Goal: Transaction & Acquisition: Subscribe to service/newsletter

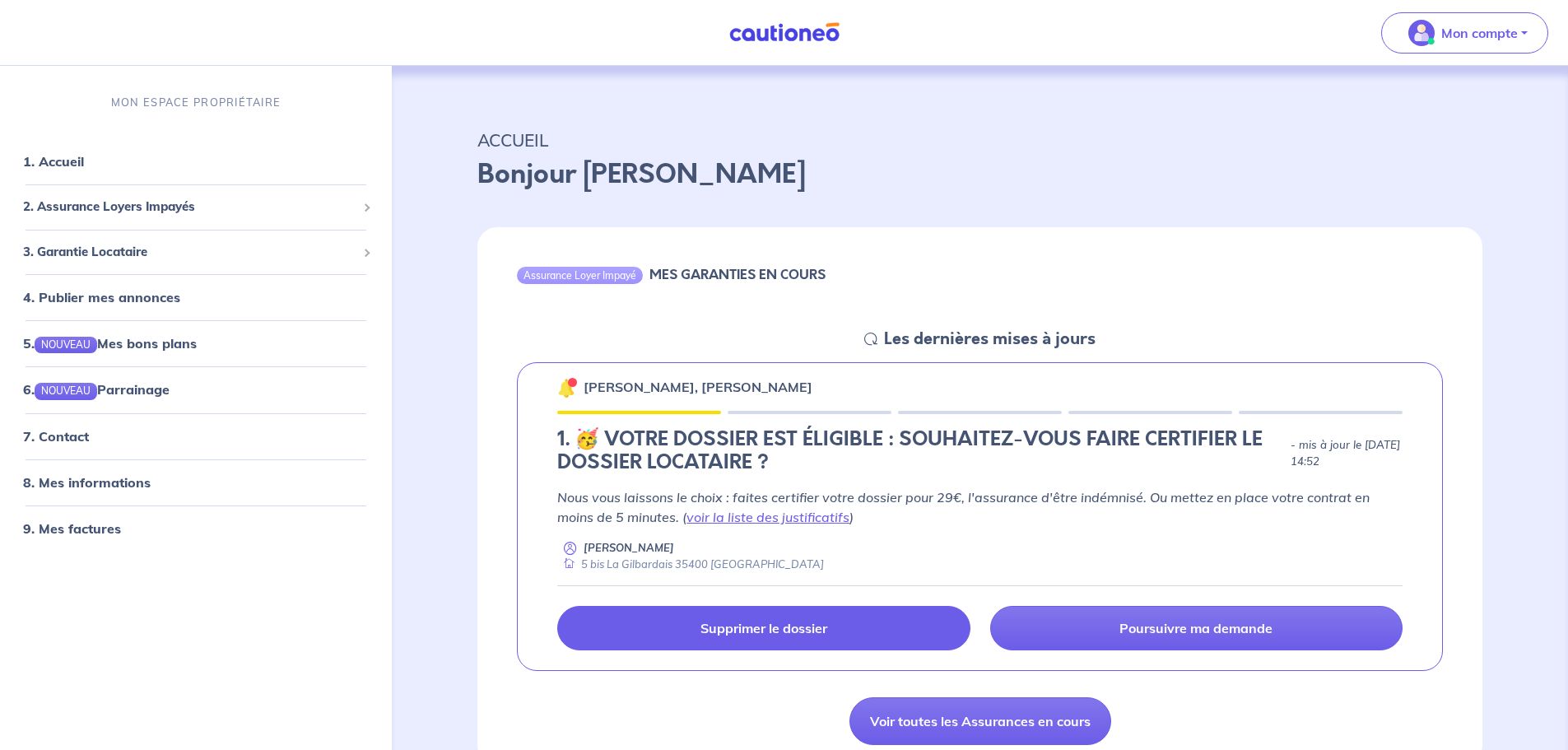
click at [769, 618] on link "Supprimer le dossier" at bounding box center [763, 627] width 413 height 44
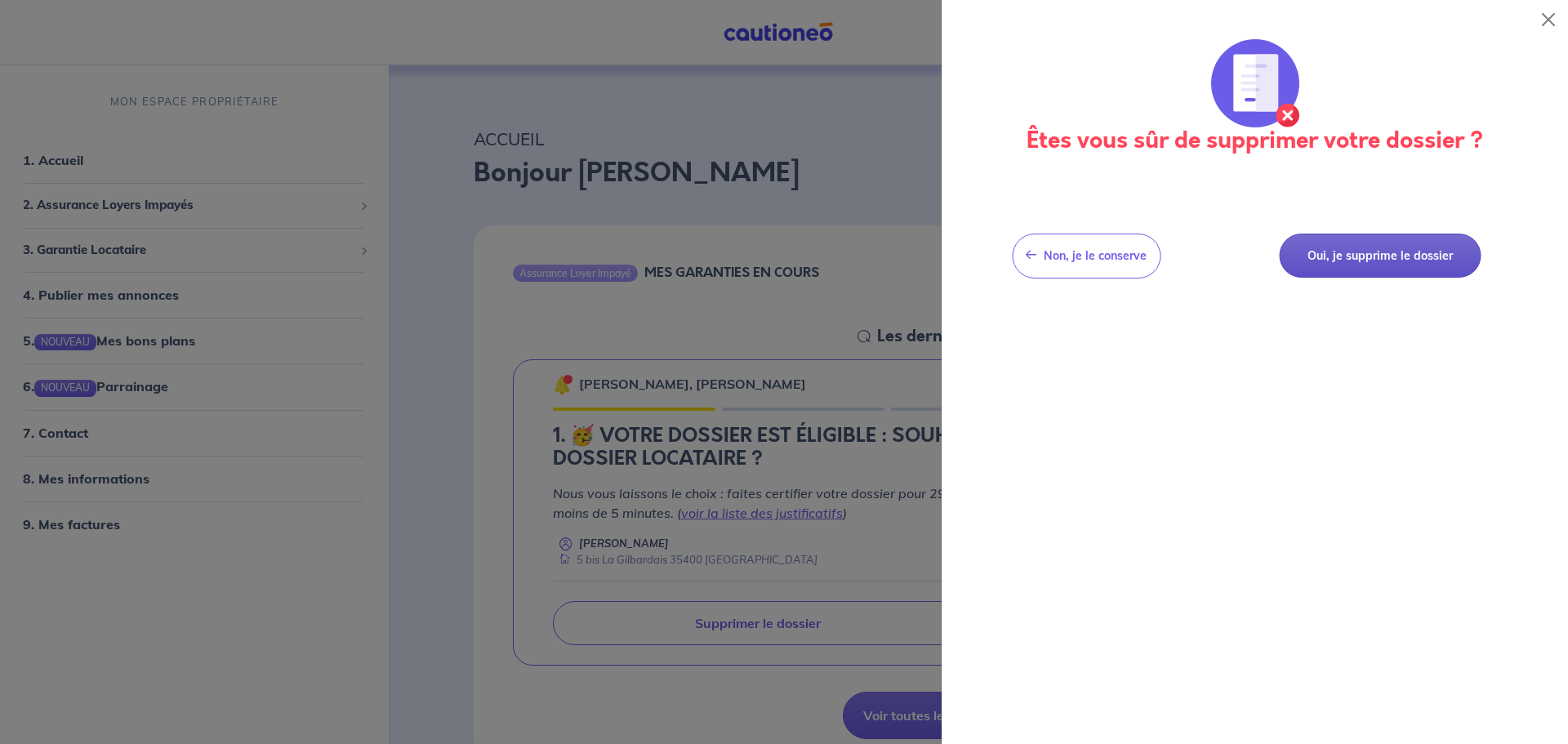
click at [1315, 254] on button "Oui, je supprime le dossier" at bounding box center [1379, 256] width 201 height 45
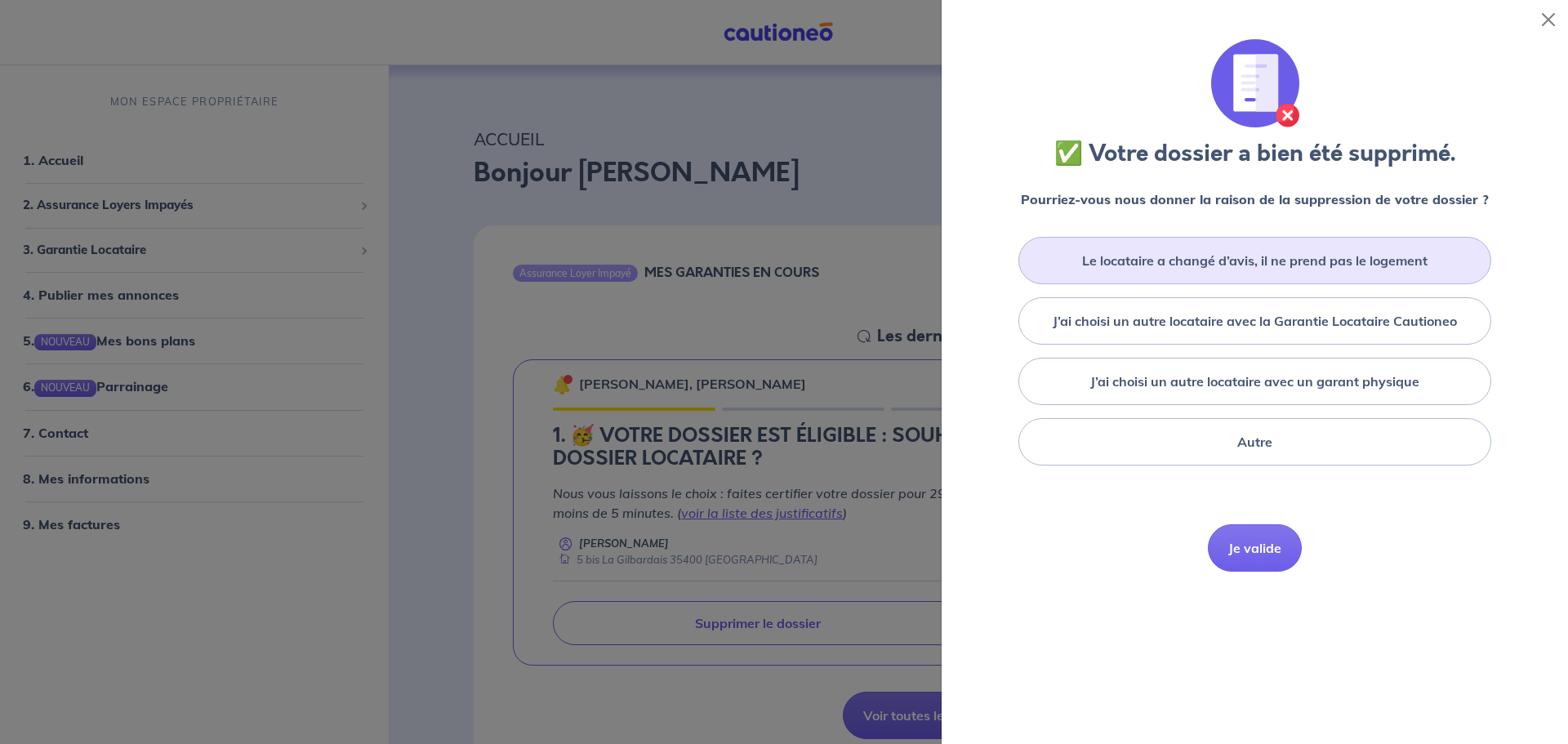
click at [1259, 267] on label "Le locataire a changé d’avis, il ne prend pas le logement" at bounding box center [1255, 261] width 346 height 20
click at [0, 0] on input "Le locataire a changé d’avis, il ne prend pas le logement" at bounding box center [0, 0] width 0 height 0
click at [1243, 570] on button "Je valide" at bounding box center [1255, 572] width 94 height 47
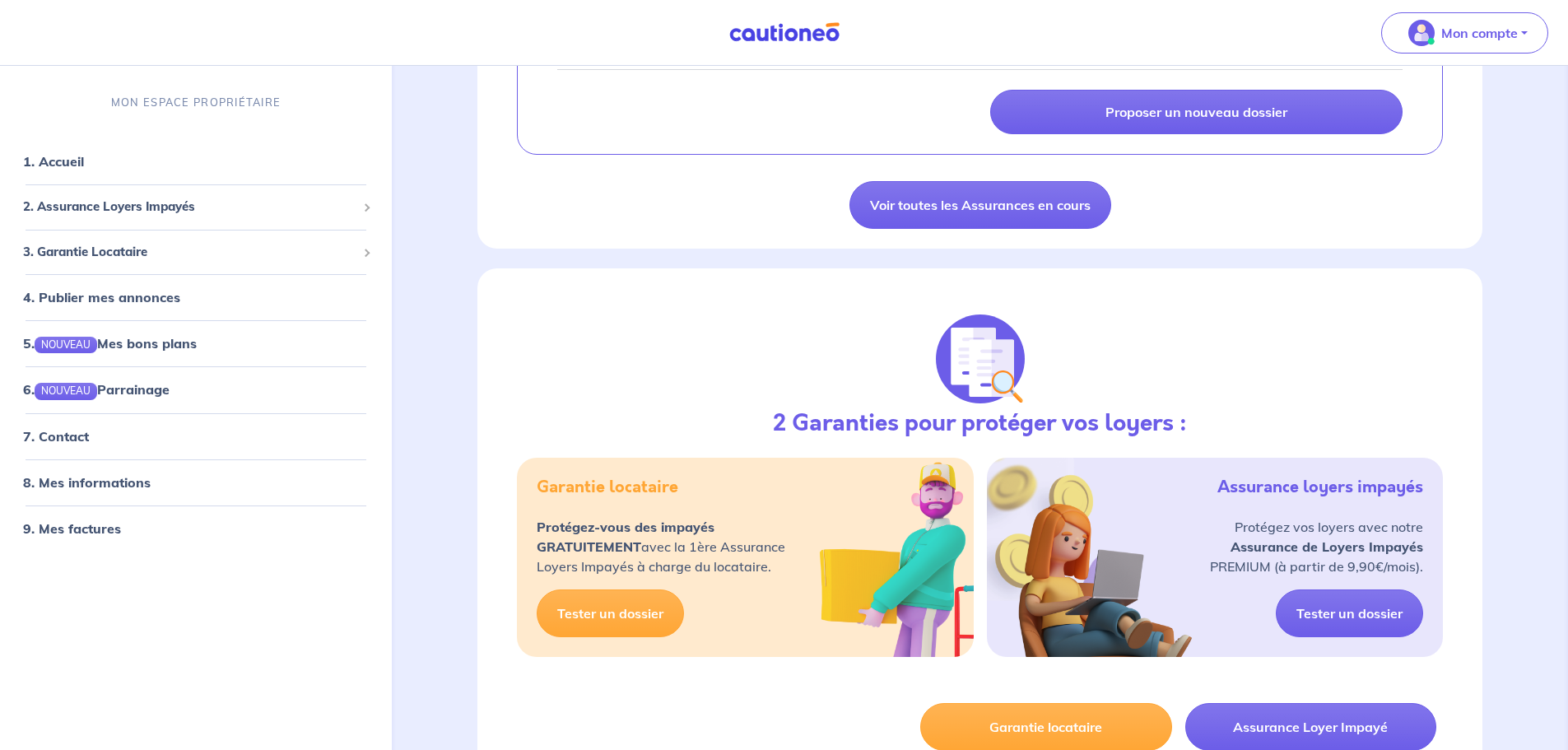
scroll to position [494, 0]
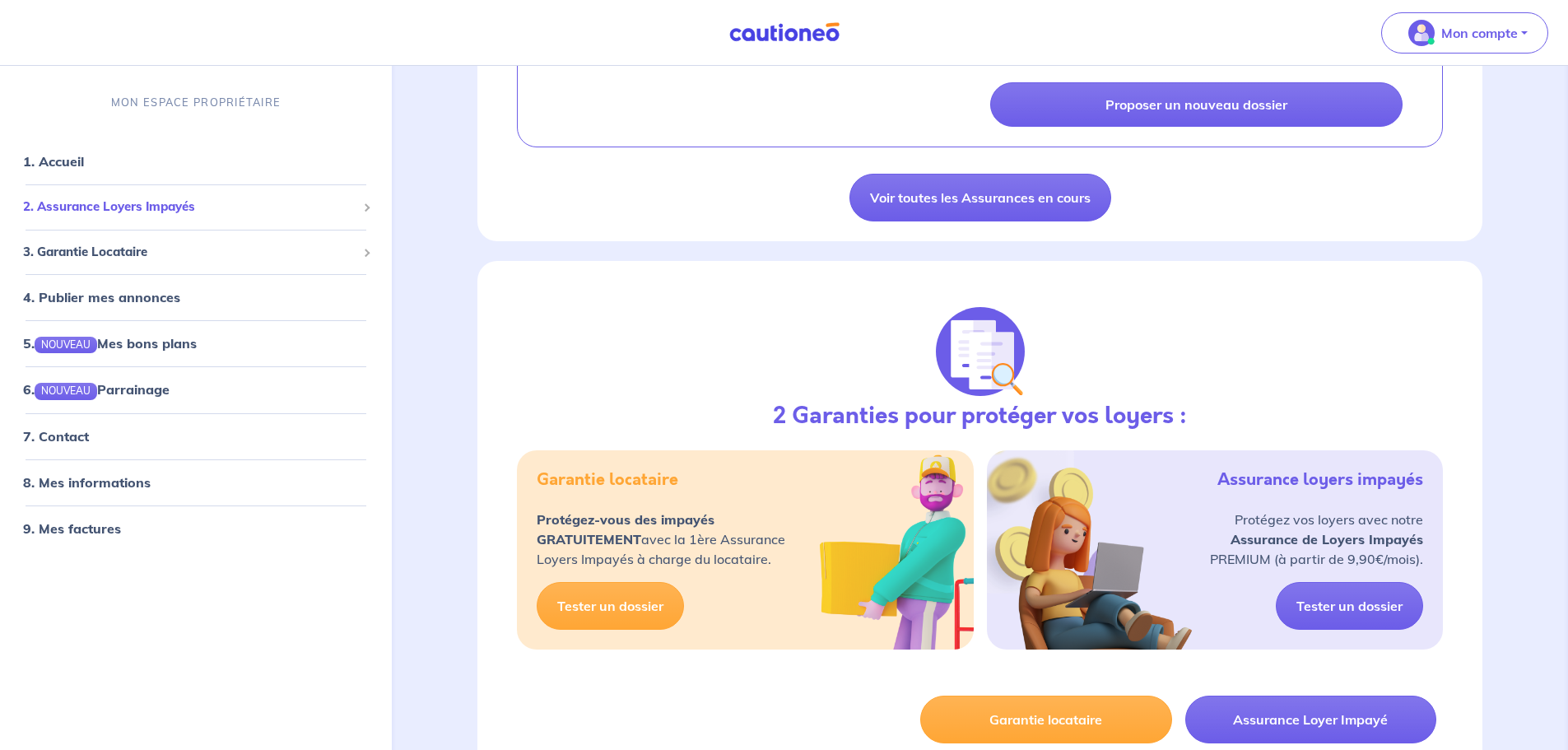
click at [237, 207] on span "2. Assurance Loyers Impayés" at bounding box center [190, 207] width 333 height 19
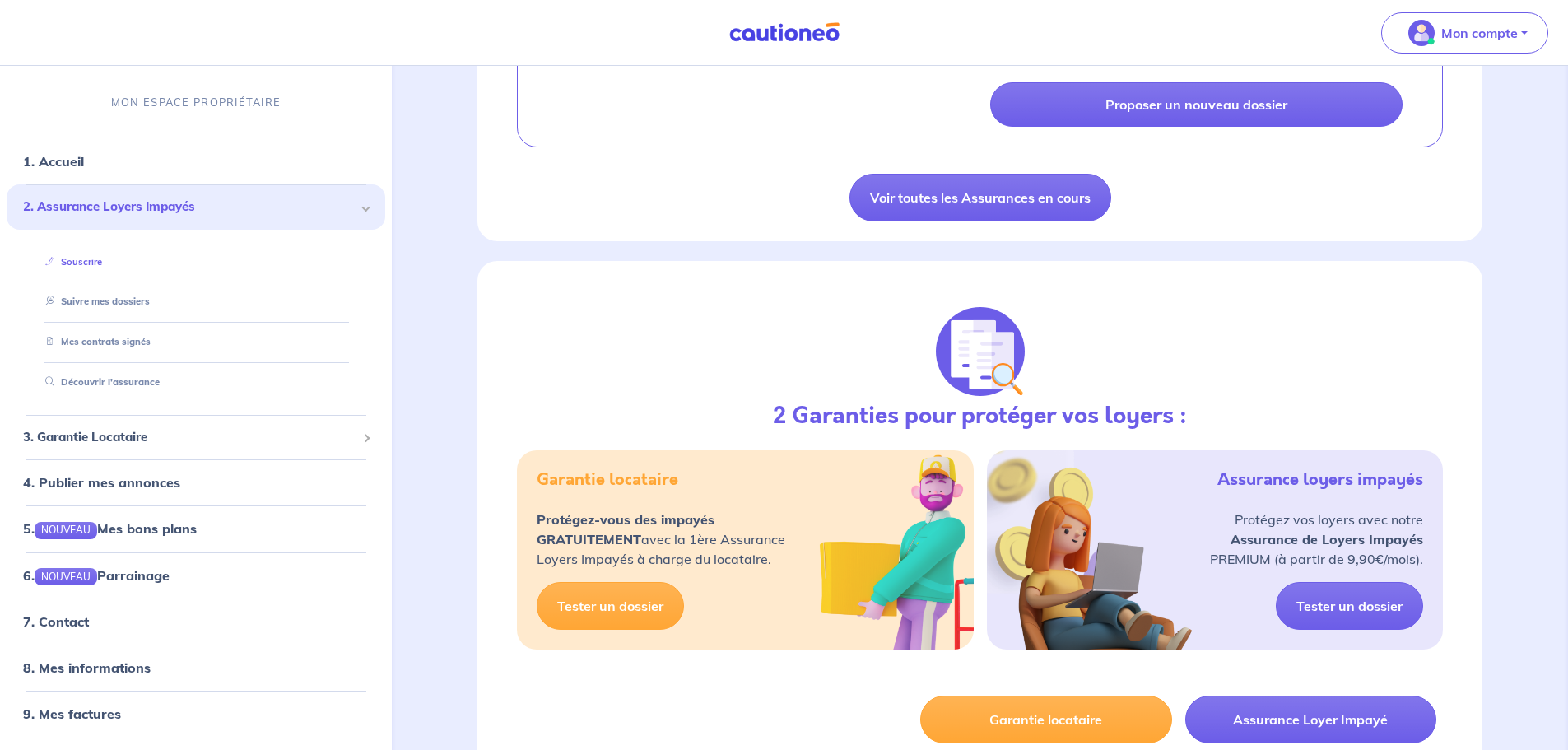
click at [83, 261] on link "Souscrire" at bounding box center [70, 262] width 63 height 12
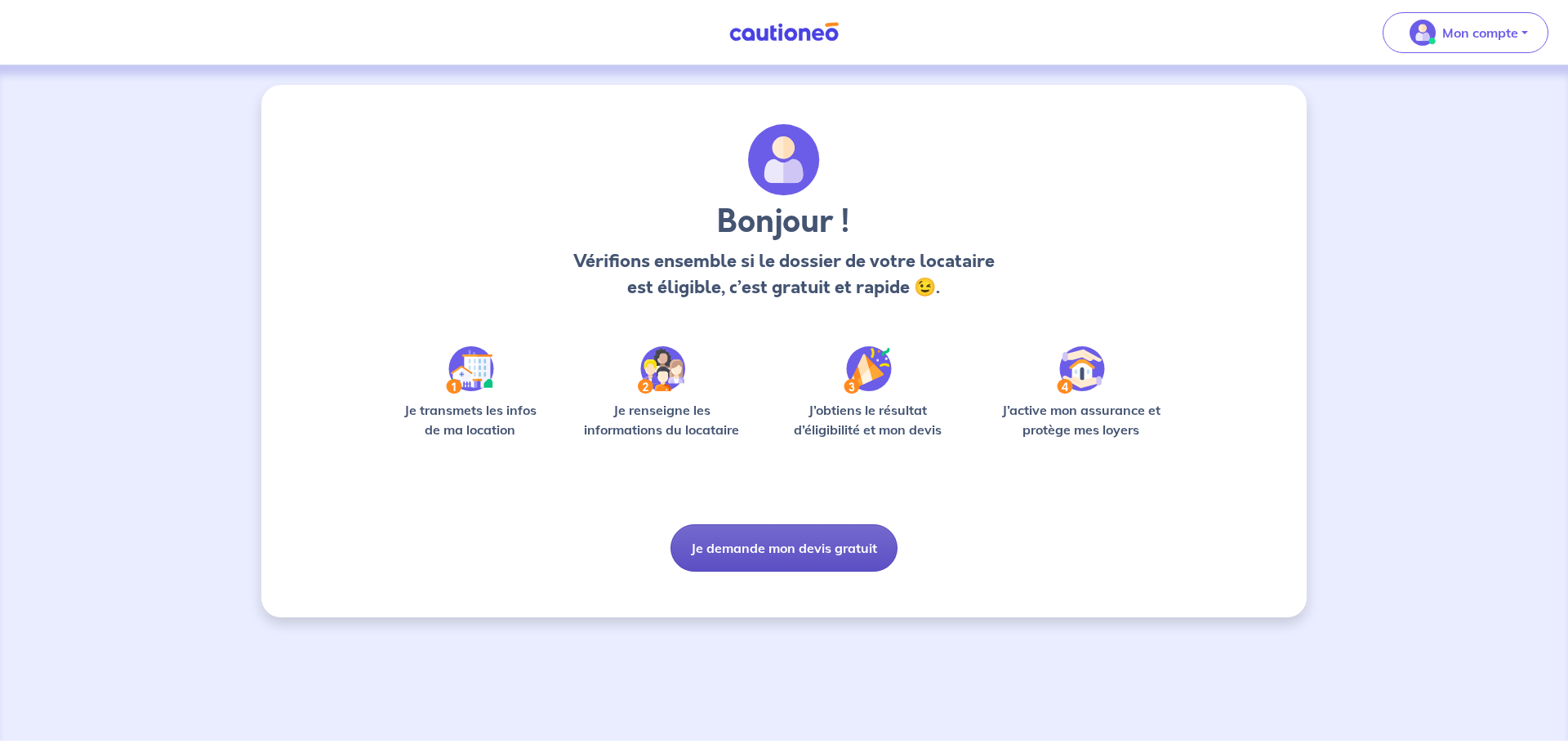
click at [822, 544] on button "Je demande mon devis gratuit" at bounding box center [784, 547] width 227 height 47
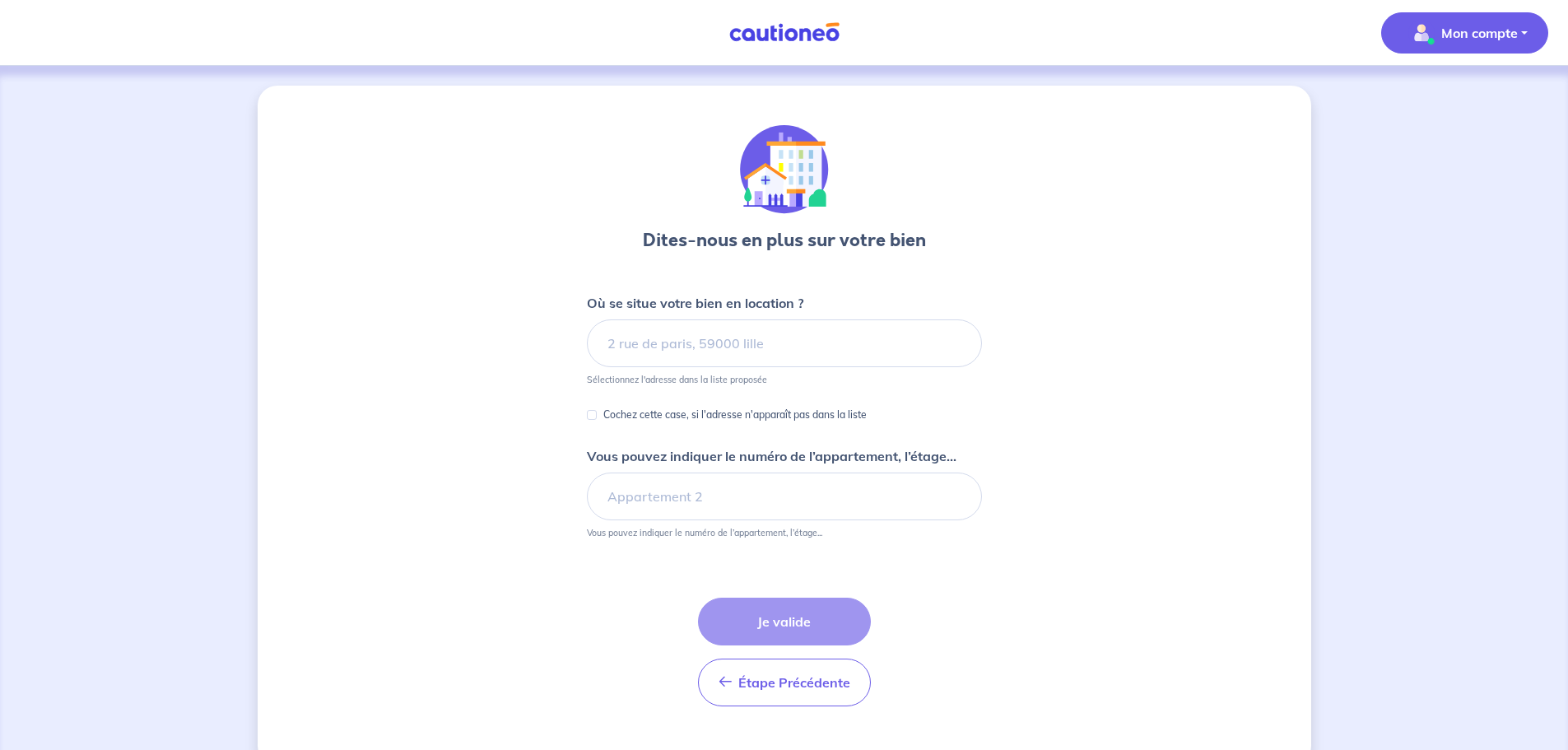
click at [1483, 45] on span "Mon compte" at bounding box center [1460, 32] width 116 height 26
click at [1461, 98] on link "Mes informations" at bounding box center [1448, 101] width 133 height 26
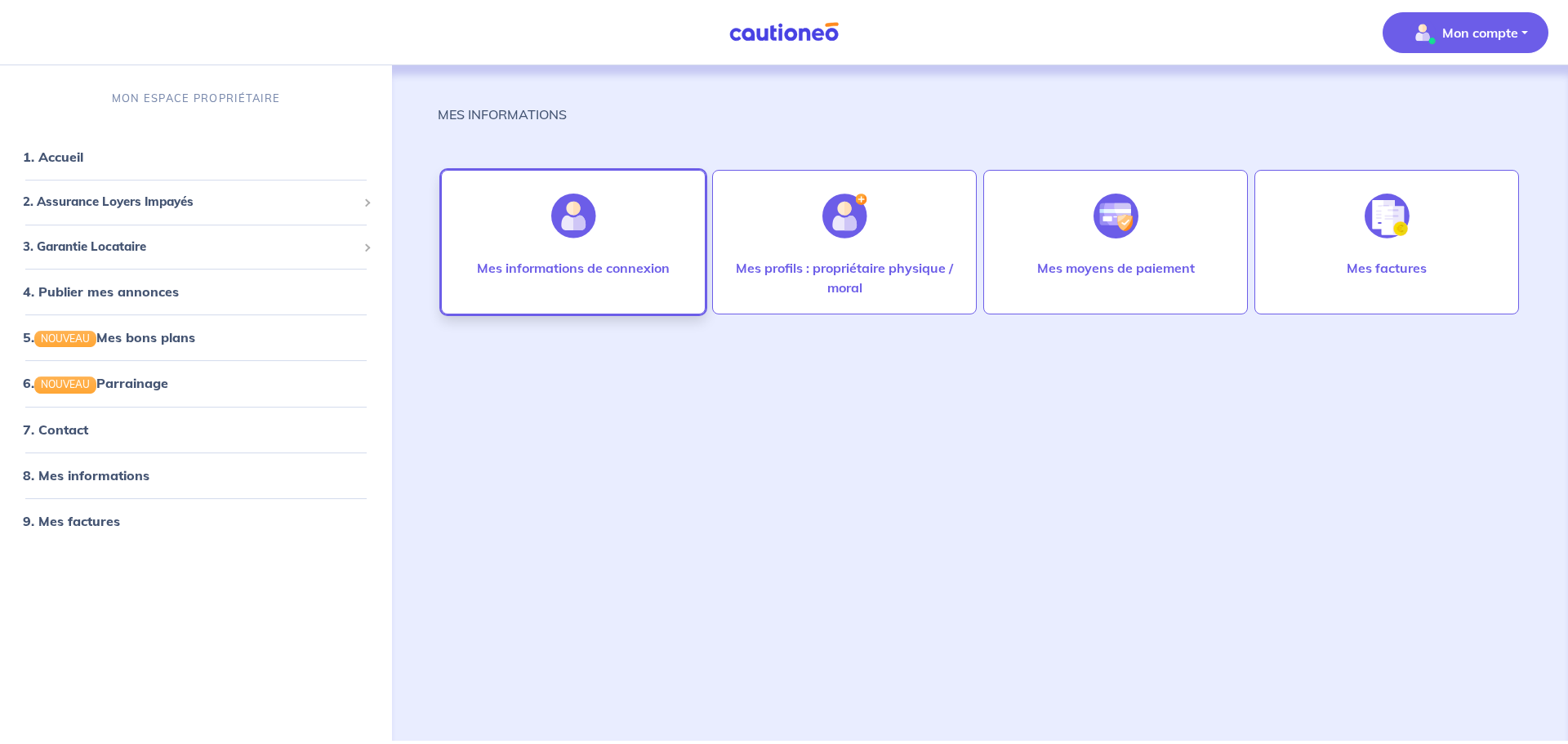
click at [623, 292] on div "Mes informations de connexion" at bounding box center [573, 284] width 218 height 52
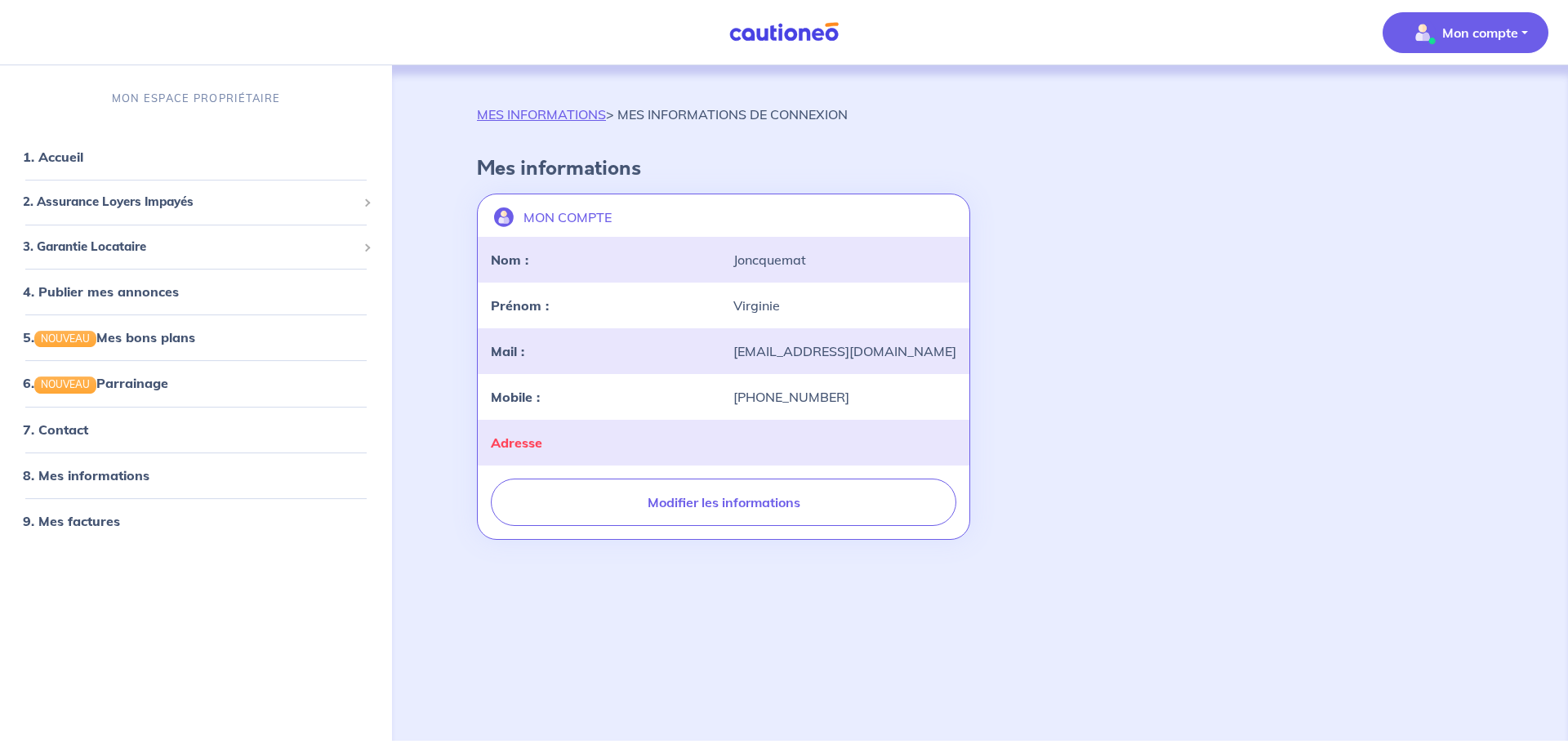
click at [1478, 24] on p "Mon compte" at bounding box center [1479, 33] width 76 height 20
click at [1245, 115] on div "MES INFORMATIONS > MES INFORMATIONS DE CONNEXION" at bounding box center [980, 121] width 1006 height 32
click at [160, 331] on link "5. NOUVEAU Mes bons plans" at bounding box center [108, 337] width 170 height 16
click at [254, 243] on span "3. Garantie Locataire" at bounding box center [190, 246] width 334 height 19
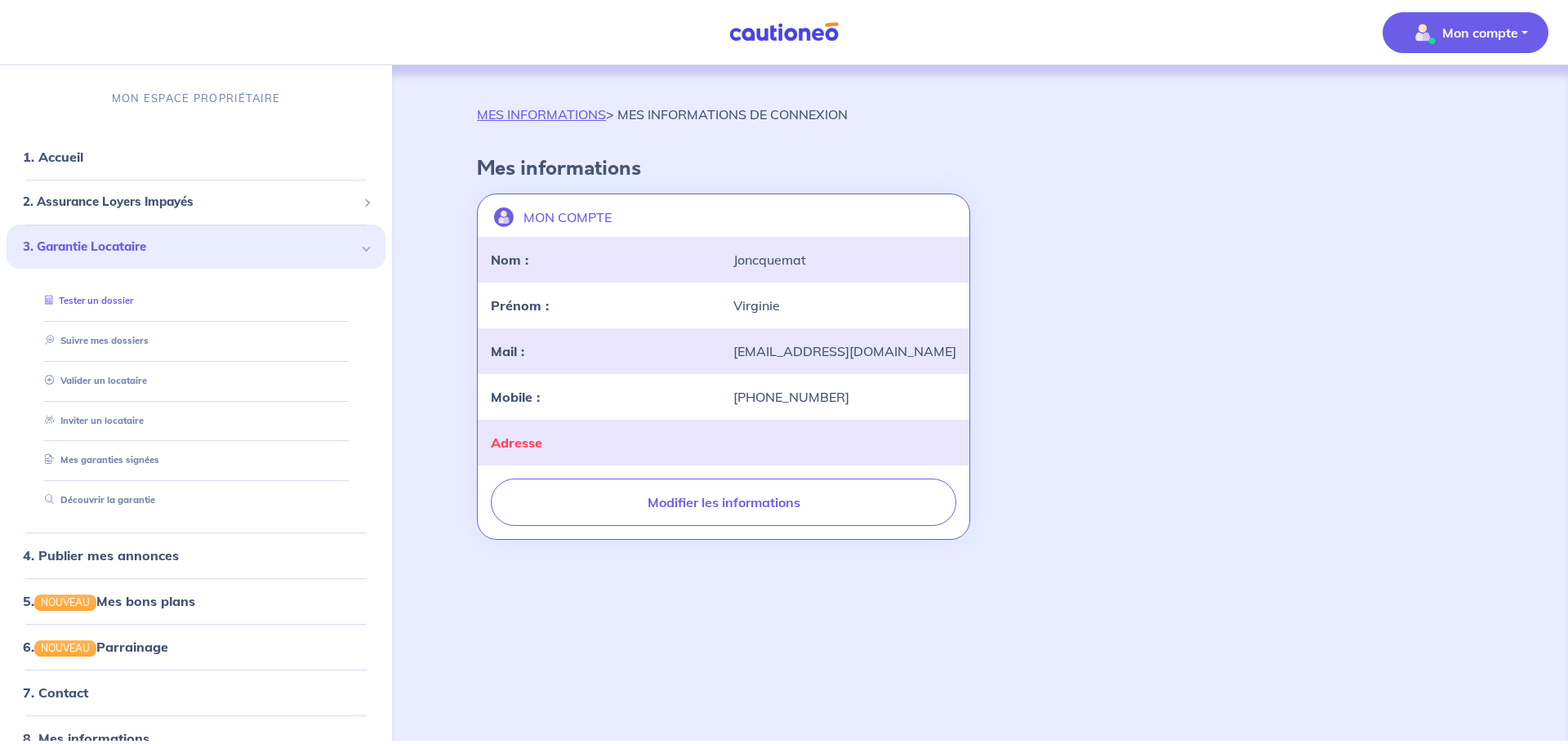
click at [116, 304] on link "Tester un dossier" at bounding box center [86, 300] width 95 height 12
click at [284, 203] on span "2. Assurance Loyers Impayés" at bounding box center [190, 201] width 334 height 19
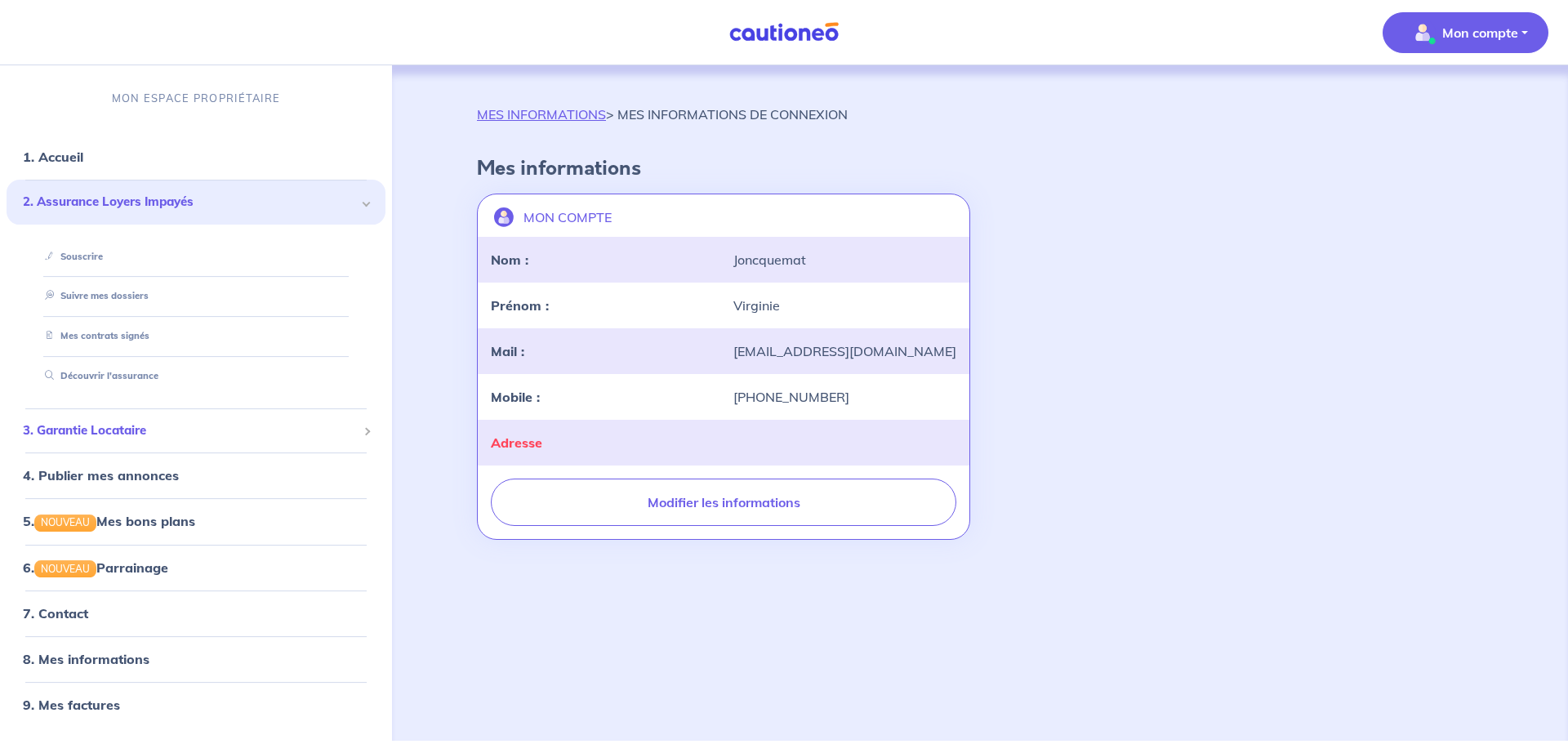
click at [172, 423] on span "3. Garantie Locataire" at bounding box center [190, 431] width 334 height 19
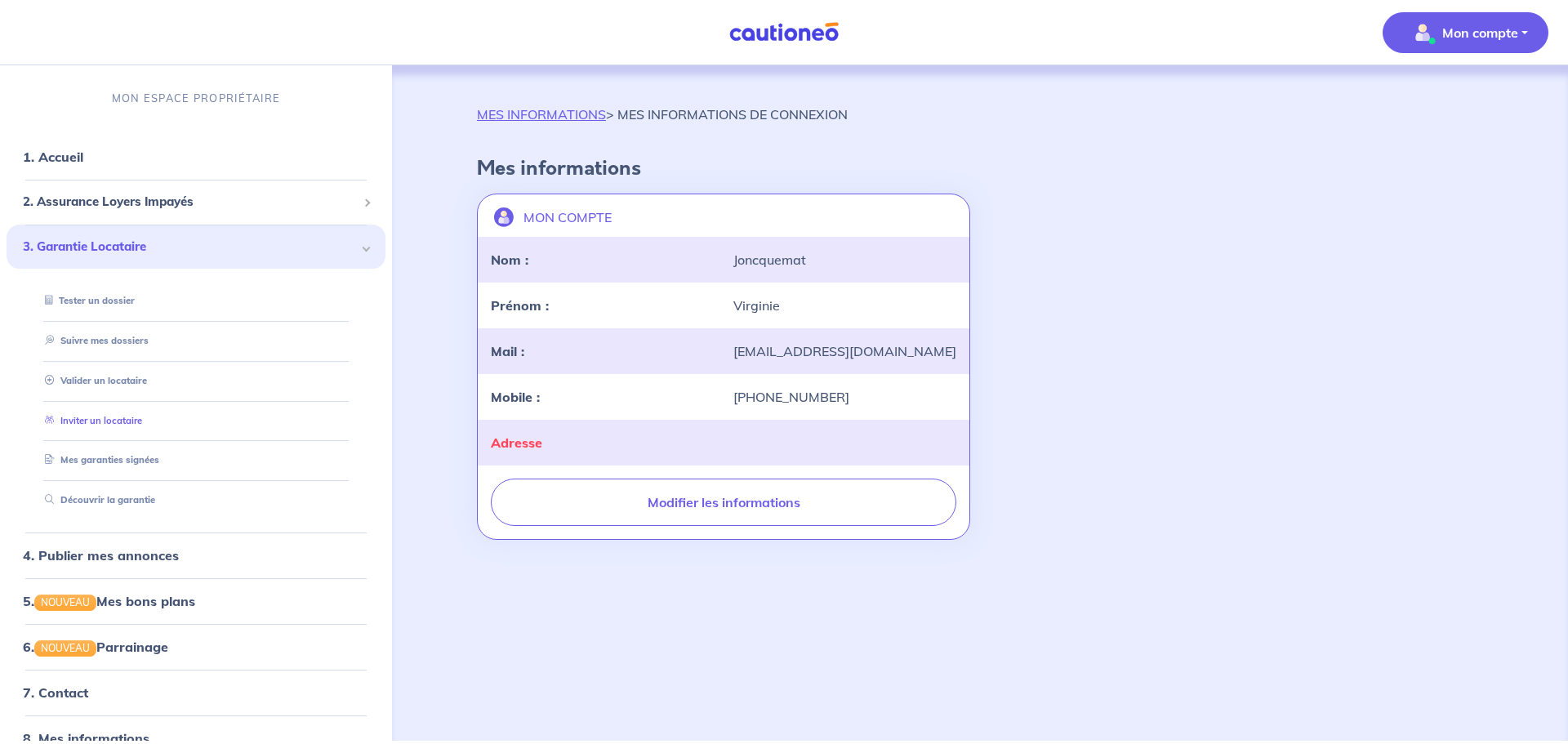
click at [138, 426] on link "Inviter un locataire" at bounding box center [90, 420] width 104 height 12
select select "FR"
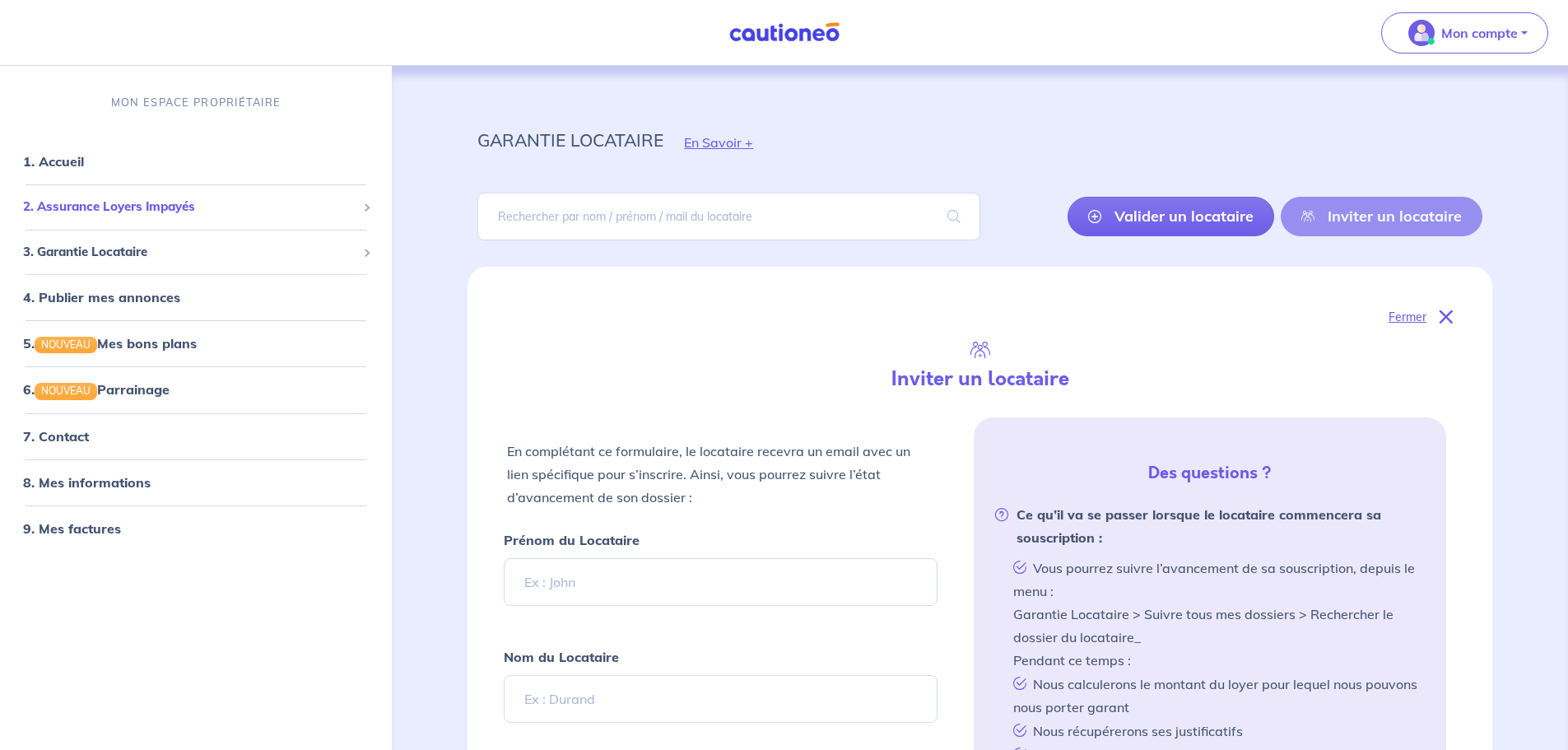
click at [237, 211] on span "2. Assurance Loyers Impayés" at bounding box center [190, 207] width 333 height 19
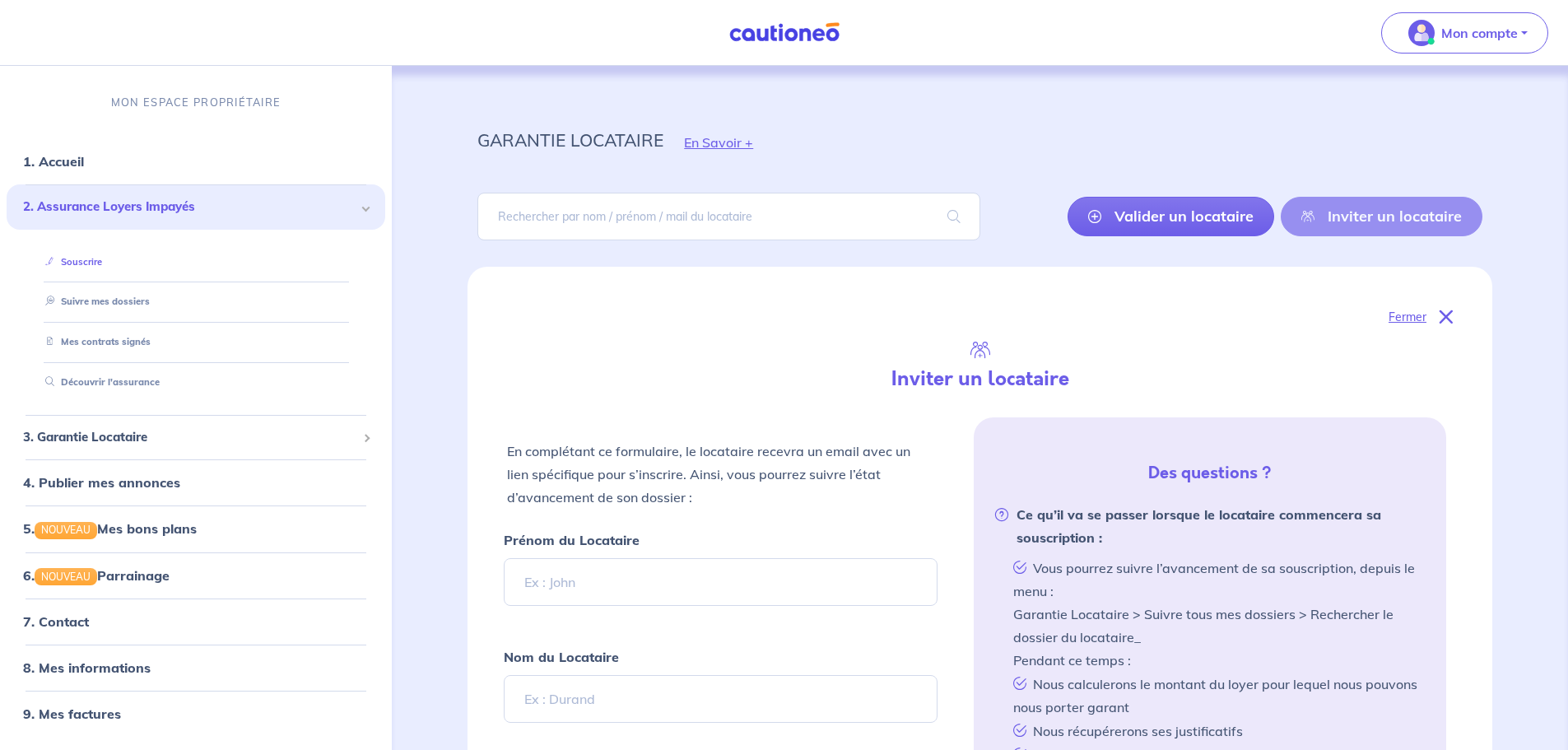
click at [102, 256] on link "Souscrire" at bounding box center [70, 262] width 63 height 12
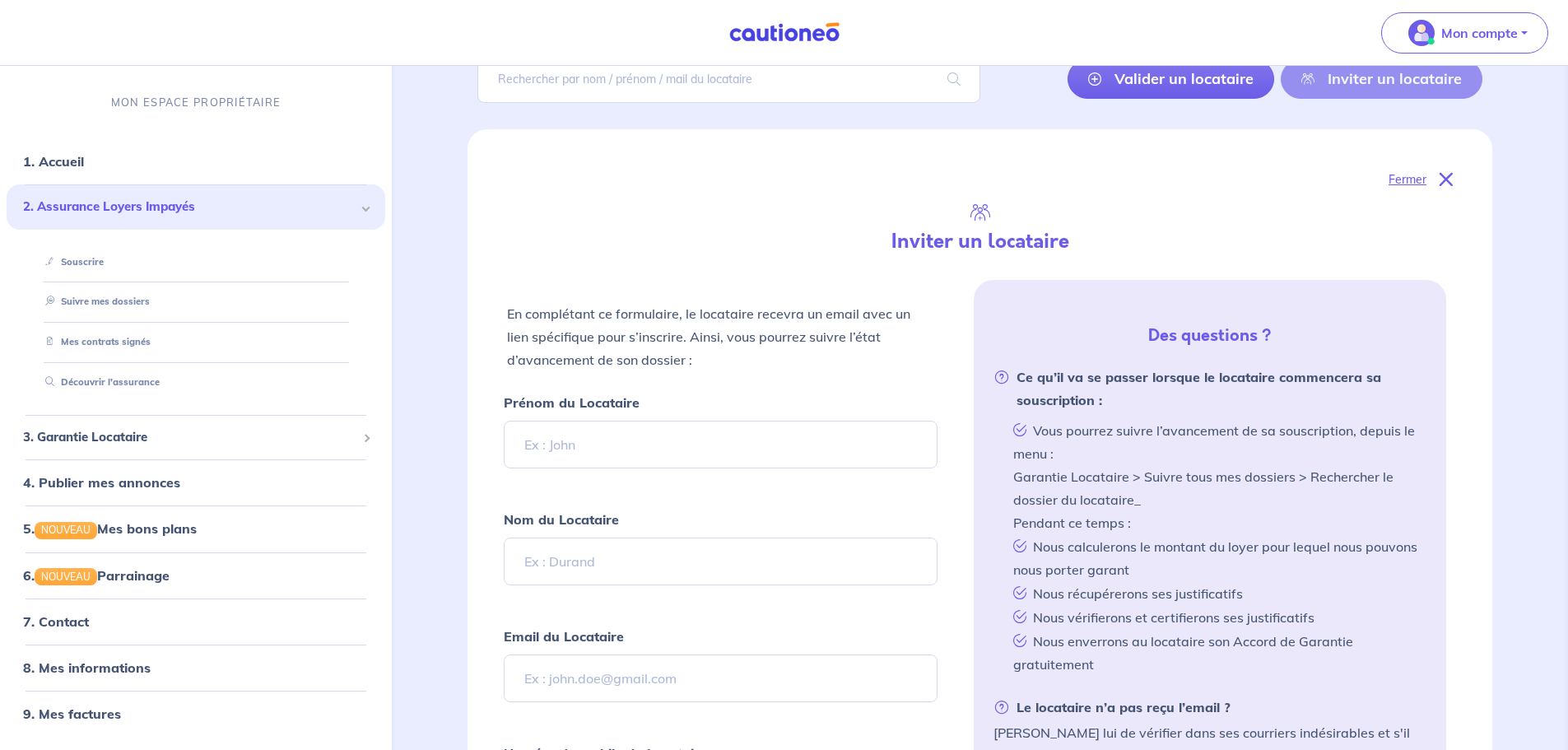
scroll to position [164, 0]
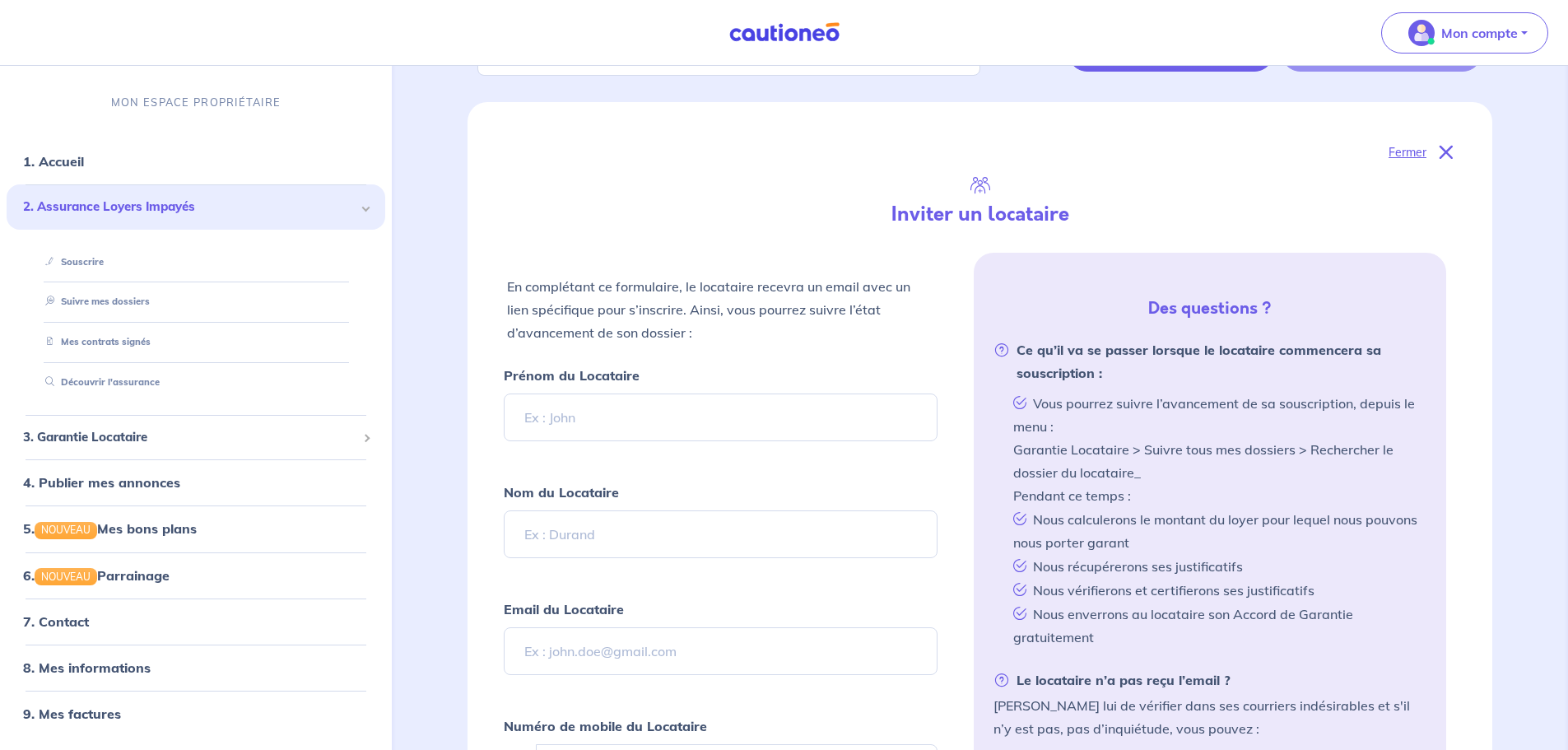
click at [92, 204] on span "2. Assurance Loyers Impayés" at bounding box center [190, 207] width 333 height 19
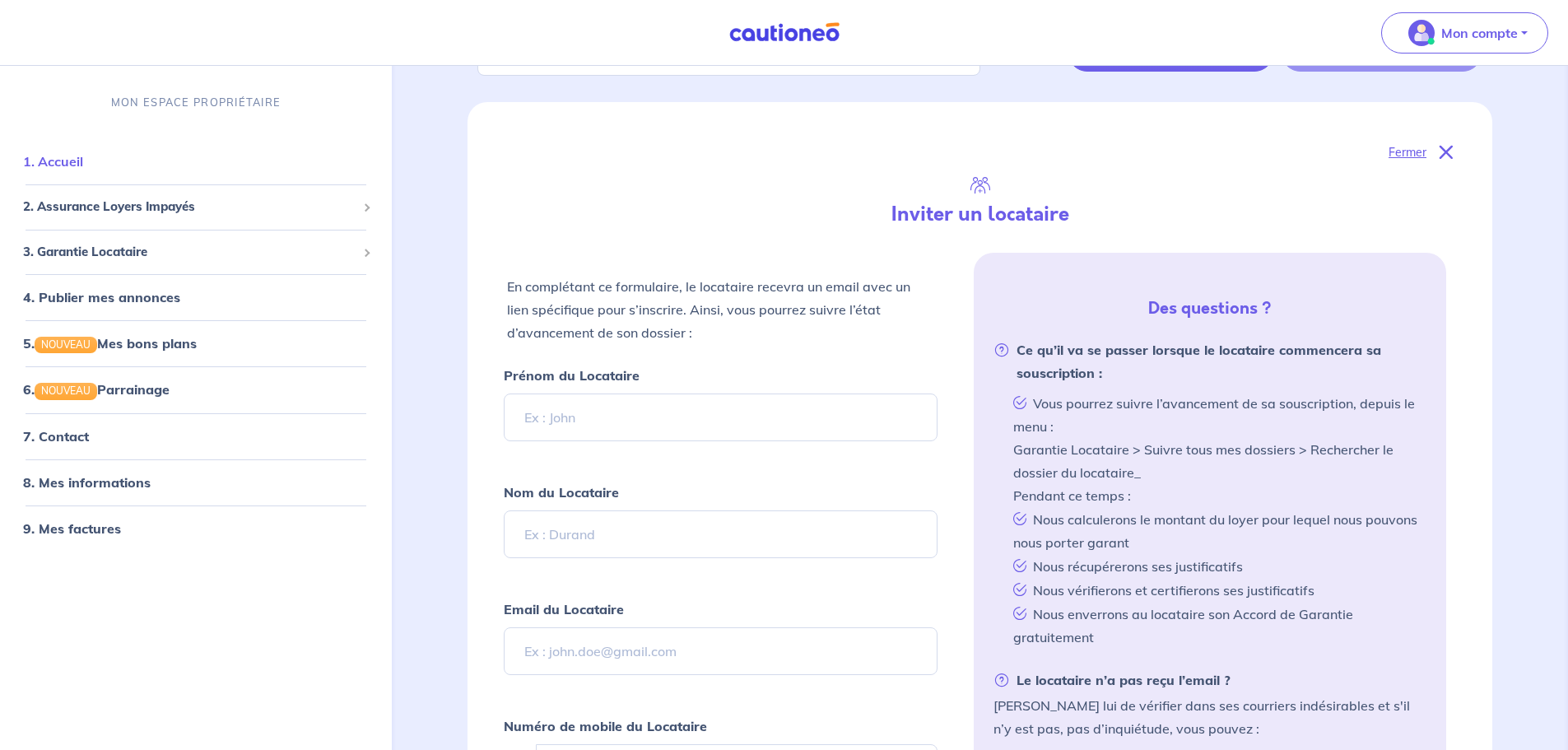
click at [71, 155] on link "1. Accueil" at bounding box center [53, 162] width 60 height 16
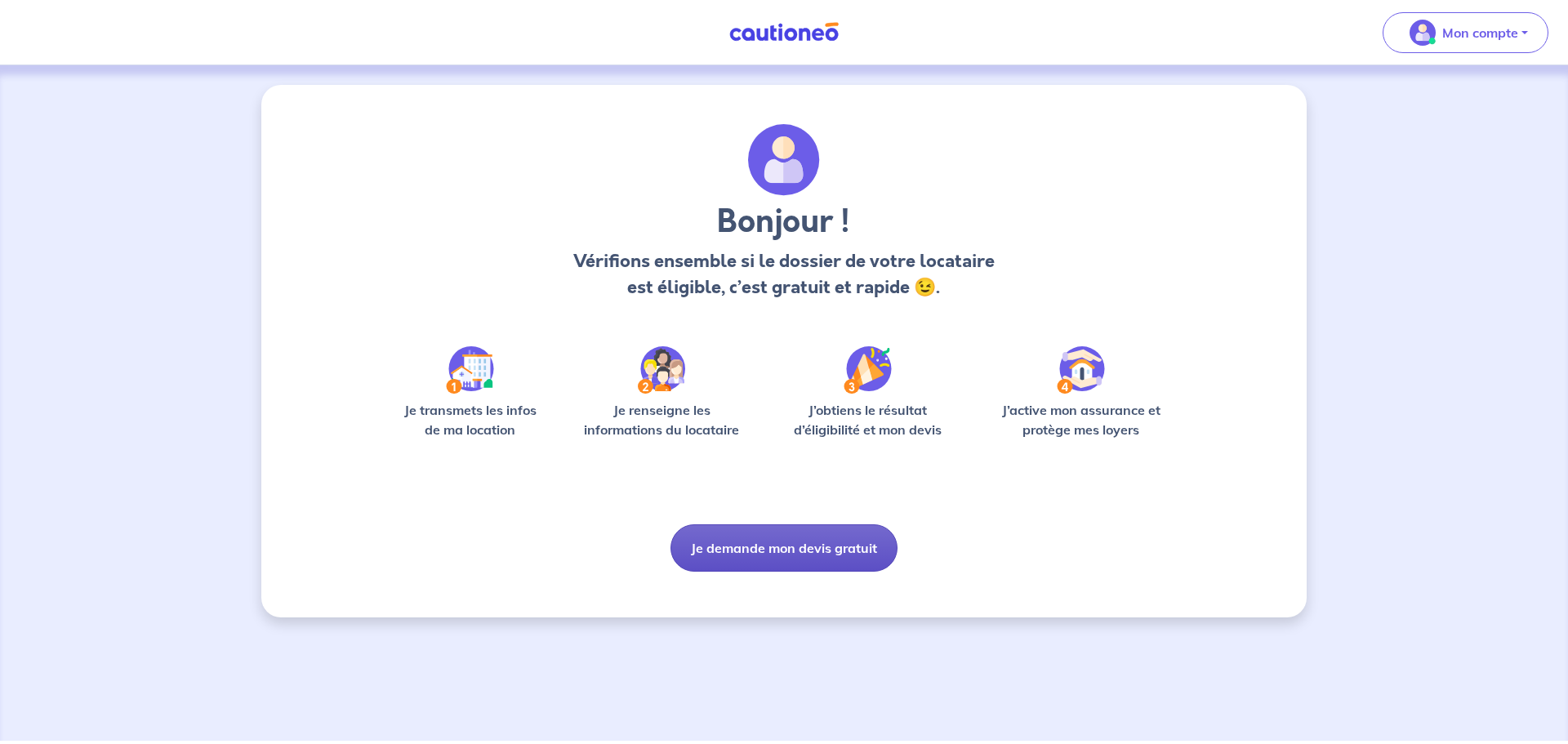
click at [821, 545] on button "Je demande mon devis gratuit" at bounding box center [784, 547] width 227 height 47
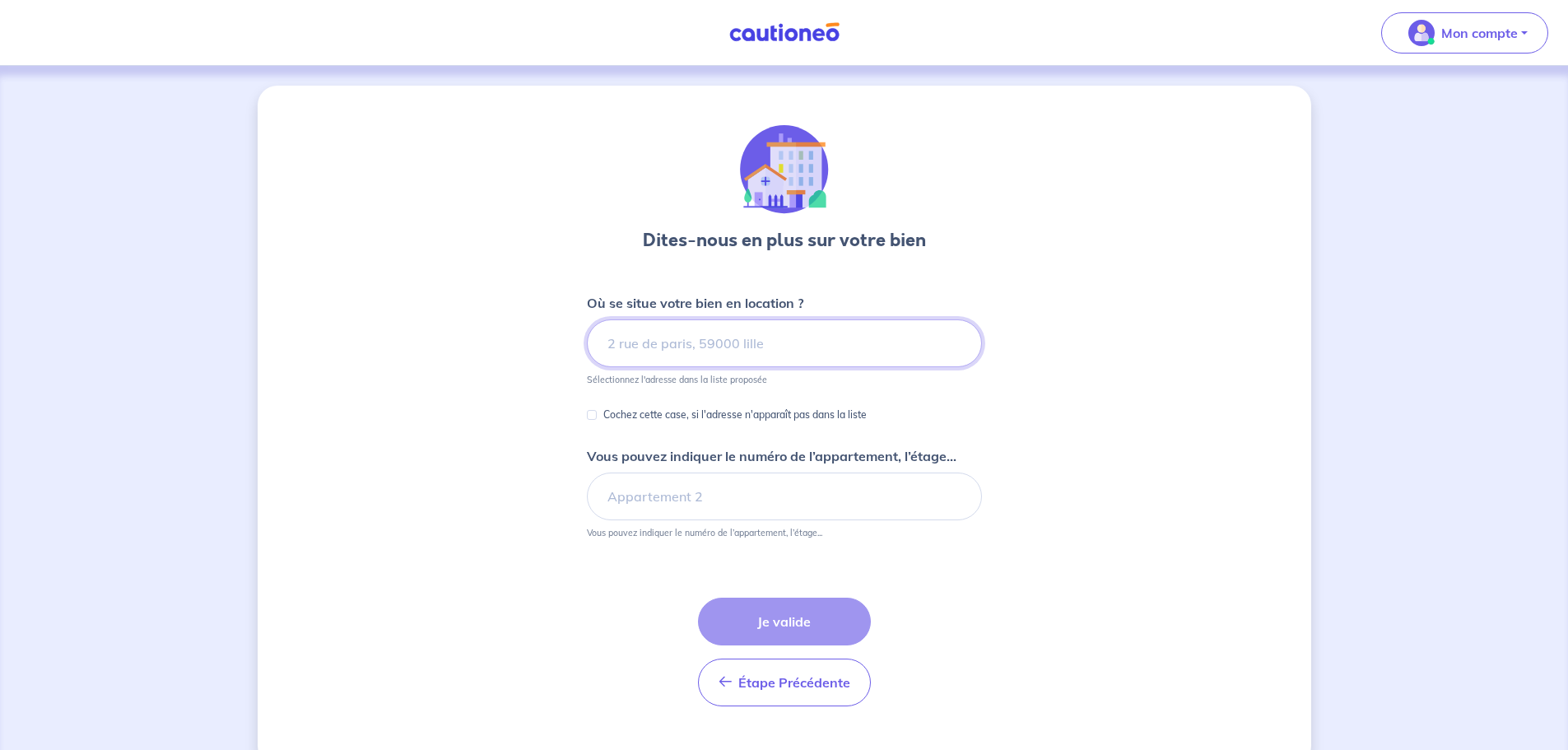
click at [804, 350] on input at bounding box center [784, 343] width 395 height 48
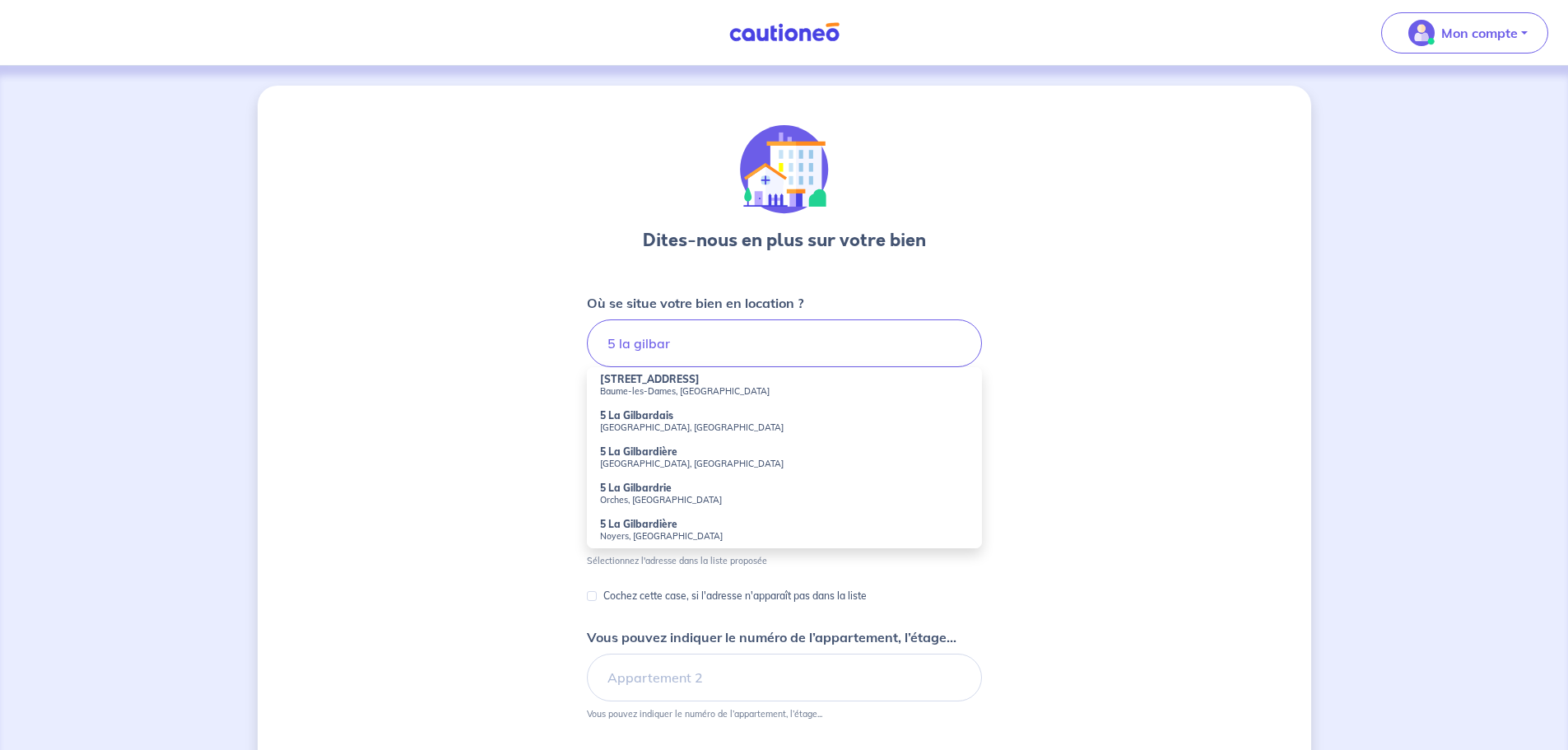
click at [635, 429] on small "Saint-Malo, France" at bounding box center [784, 427] width 369 height 12
type input "5 La Gilbardais, Saint-Malo, France"
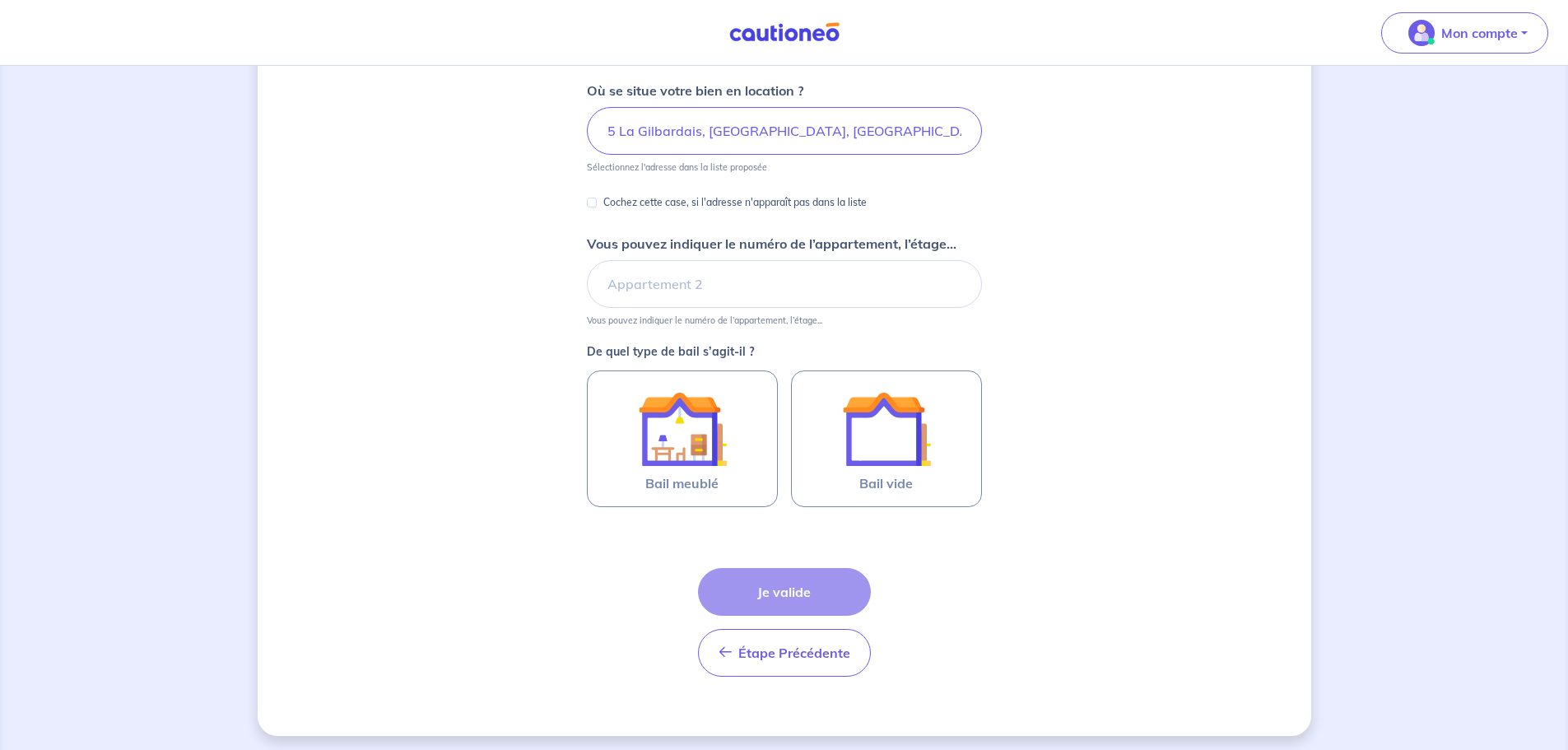
scroll to position [218, 0]
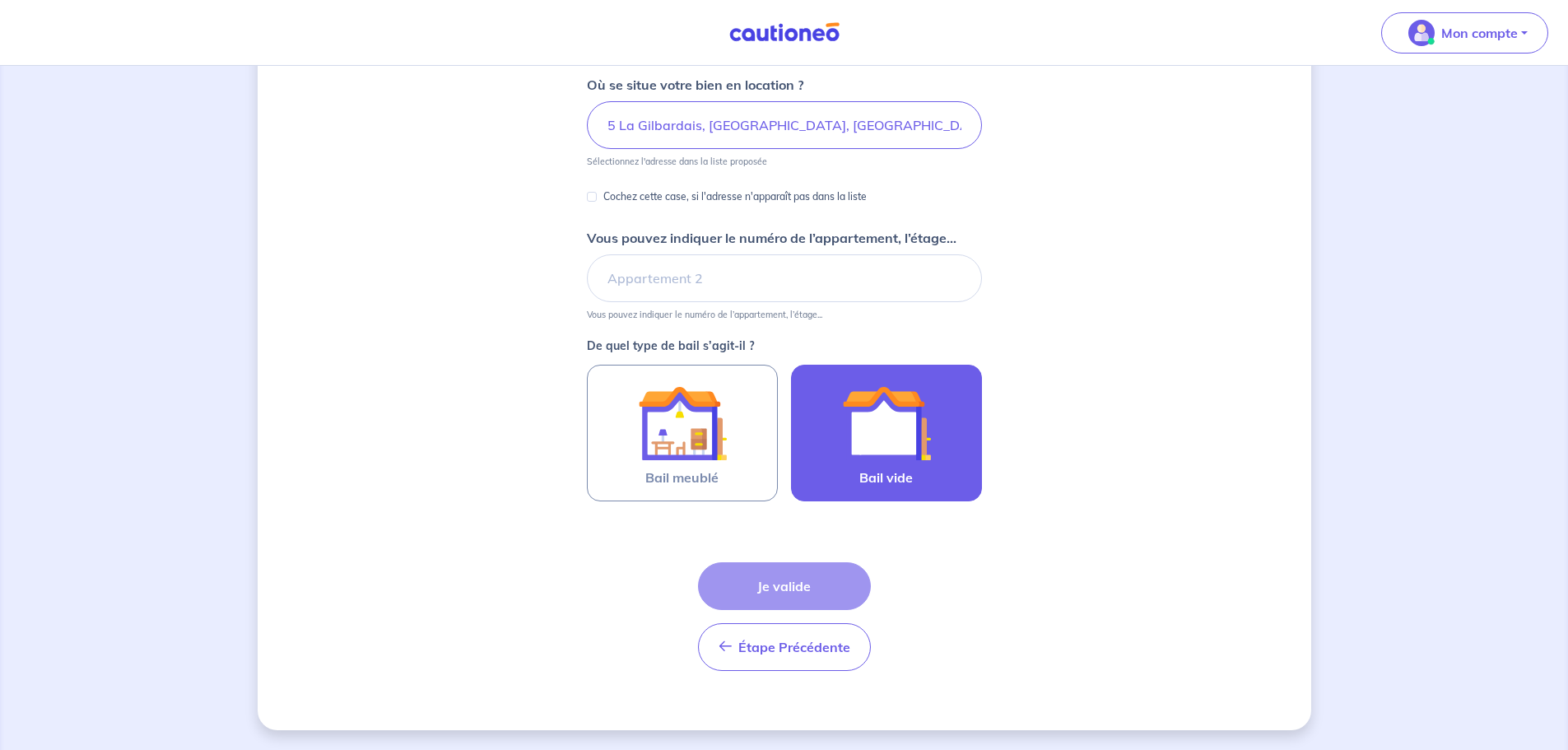
click at [896, 457] on img at bounding box center [886, 422] width 88 height 88
click at [0, 0] on input "Bail vide" at bounding box center [0, 0] width 0 height 0
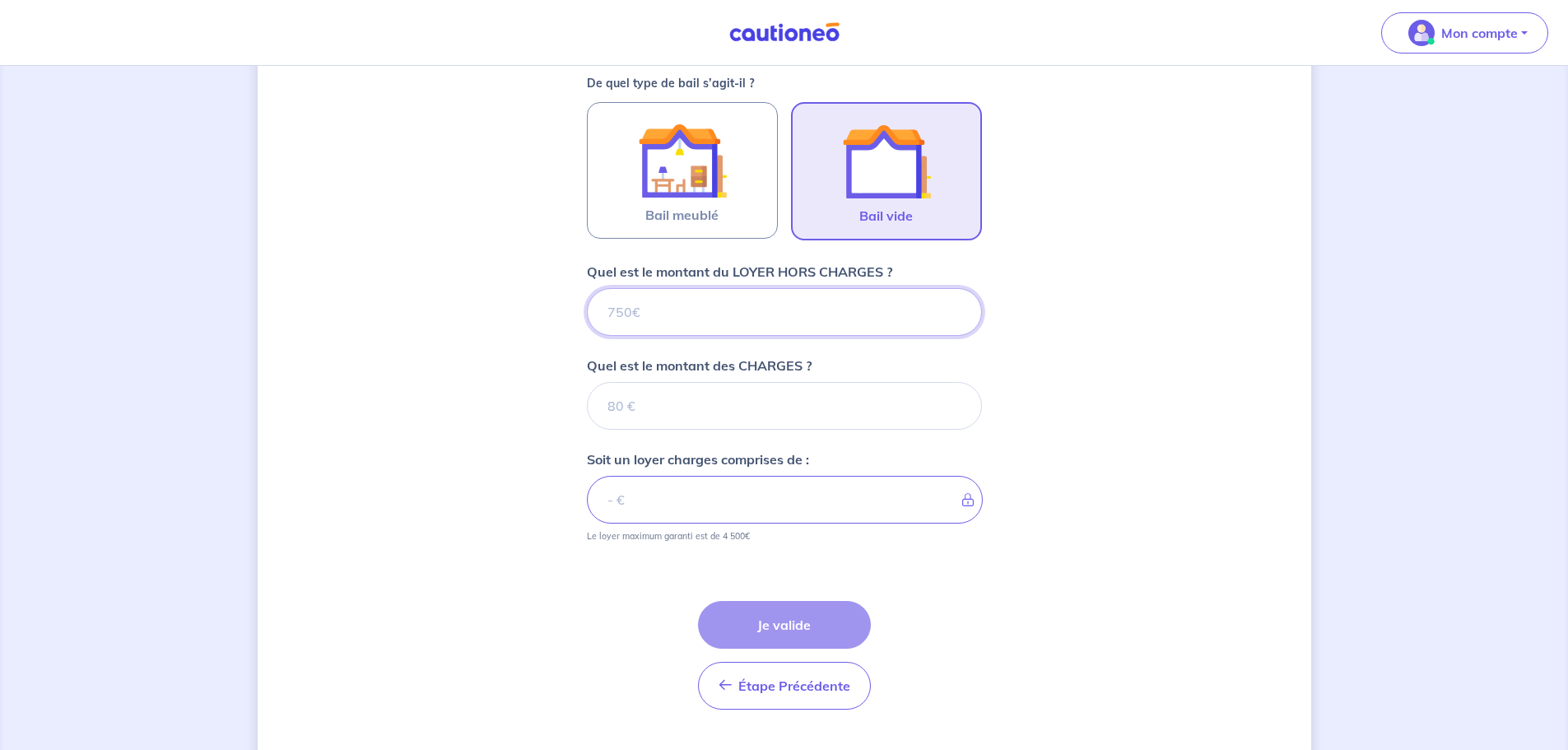
scroll to position [519, 0]
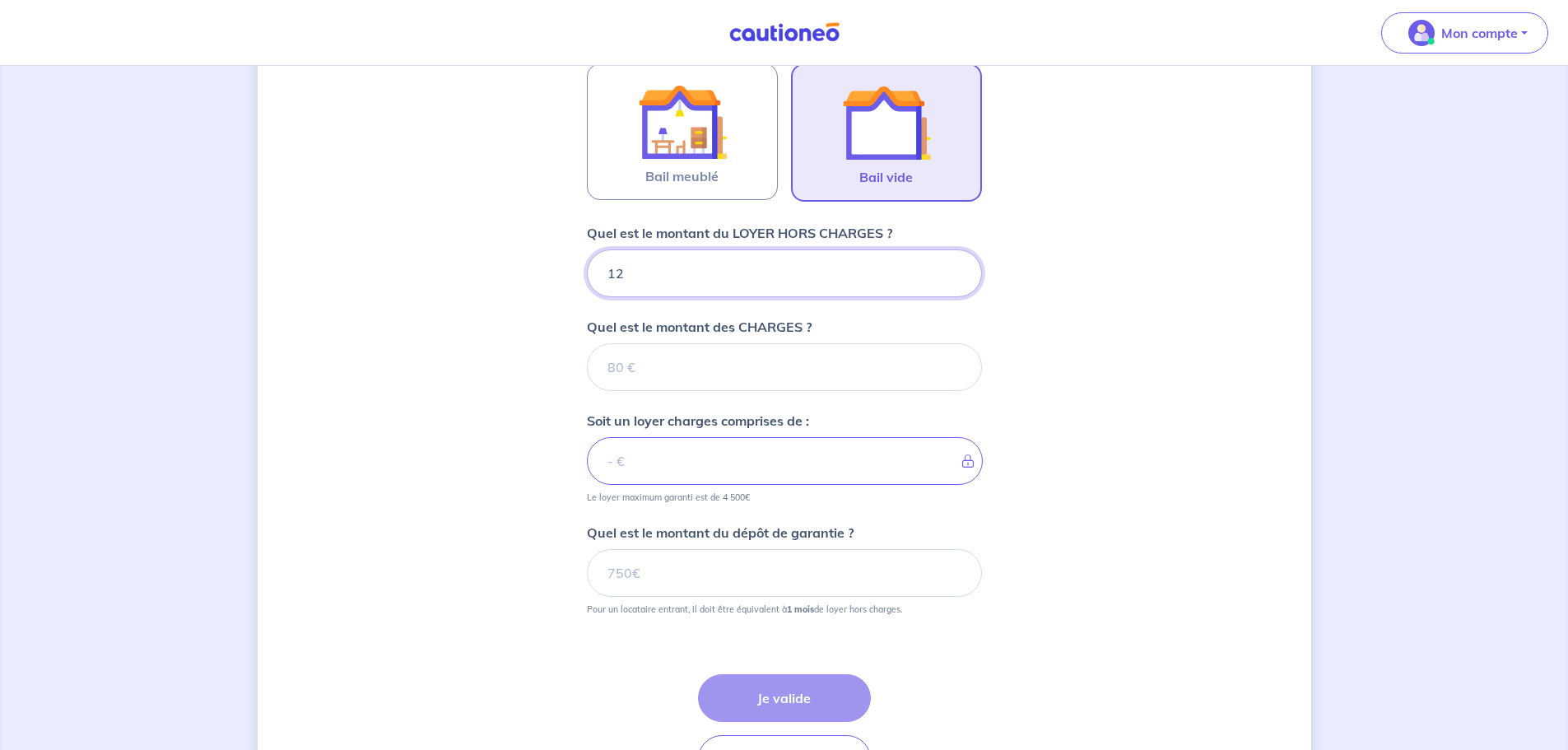
type input "120"
type input "1200"
type input "120040"
type input "1200"
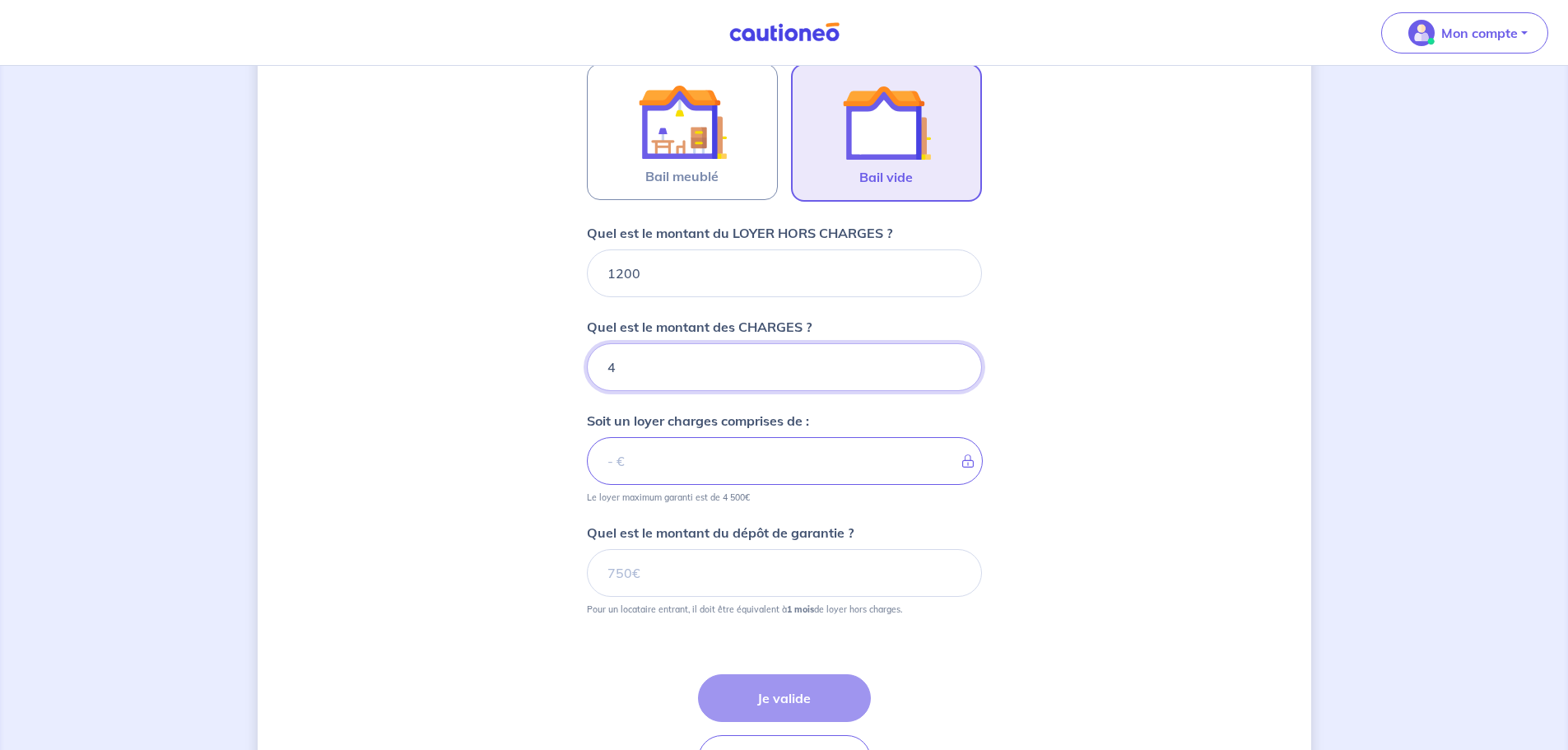
type input "40"
type input "1240"
type input "40"
click at [732, 567] on input "Quel est le montant du dépôt de garantie ?" at bounding box center [784, 572] width 395 height 48
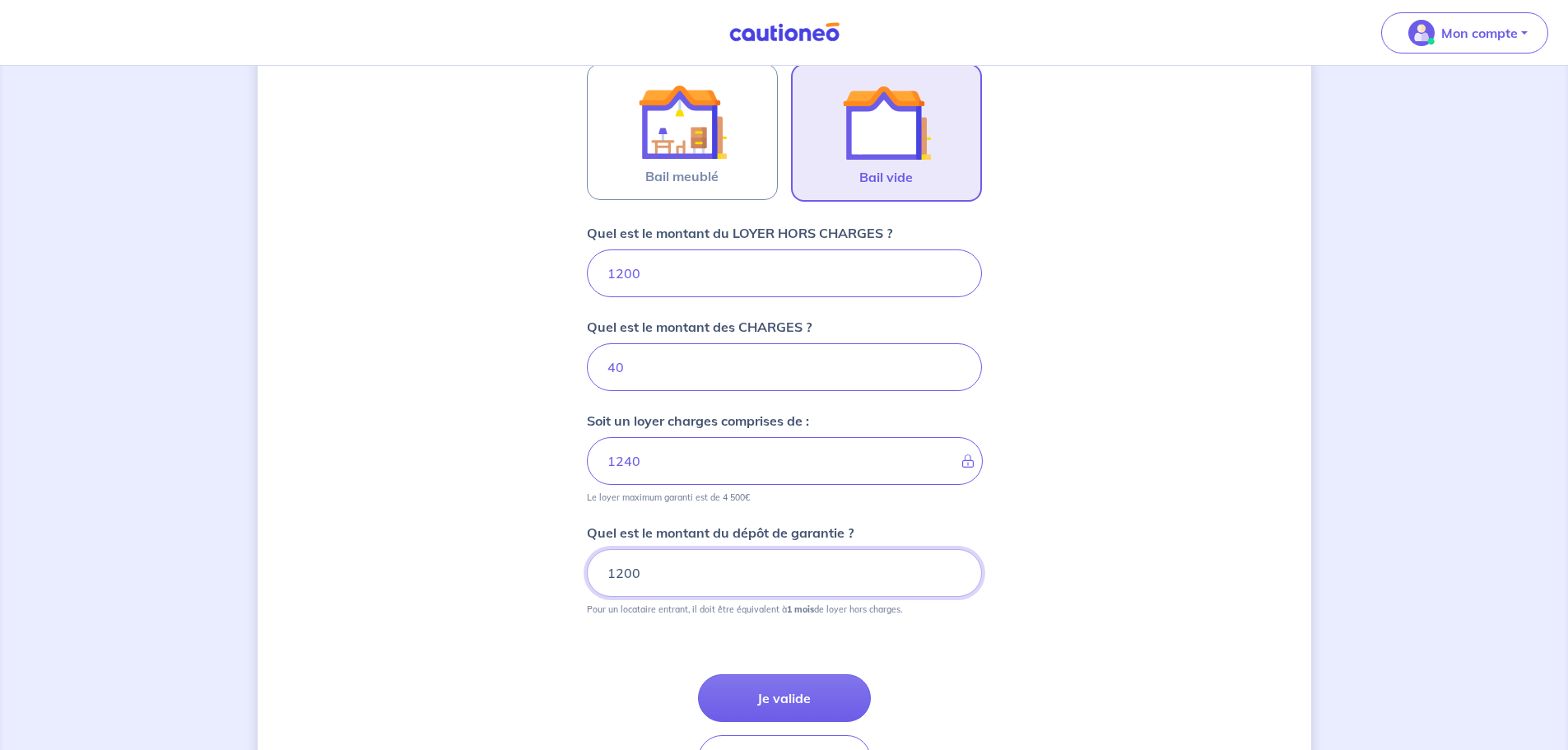
type input "1200"
click at [485, 569] on div "Dites-nous en plus sur votre bien Où se situe votre bien en location ? 5 La Gil…" at bounding box center [784, 203] width 1053 height 1275
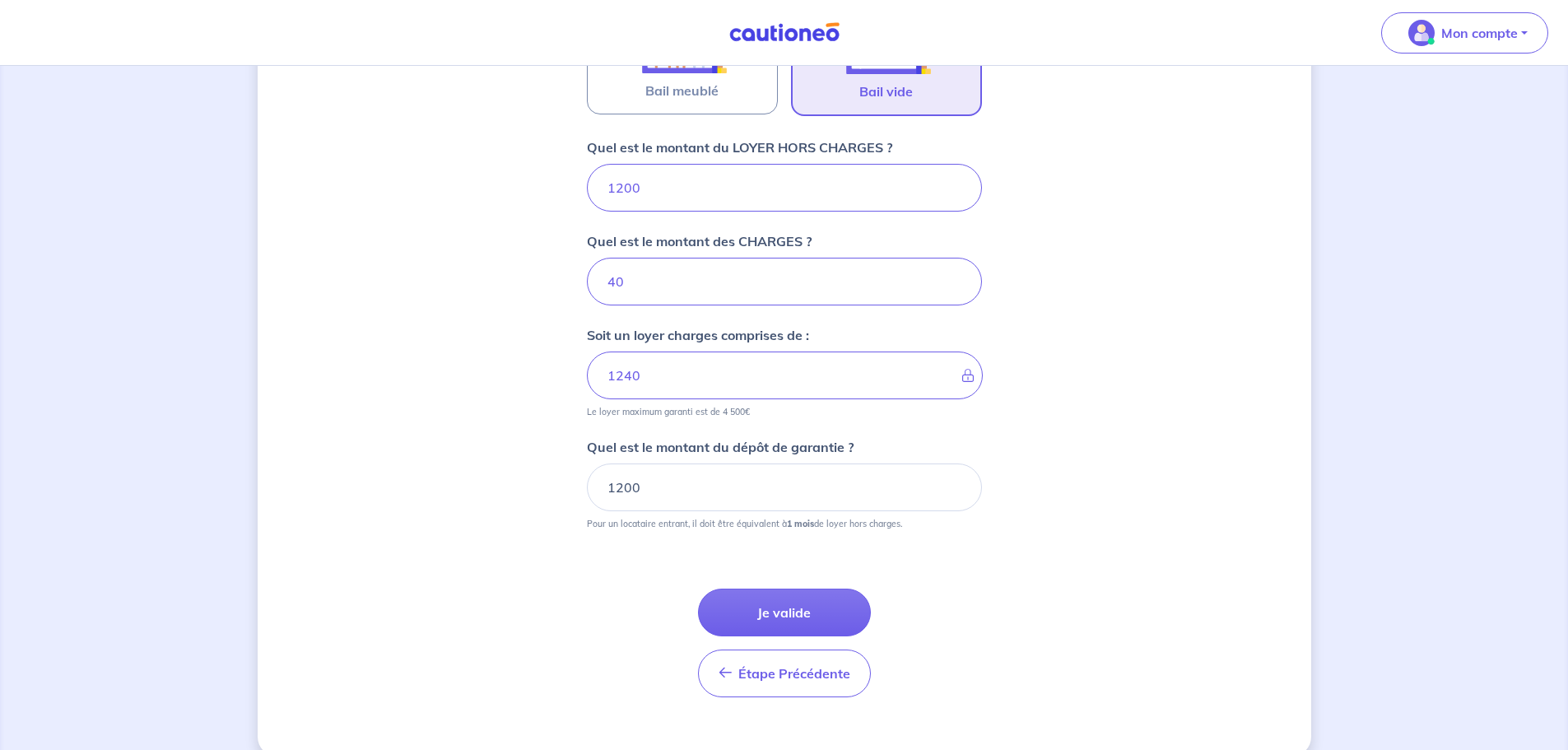
scroll to position [631, 0]
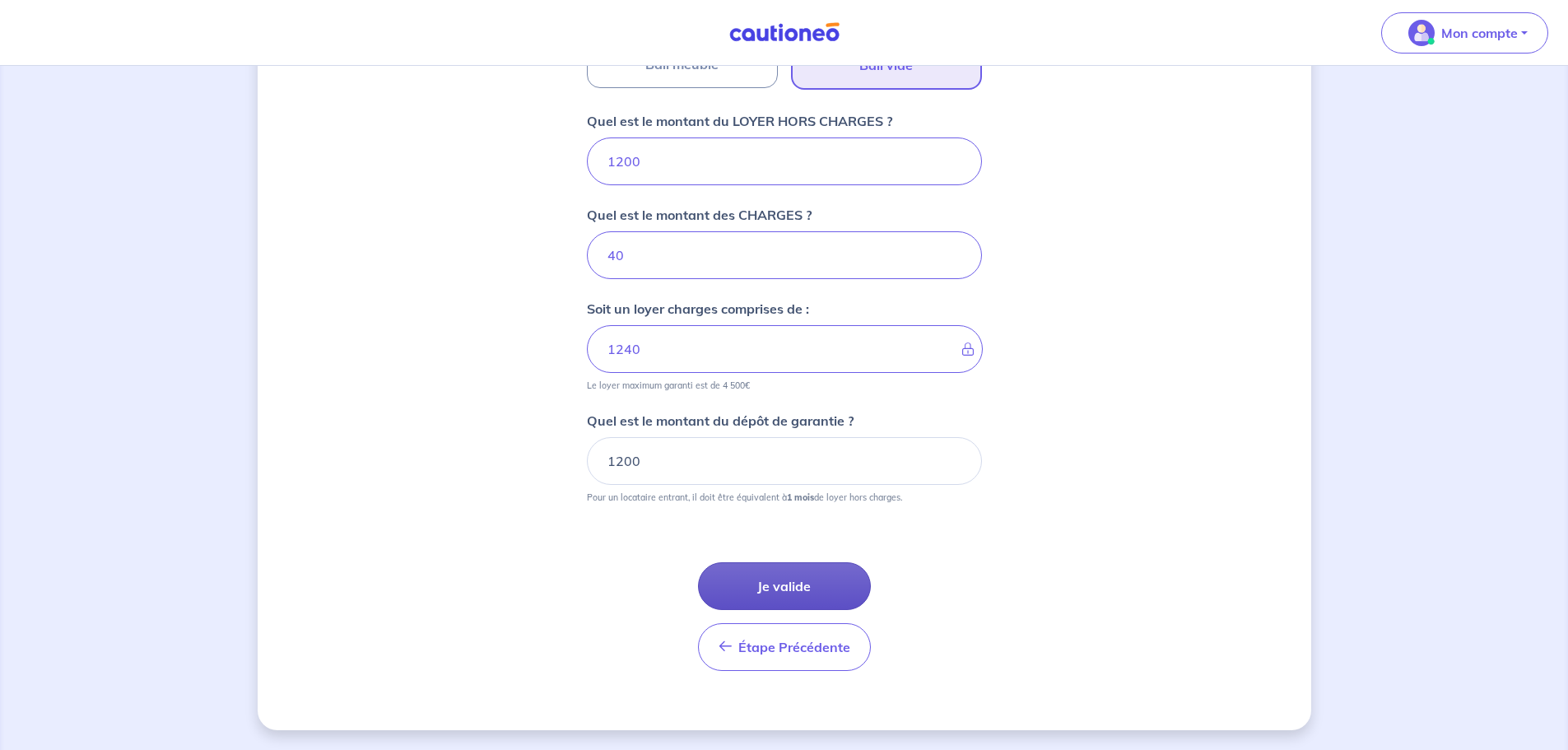
click at [804, 581] on button "Je valide" at bounding box center [784, 586] width 172 height 48
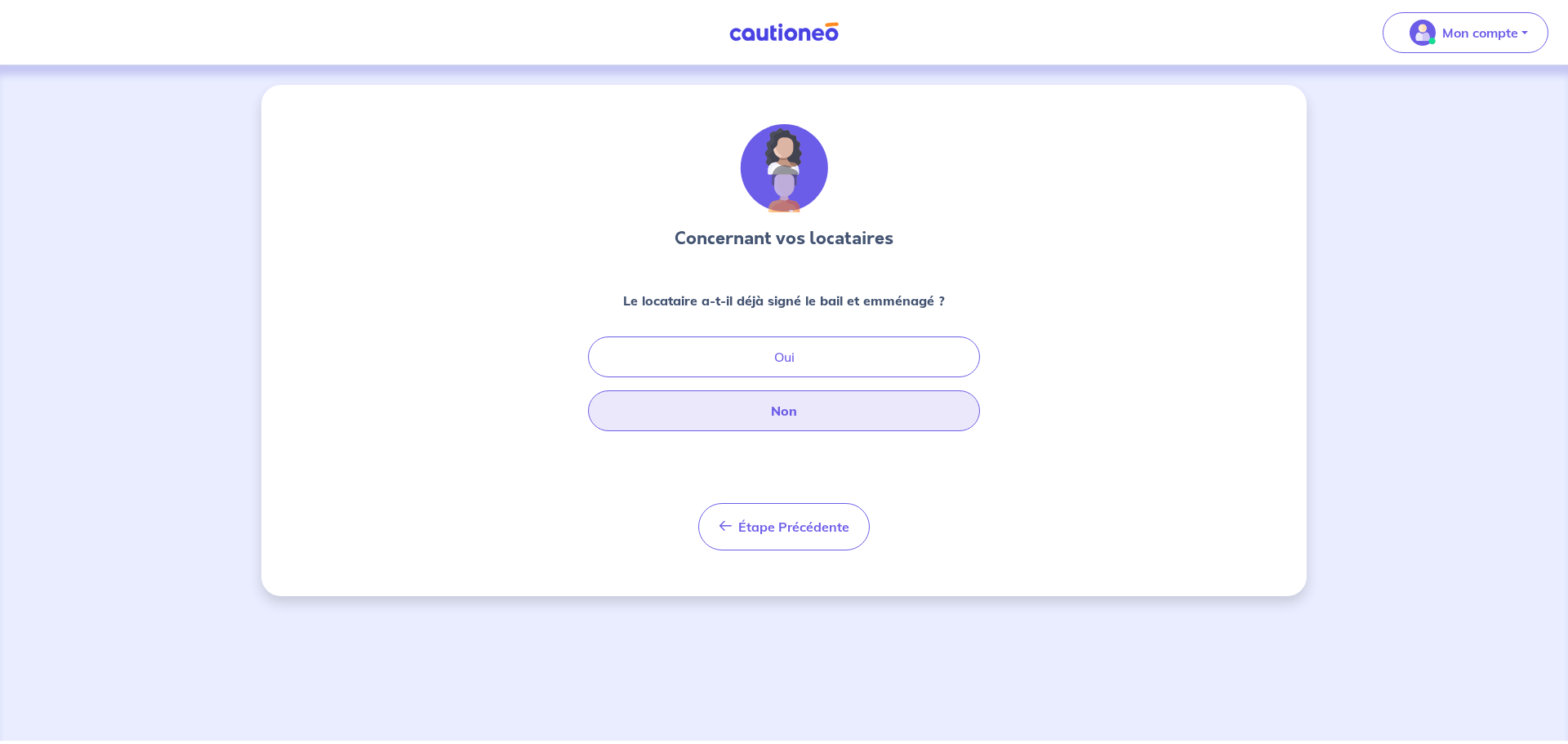
click at [788, 404] on button "Non" at bounding box center [784, 411] width 392 height 41
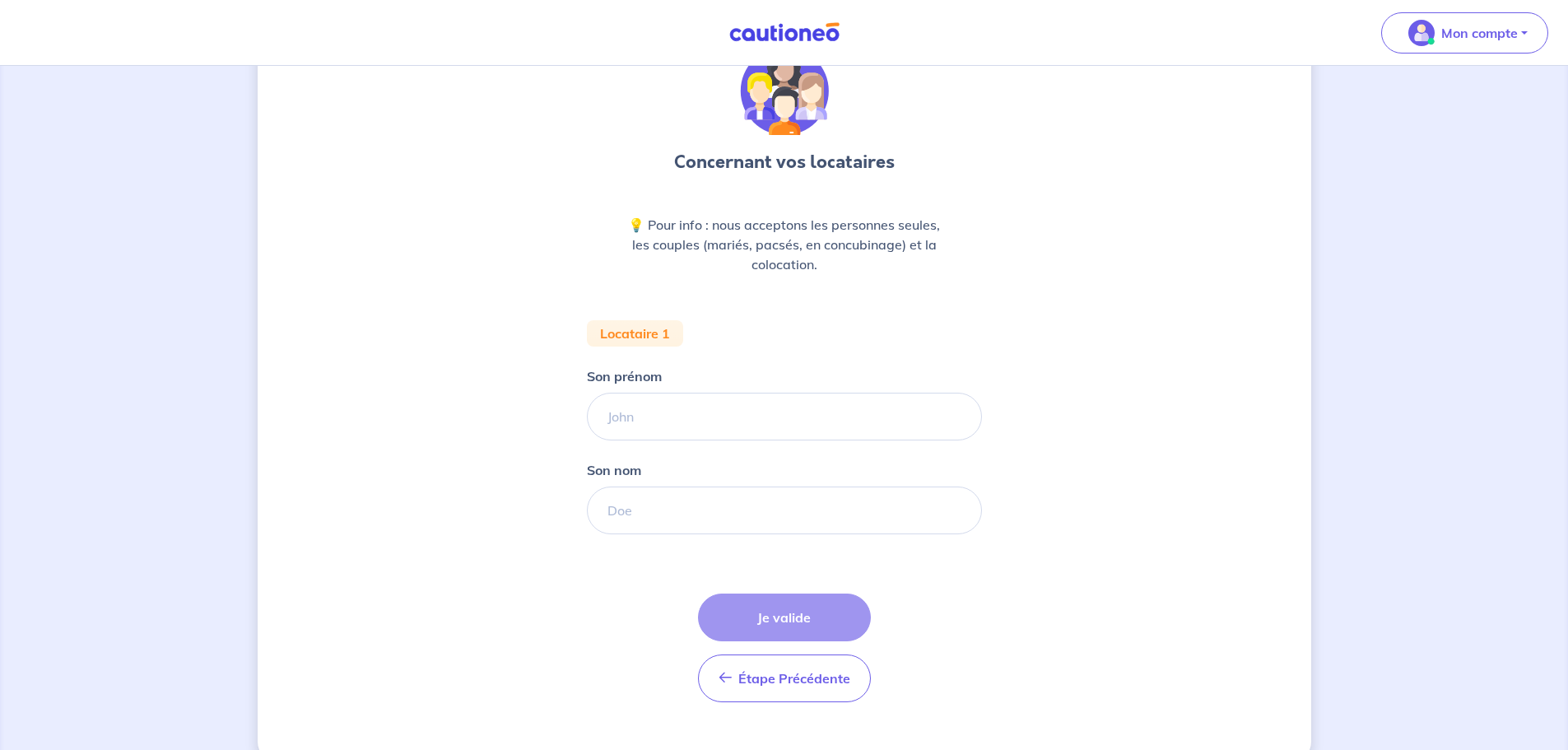
scroll to position [82, 0]
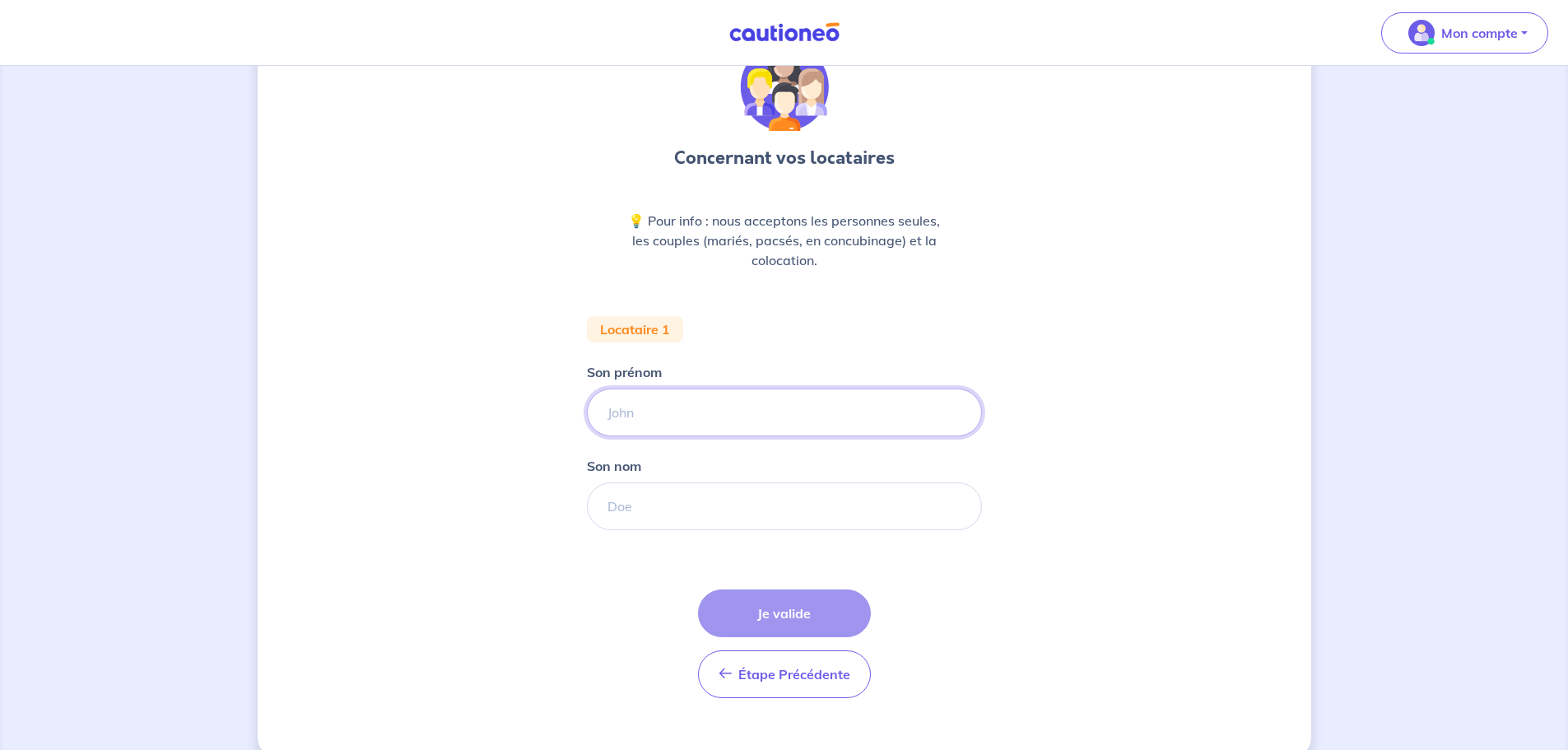
click at [699, 402] on input "Son prénom" at bounding box center [784, 412] width 395 height 48
click at [669, 410] on input "Son prénom" at bounding box center [784, 412] width 395 height 48
type input "w"
click at [661, 413] on input "Warrzn" at bounding box center [784, 412] width 395 height 48
type input "Warren"
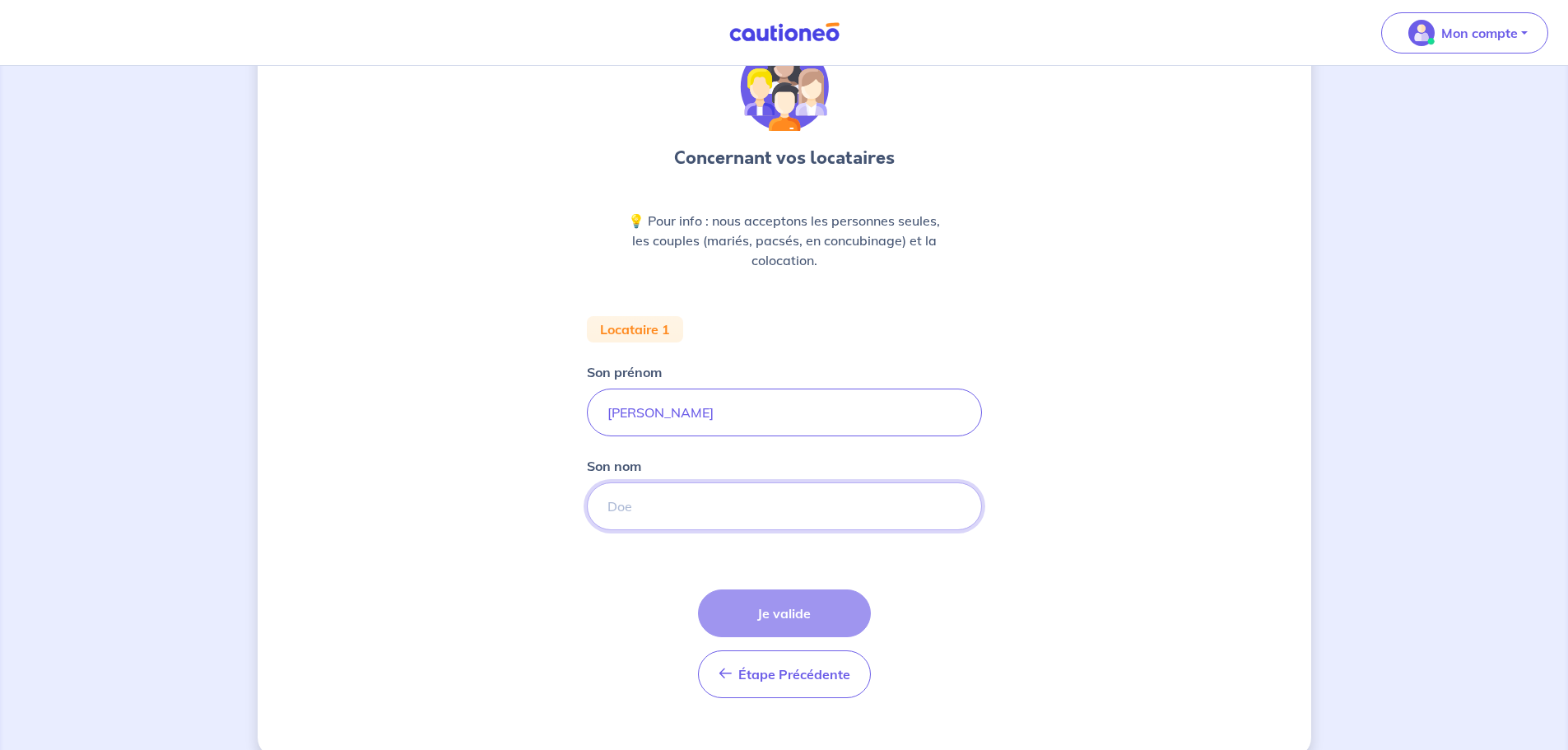
click at [682, 507] on input "Son nom" at bounding box center [784, 505] width 395 height 48
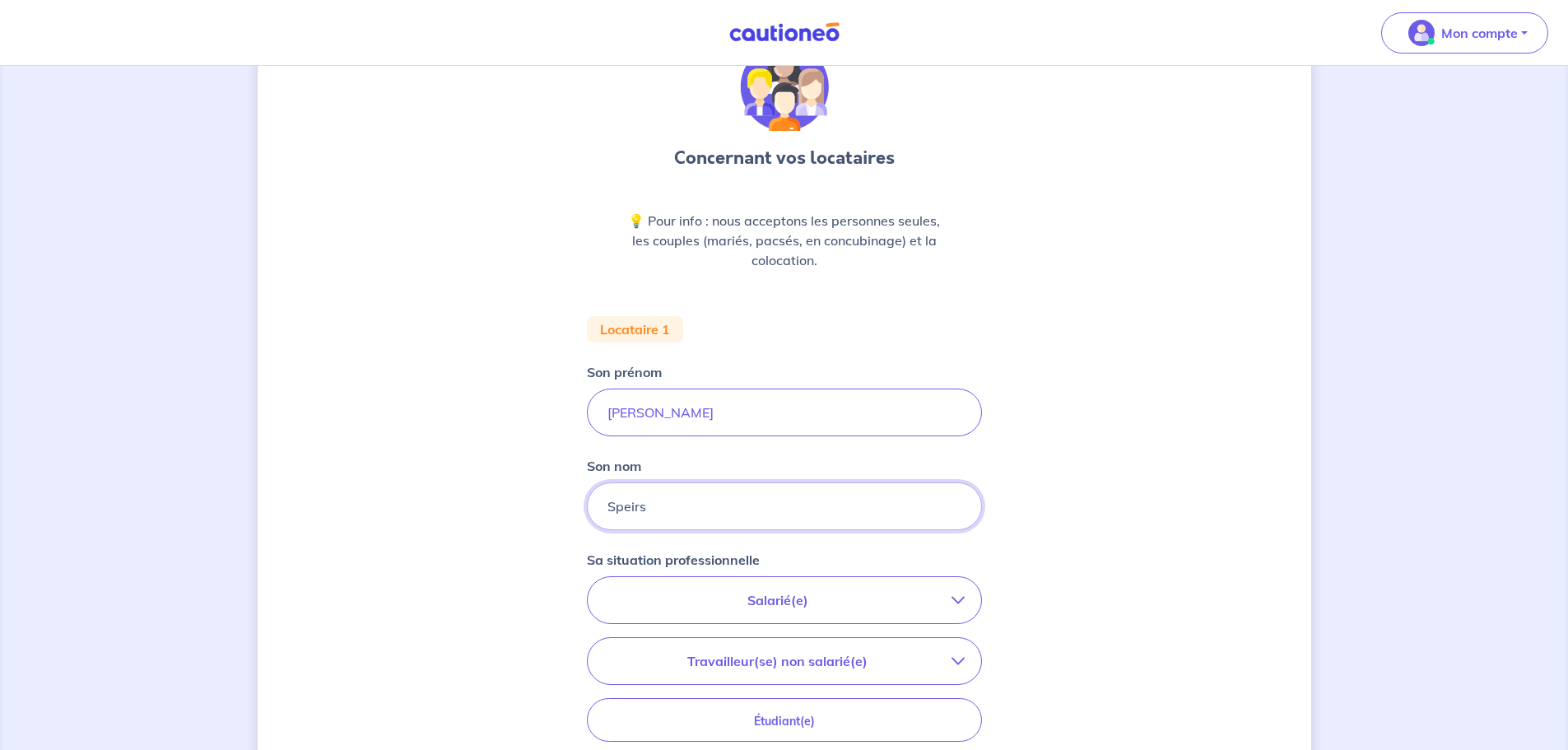
click at [682, 507] on input "Speirs" at bounding box center [784, 505] width 395 height 48
type input "SPEIRS"
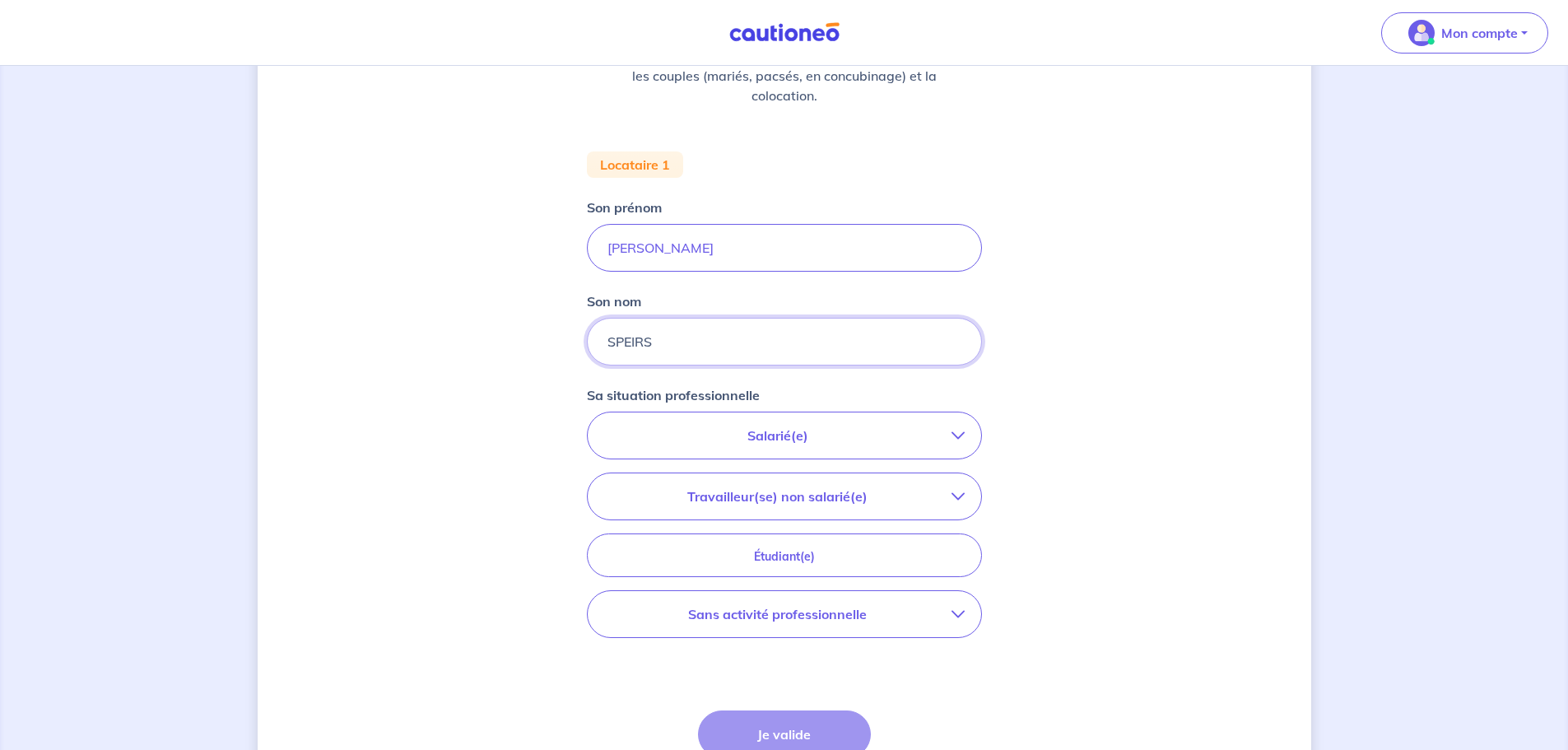
scroll to position [395, 0]
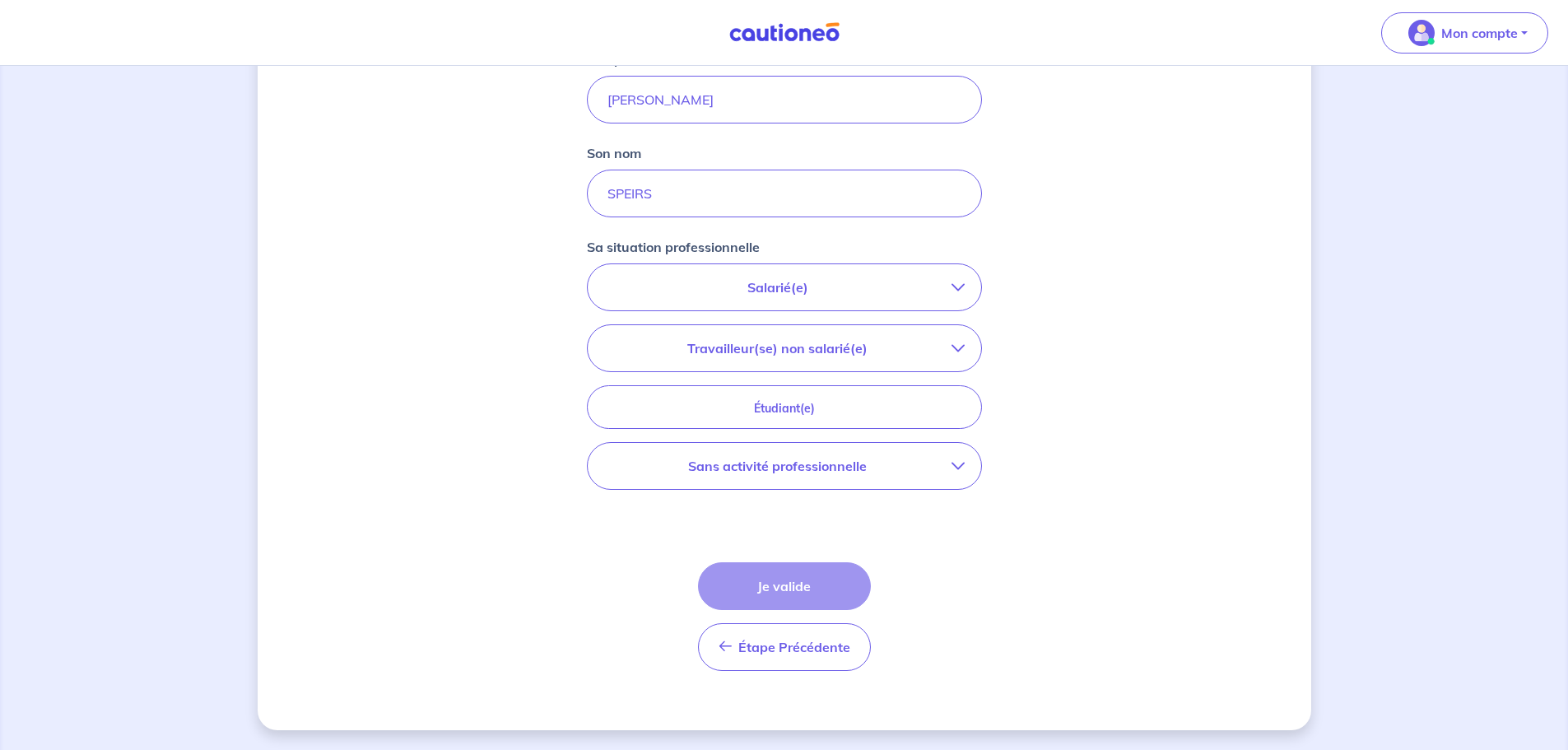
click at [908, 294] on p "Salarié(e)" at bounding box center [777, 287] width 348 height 20
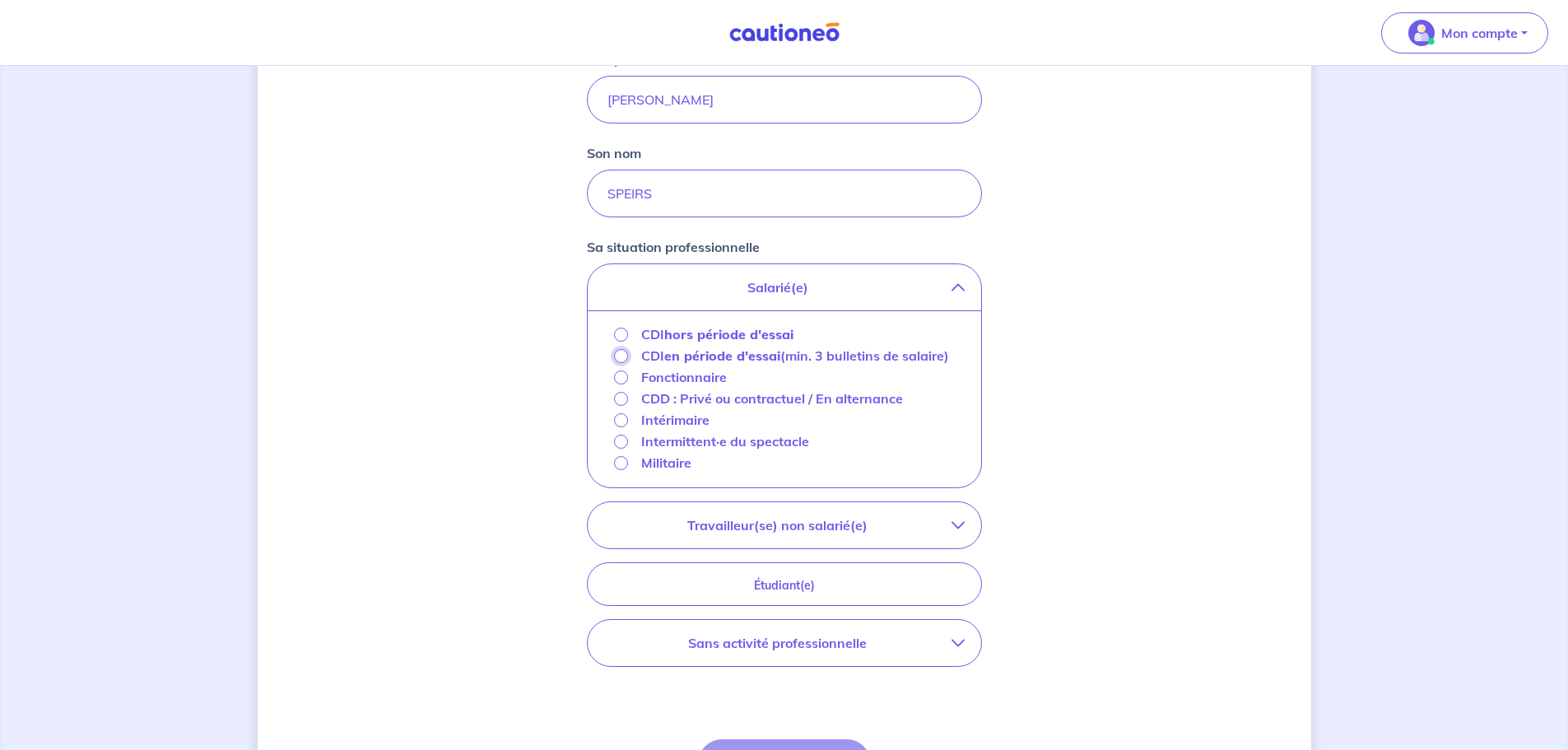
click at [621, 355] on input "CDI en période d'essai (min. 3 bulletins de salaire)" at bounding box center [621, 356] width 14 height 14
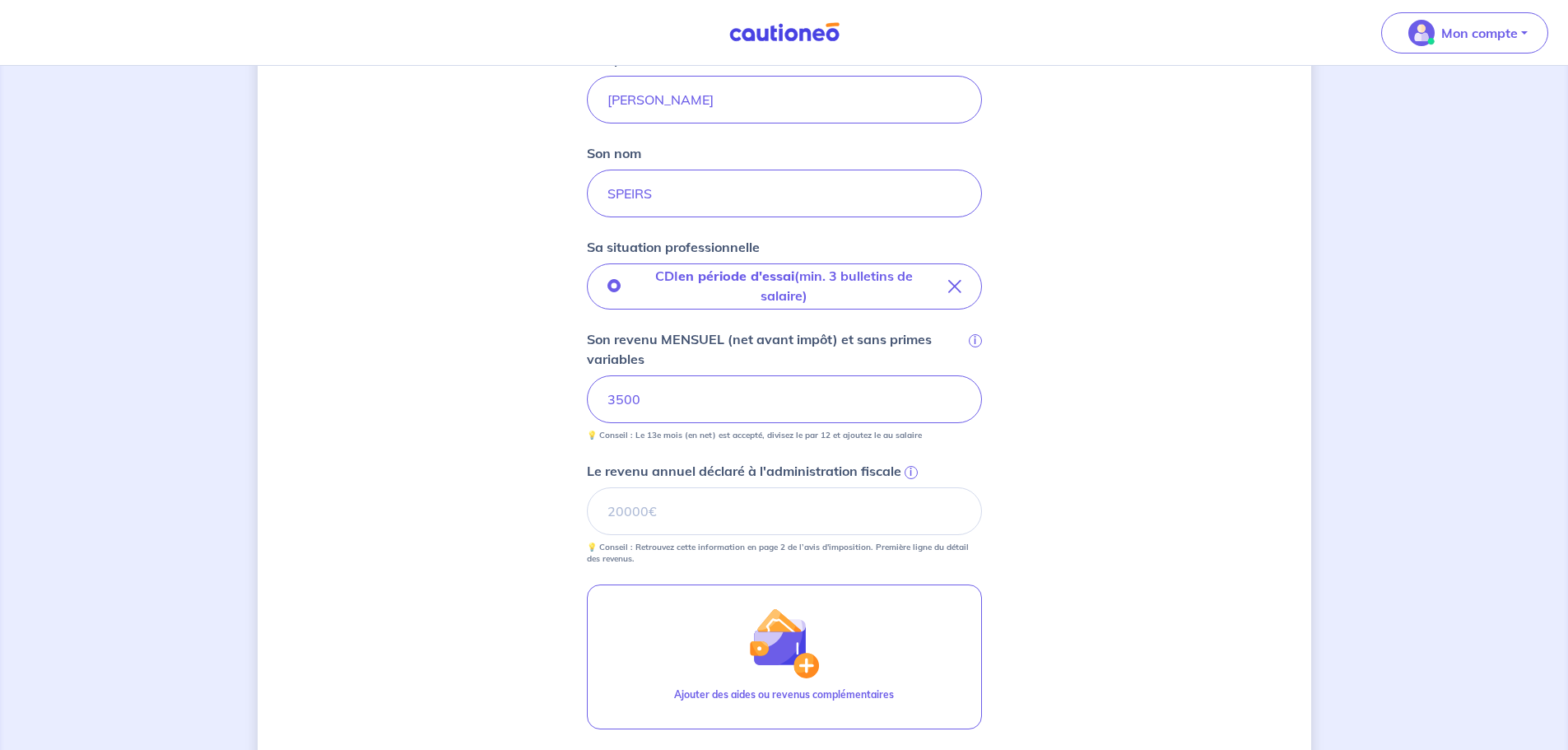
click at [509, 479] on div "Concernant vos locataires 💡 Pour info : nous acceptons les personnes seules, le…" at bounding box center [784, 333] width 1053 height 1285
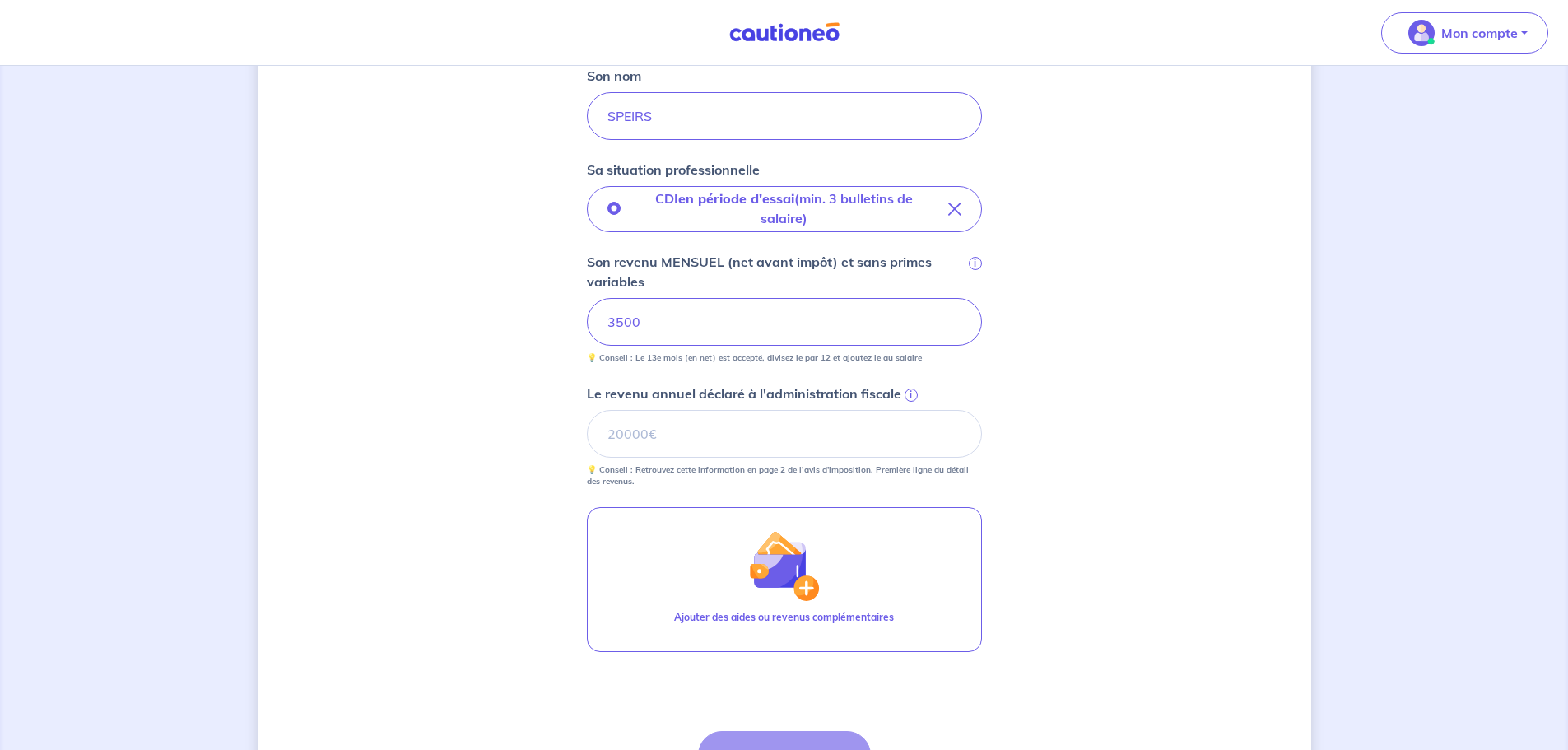
scroll to position [477, 0]
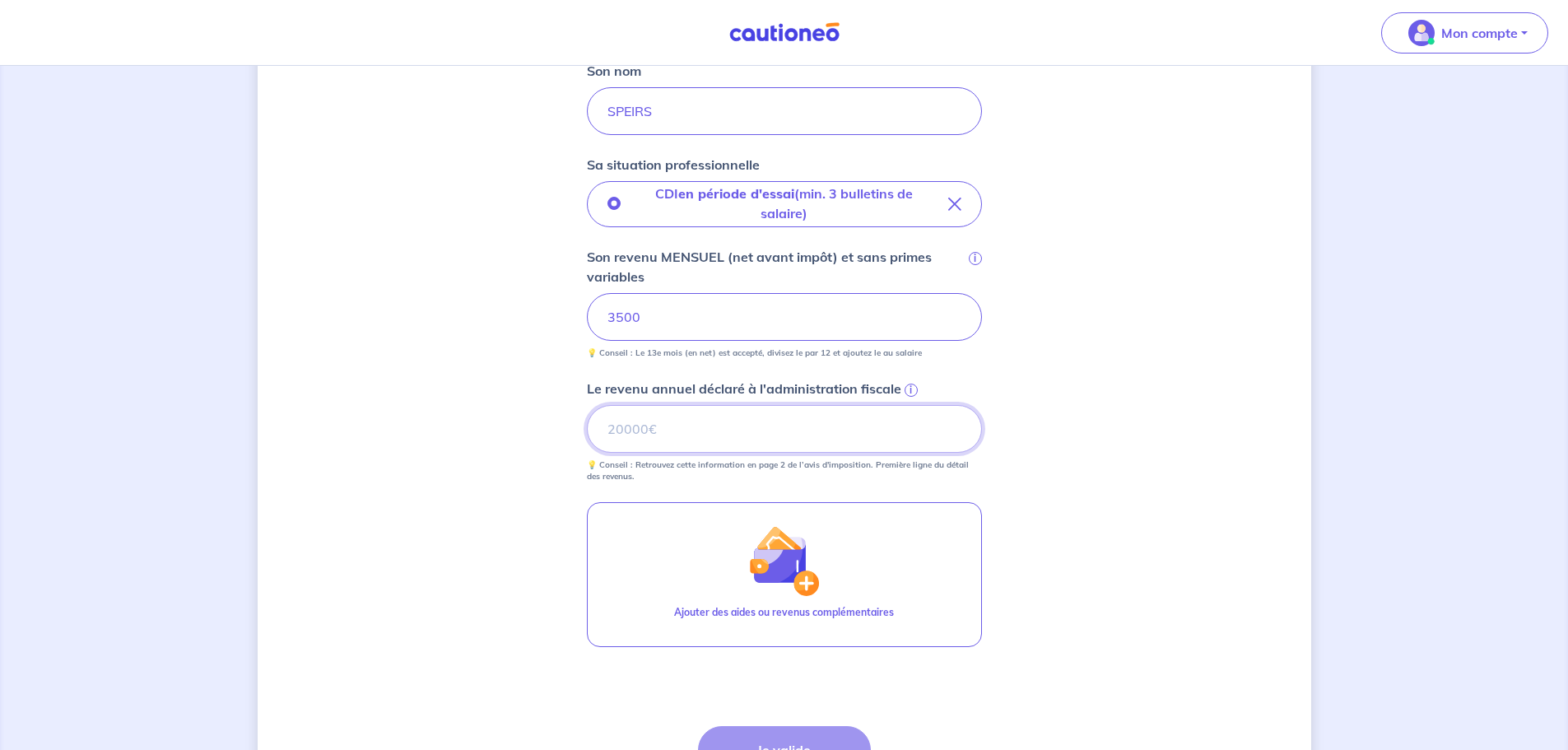
click at [703, 425] on input "Le revenu annuel déclaré à l'administration fiscale i" at bounding box center [784, 429] width 395 height 48
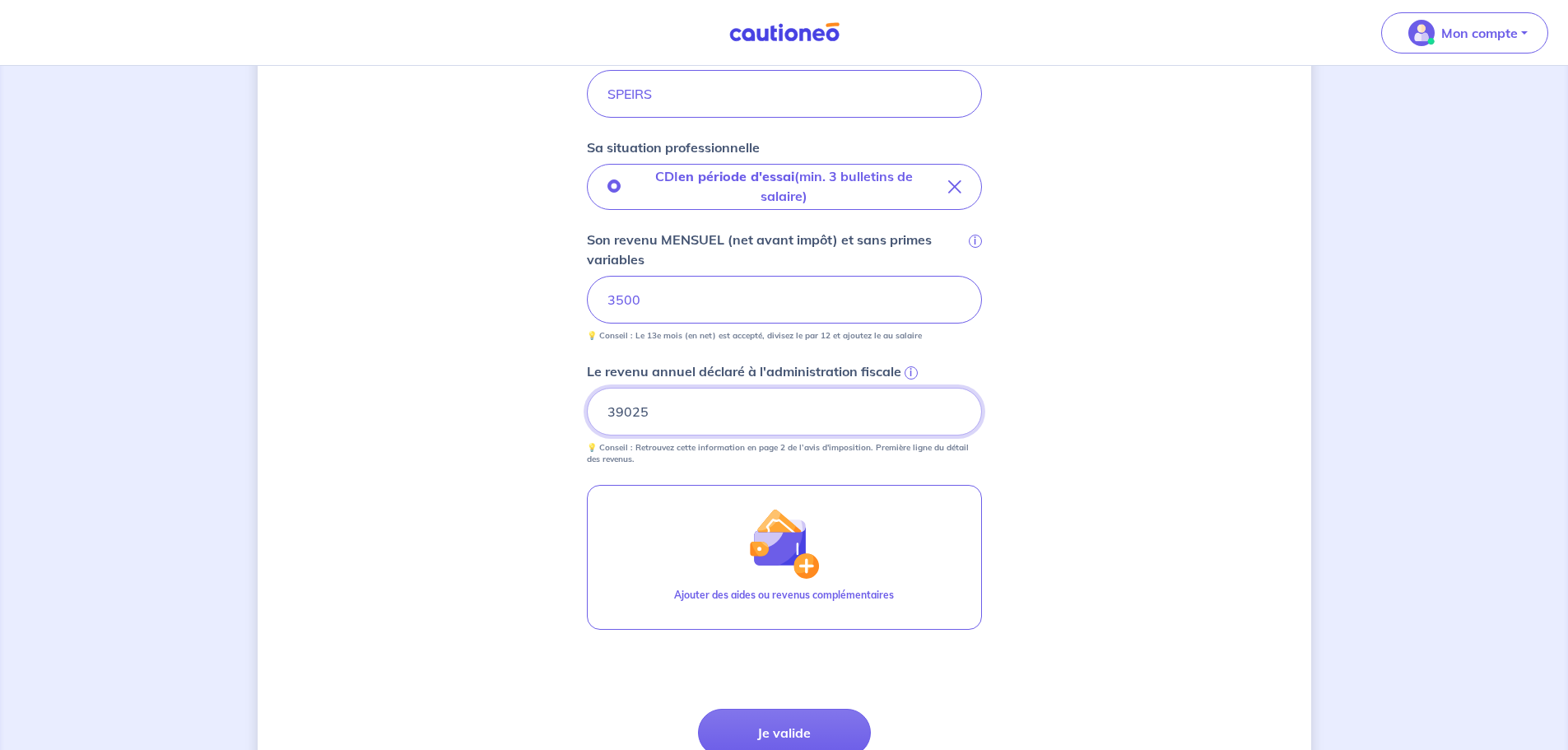
scroll to position [641, 0]
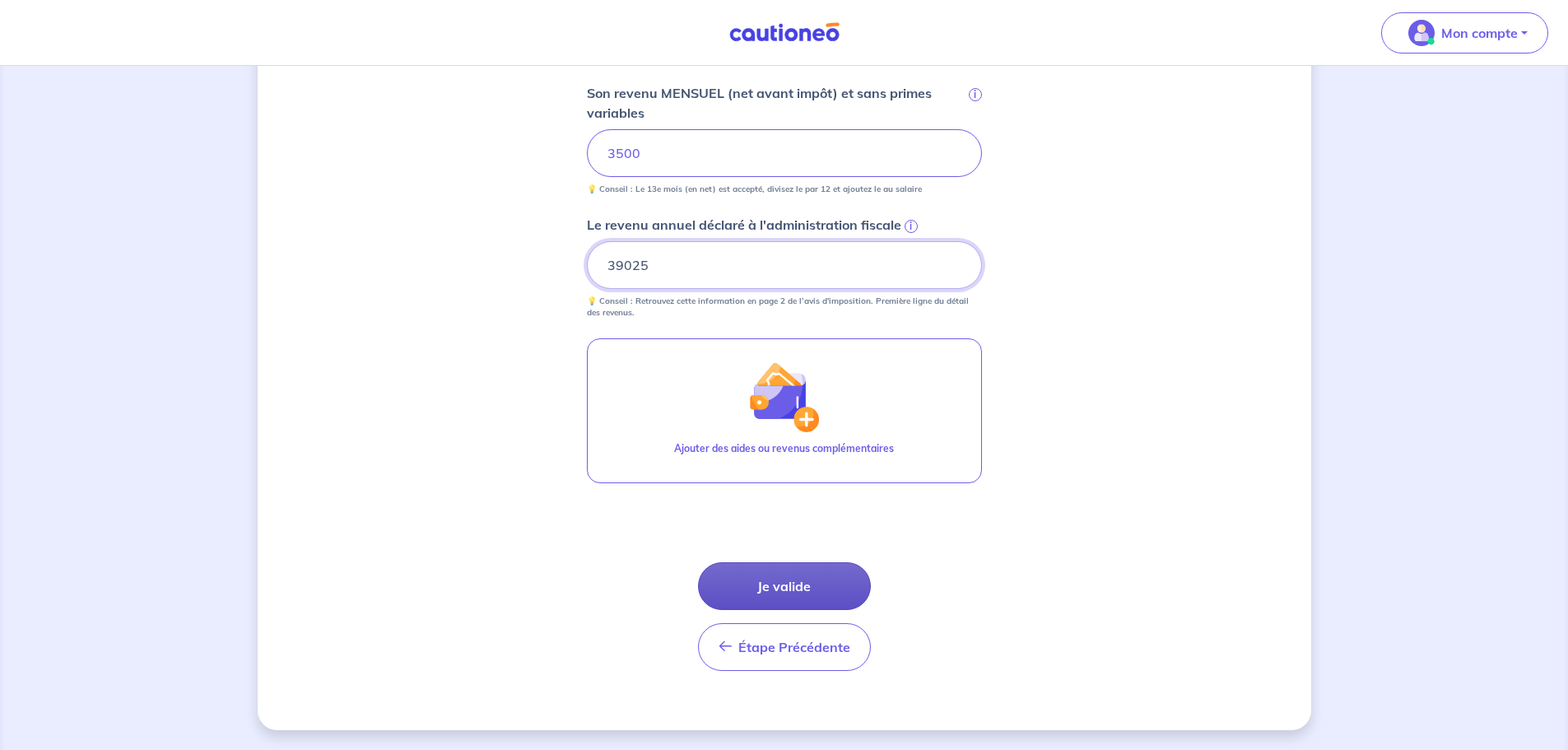
type input "39025"
click at [794, 588] on button "Je valide" at bounding box center [784, 586] width 172 height 48
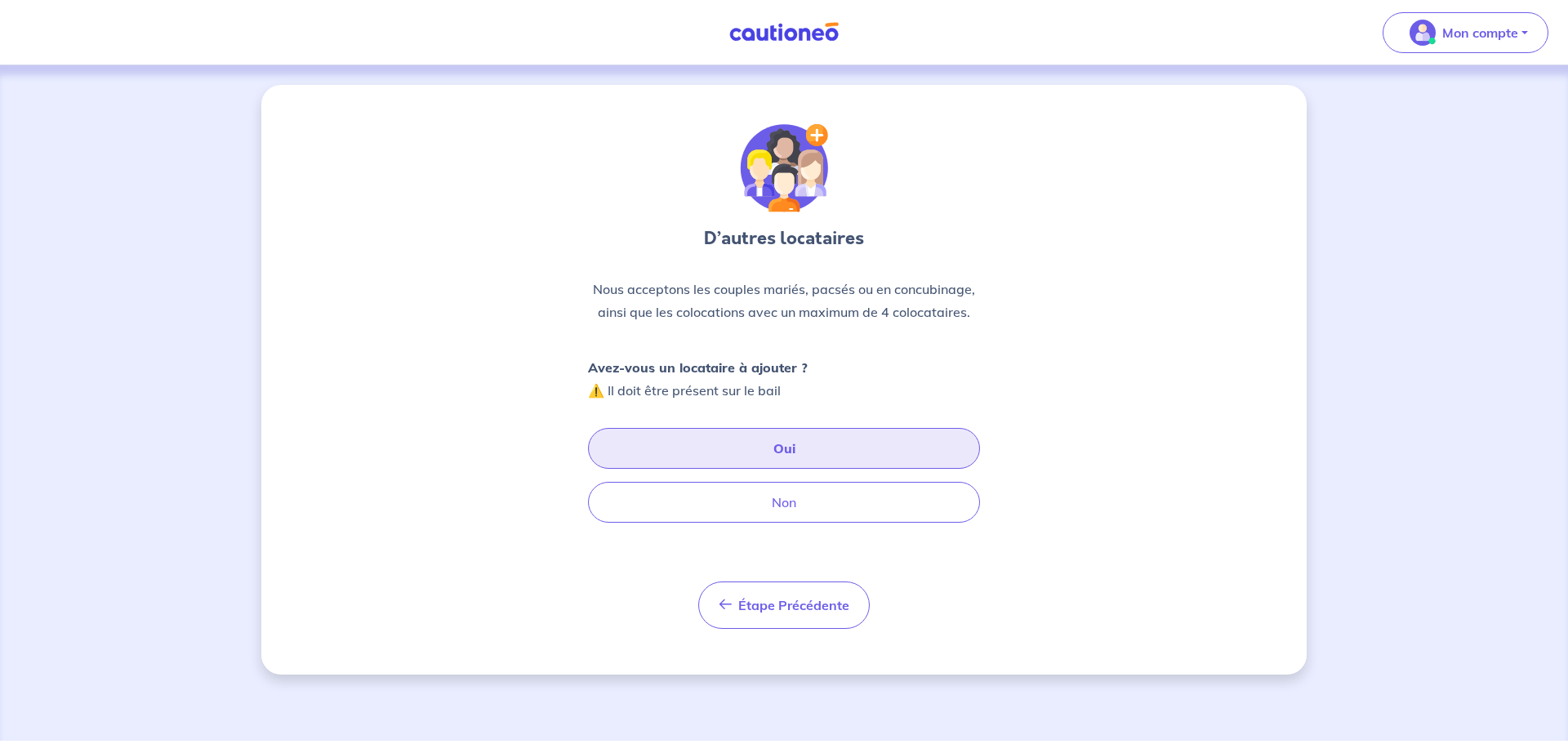
click at [791, 443] on button "Oui" at bounding box center [784, 449] width 392 height 41
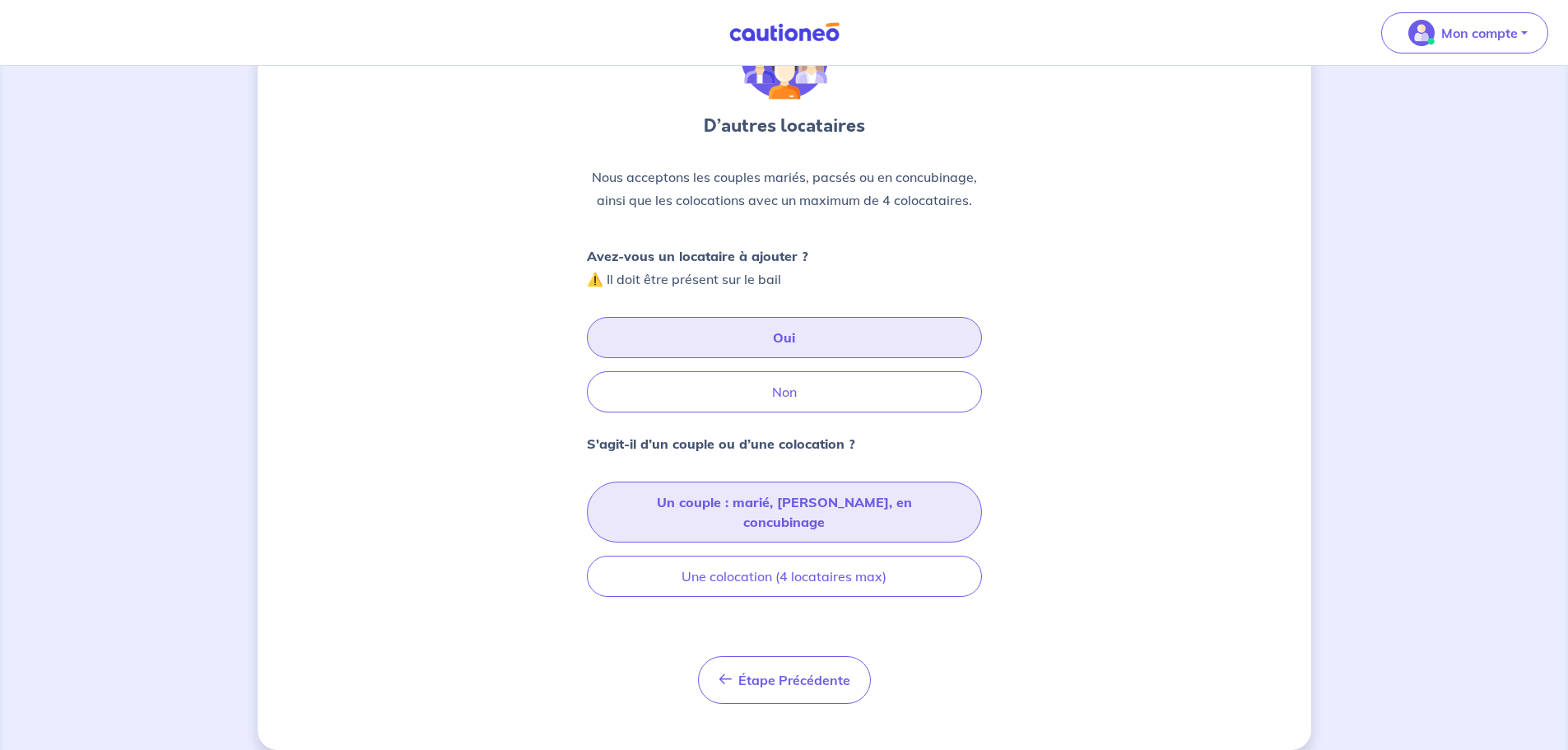
click at [767, 495] on button "Un couple : marié, pacsé, en concubinage" at bounding box center [784, 511] width 395 height 60
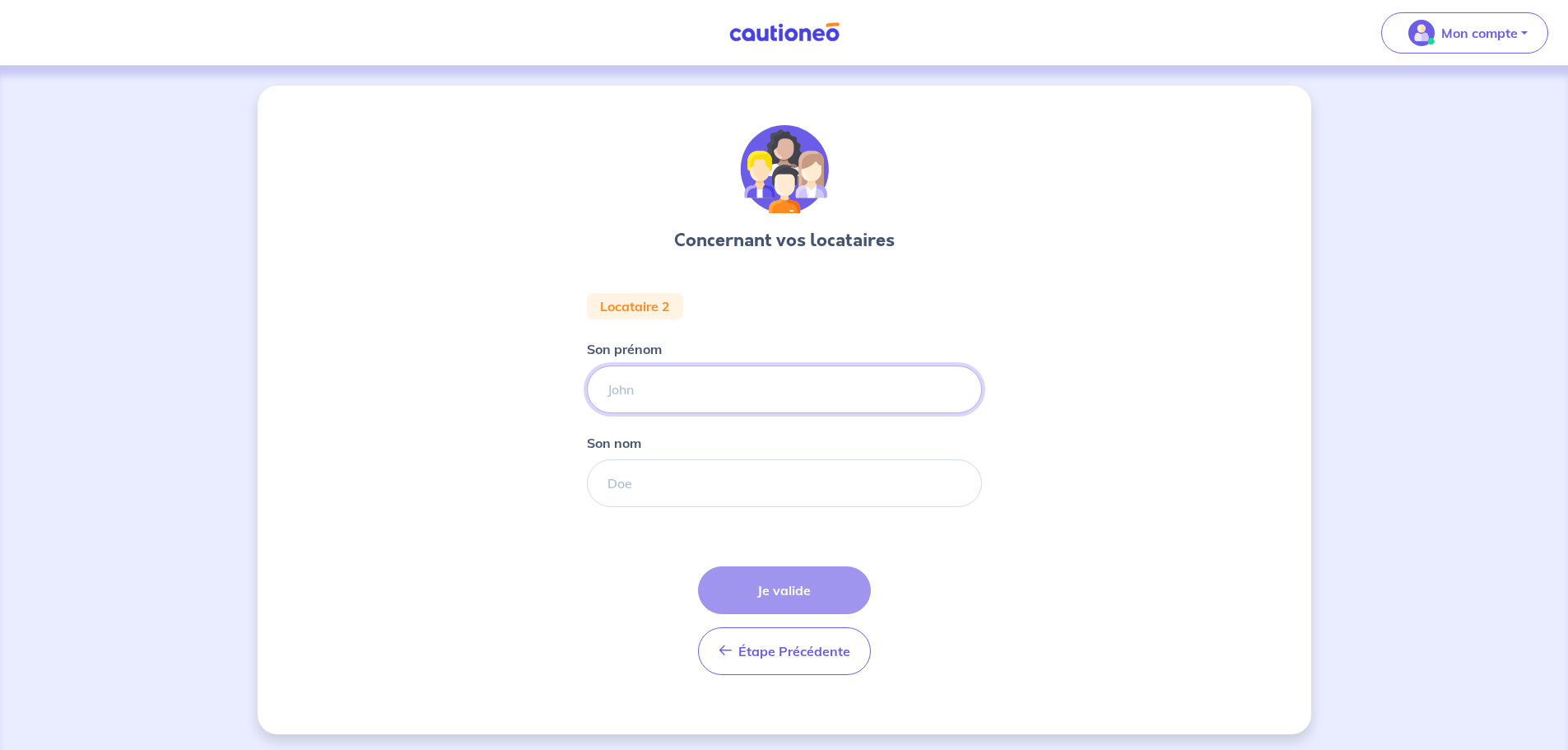
click at [687, 384] on input "Son prénom" at bounding box center [784, 389] width 395 height 48
type input "JOANA"
click at [636, 477] on input "Son nom" at bounding box center [784, 483] width 395 height 48
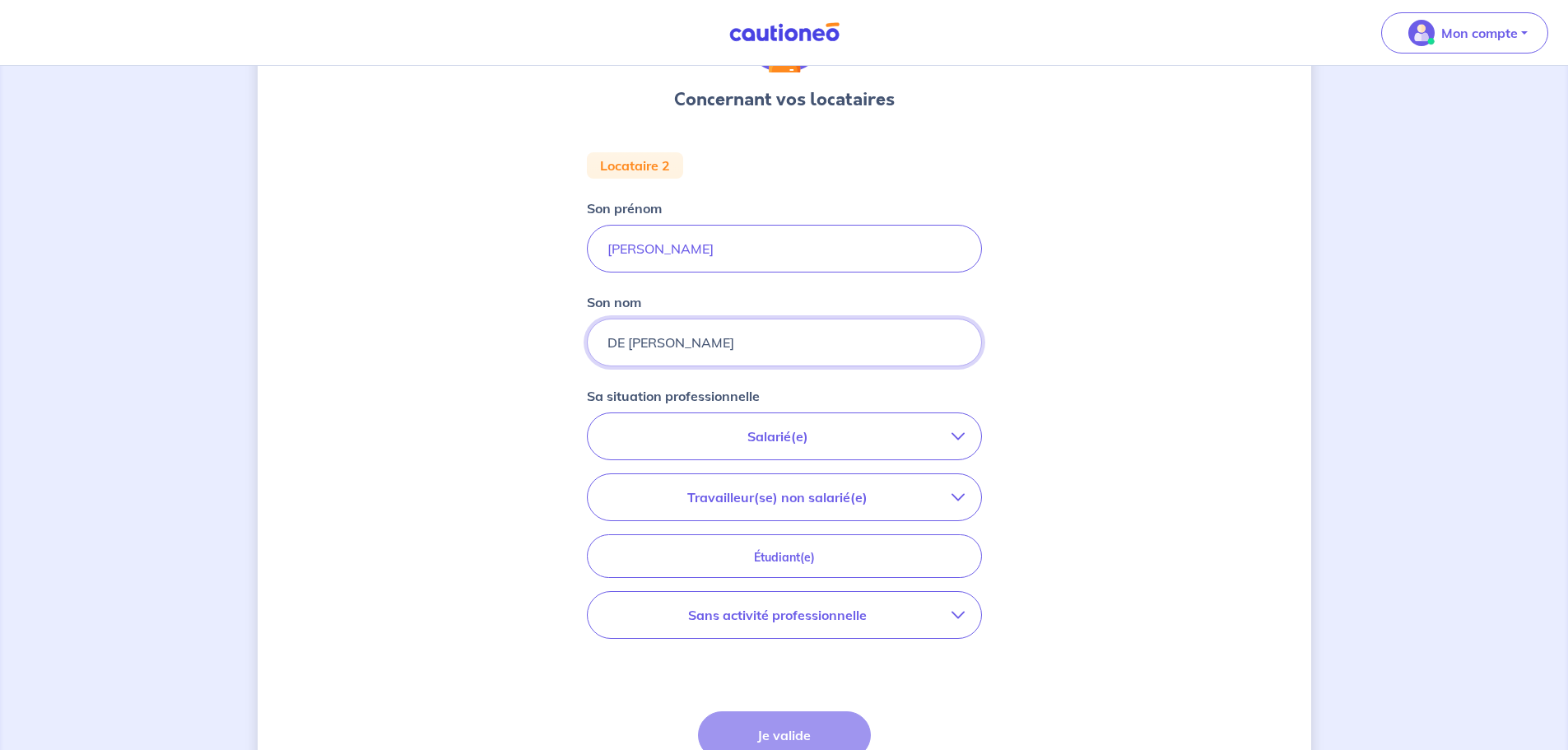
scroll to position [247, 0]
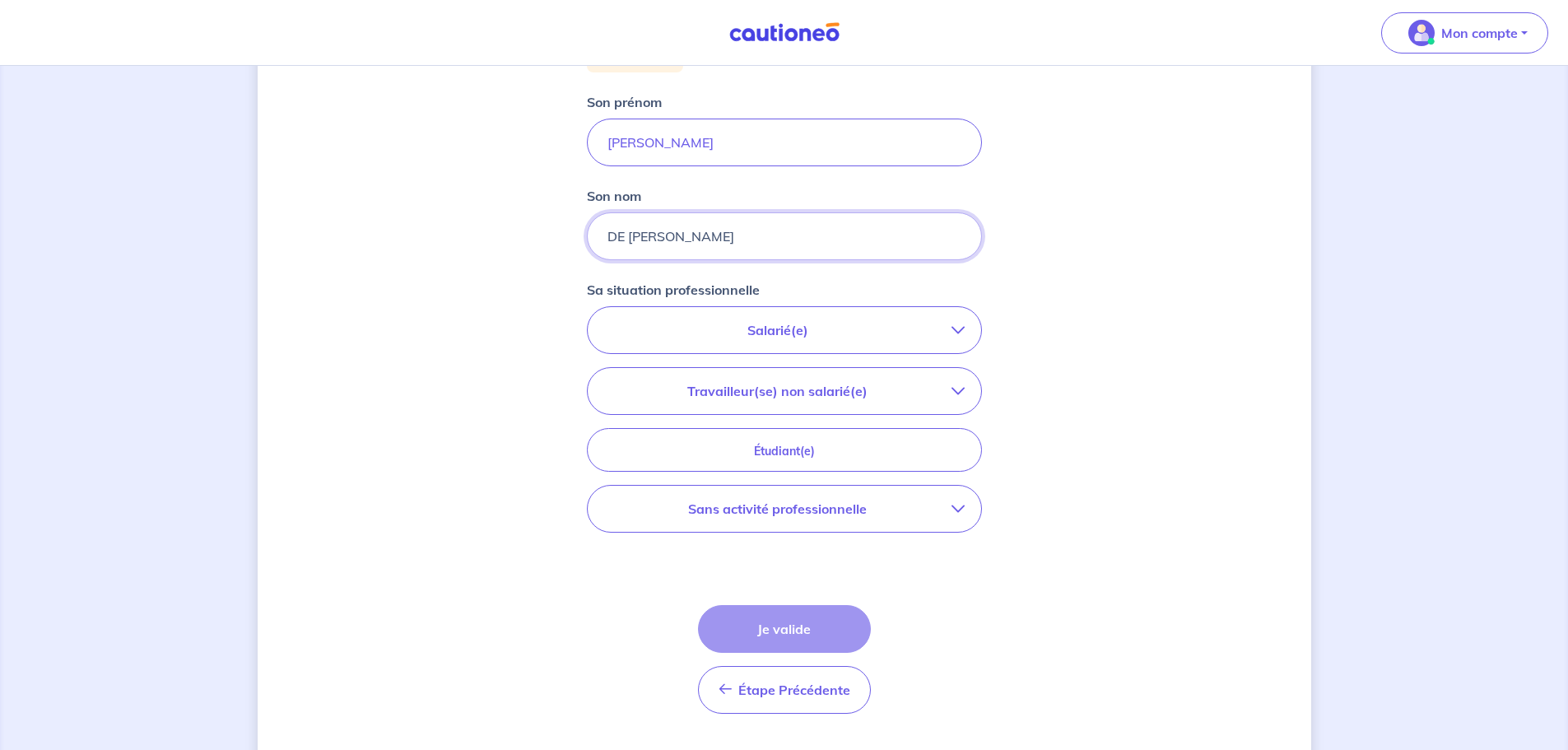
type input "DE OLIVEIRA KAUFFMANN"
click at [918, 516] on p "Sans activité professionnelle" at bounding box center [777, 509] width 348 height 20
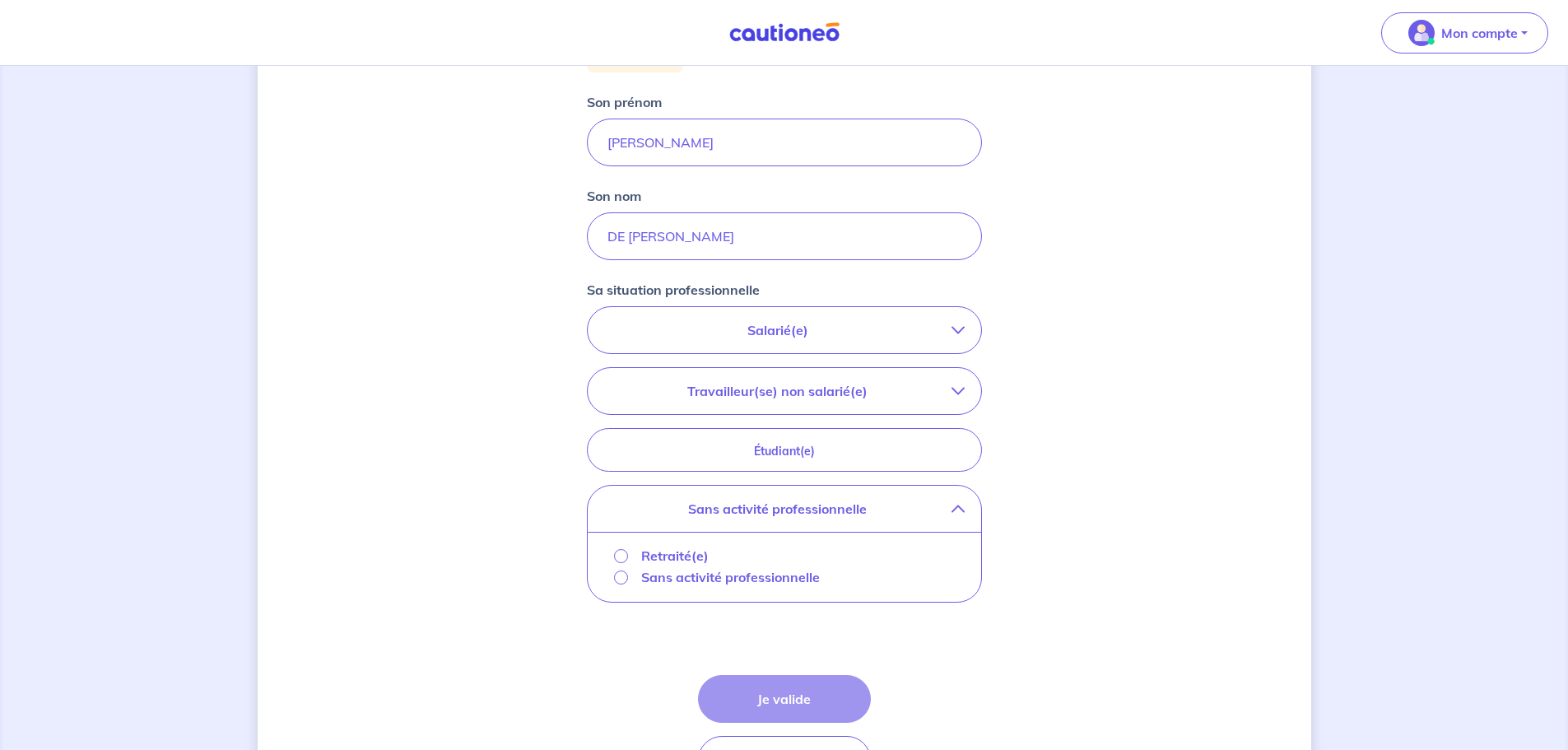
click at [797, 571] on p "Sans activité professionnelle" at bounding box center [730, 577] width 179 height 20
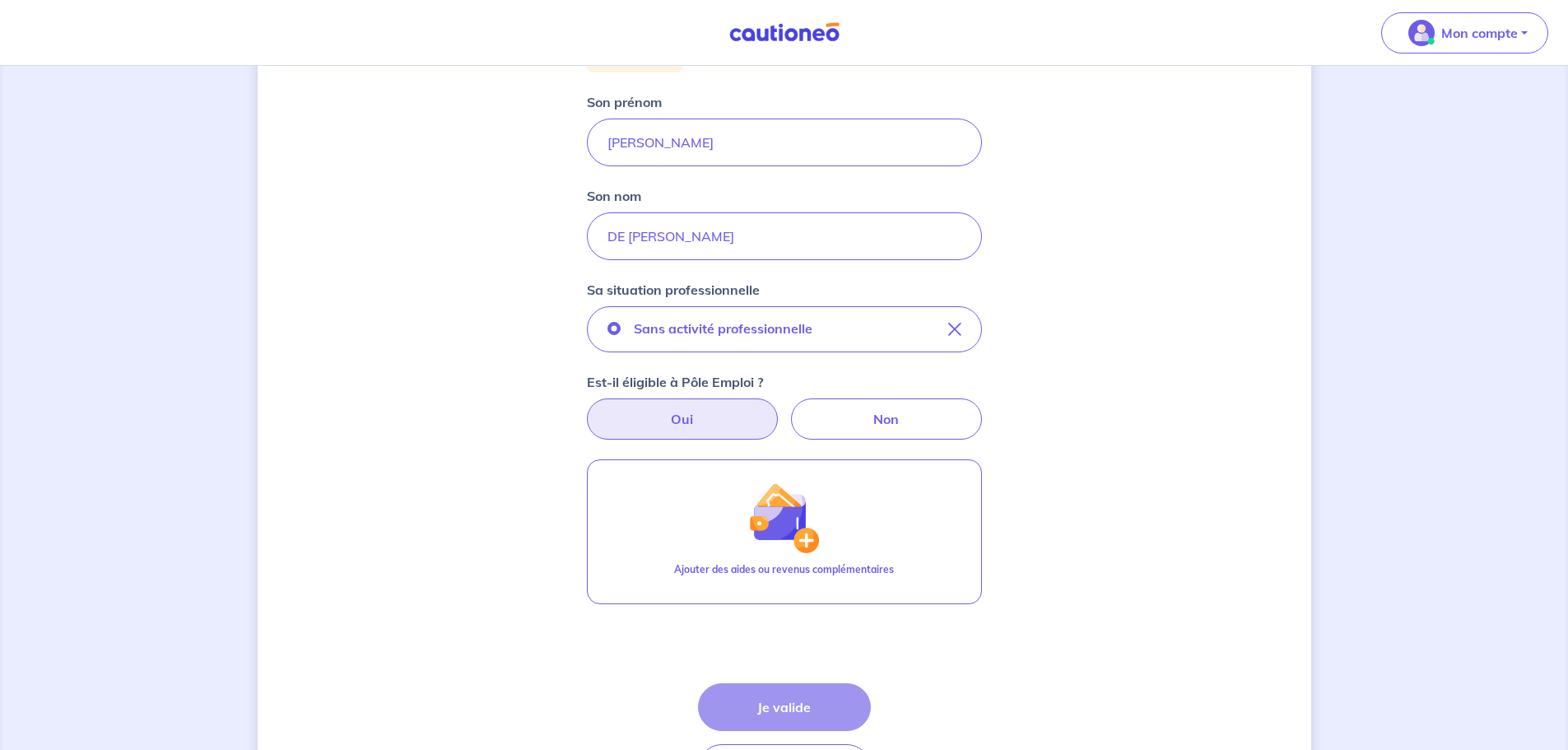
click at [686, 416] on label "Oui" at bounding box center [682, 419] width 191 height 42
click at [779, 409] on input "Oui" at bounding box center [784, 403] width 11 height 11
radio input "true"
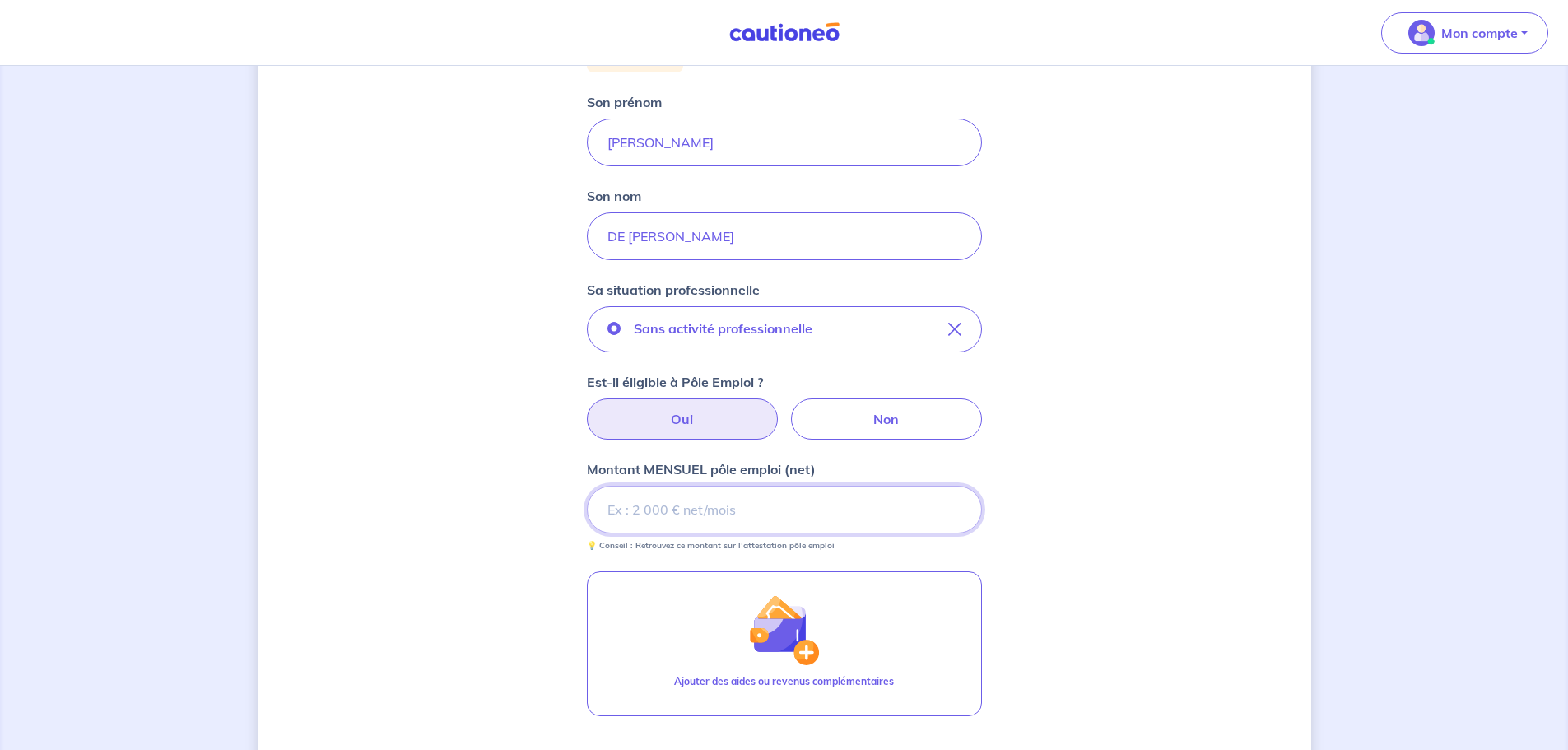
click at [700, 509] on input "Montant MENSUEL pôle emploi (net)" at bounding box center [784, 509] width 395 height 48
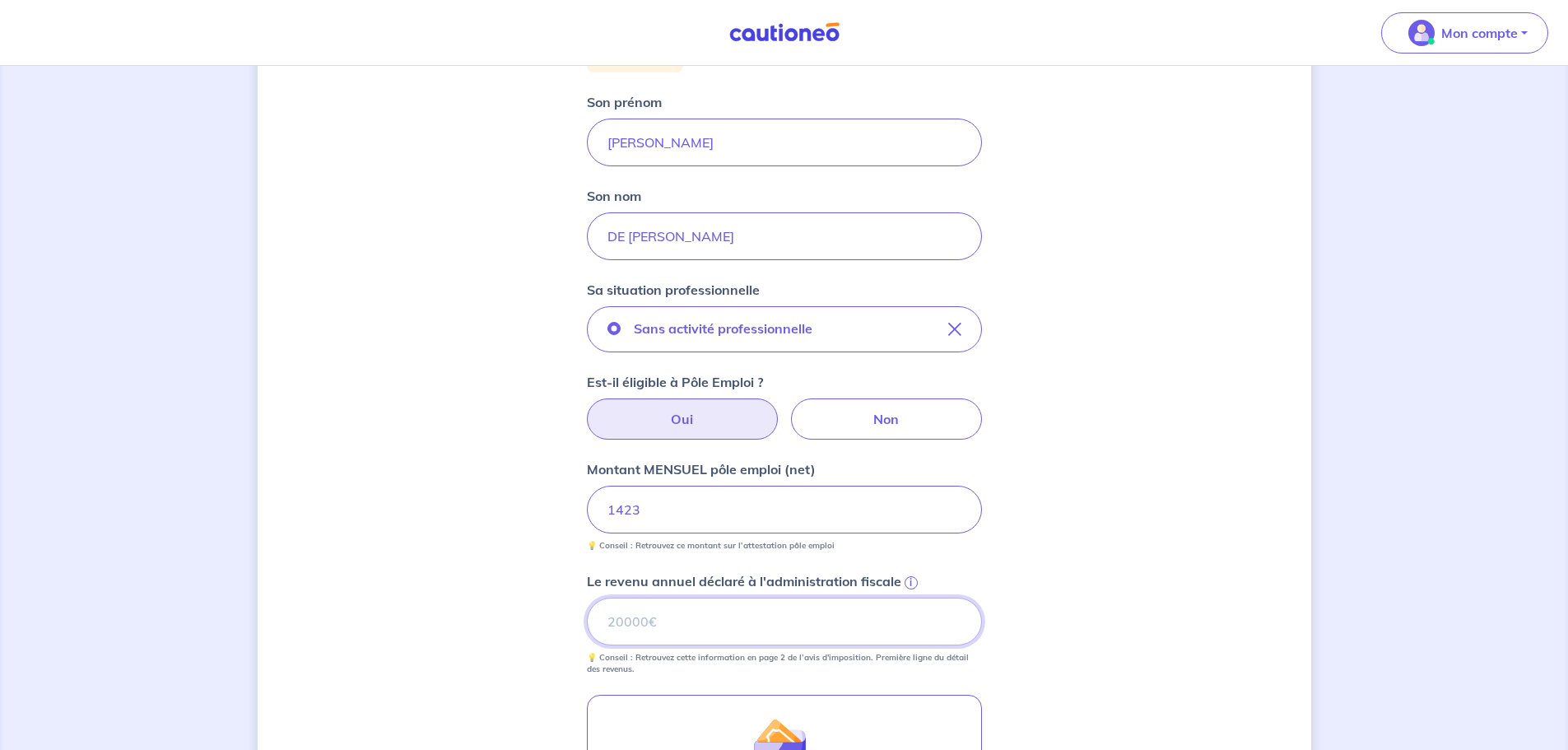
click at [724, 602] on input "Le revenu annuel déclaré à l'administration fiscale i" at bounding box center [784, 621] width 395 height 48
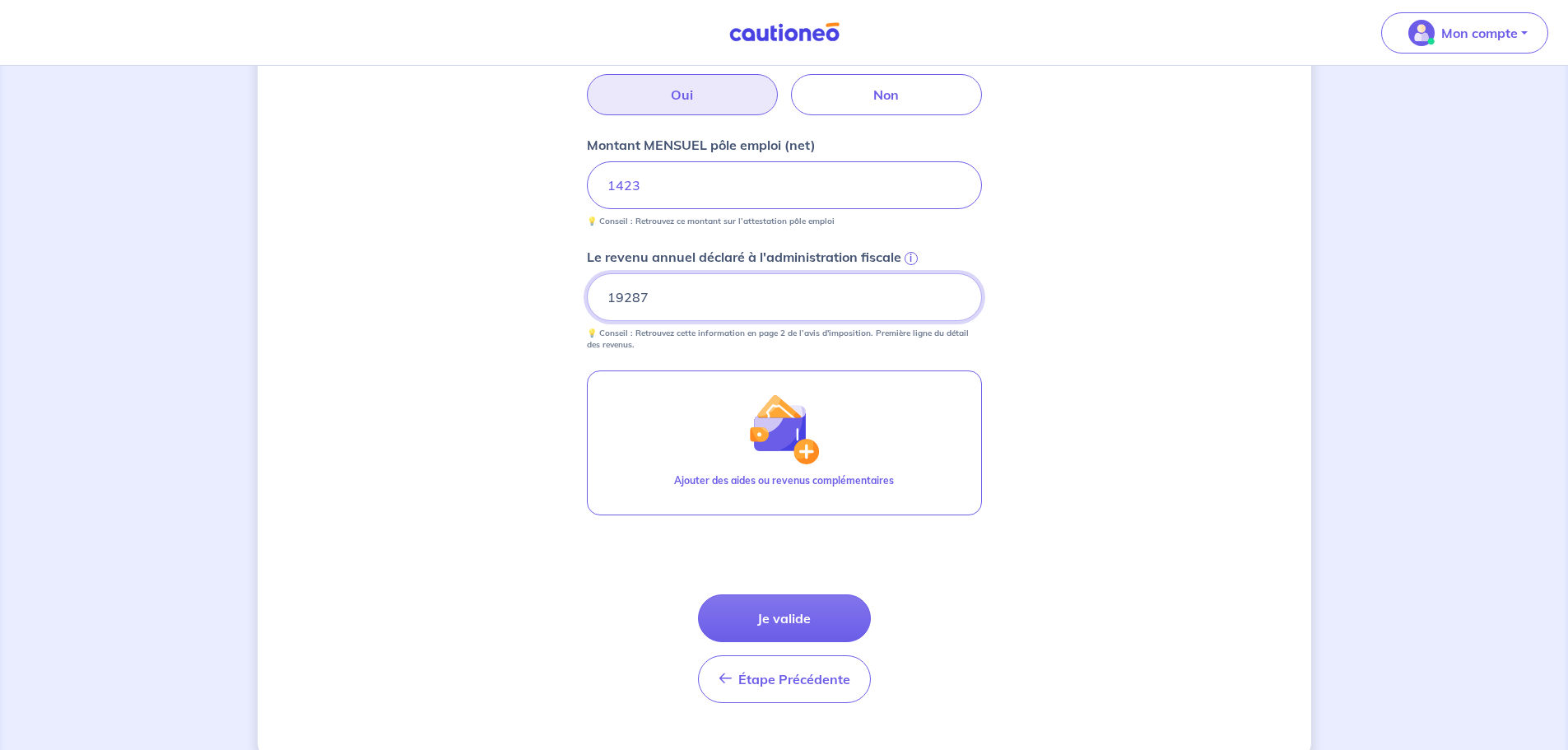
scroll to position [576, 0]
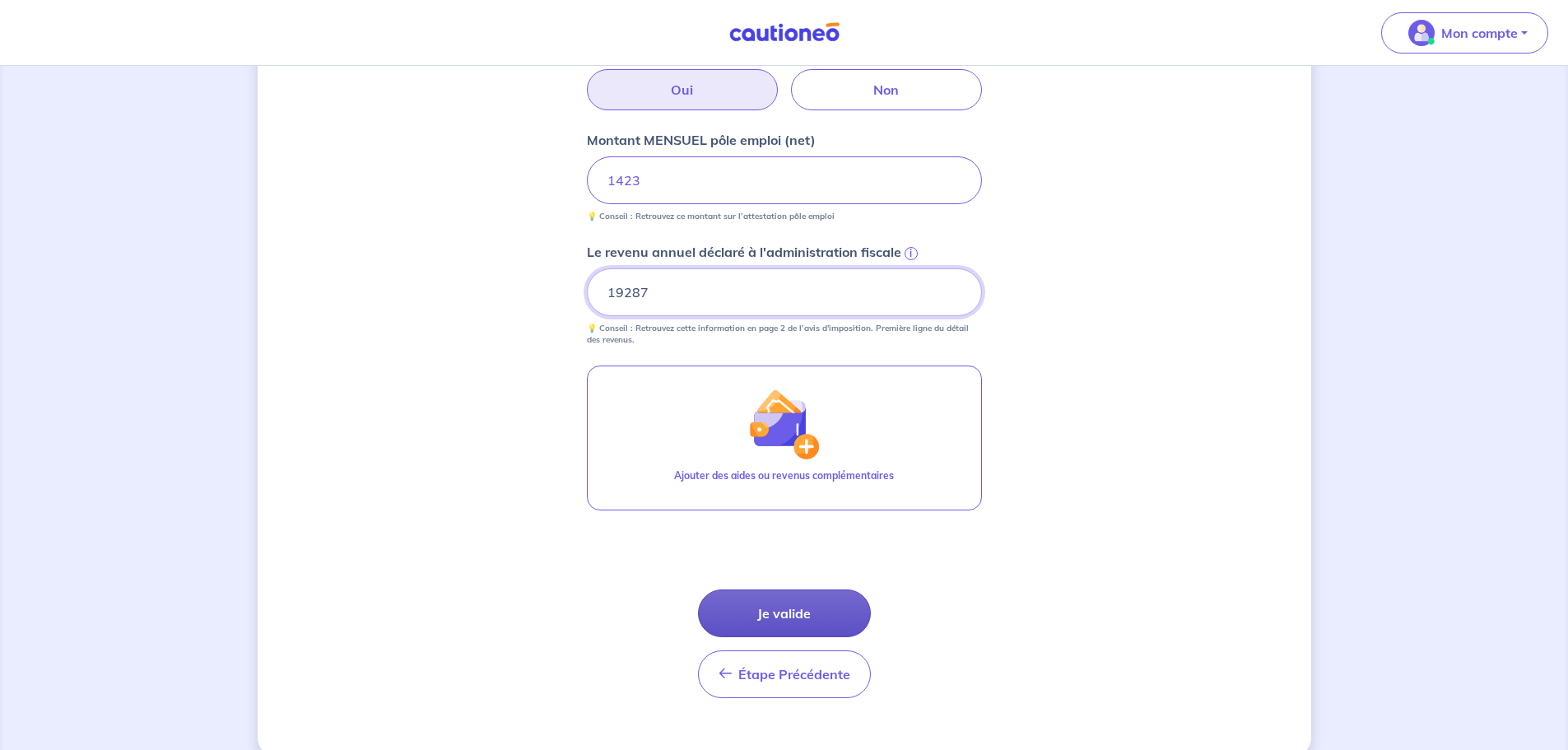
type input "19287"
click at [771, 606] on button "Je valide" at bounding box center [784, 613] width 172 height 48
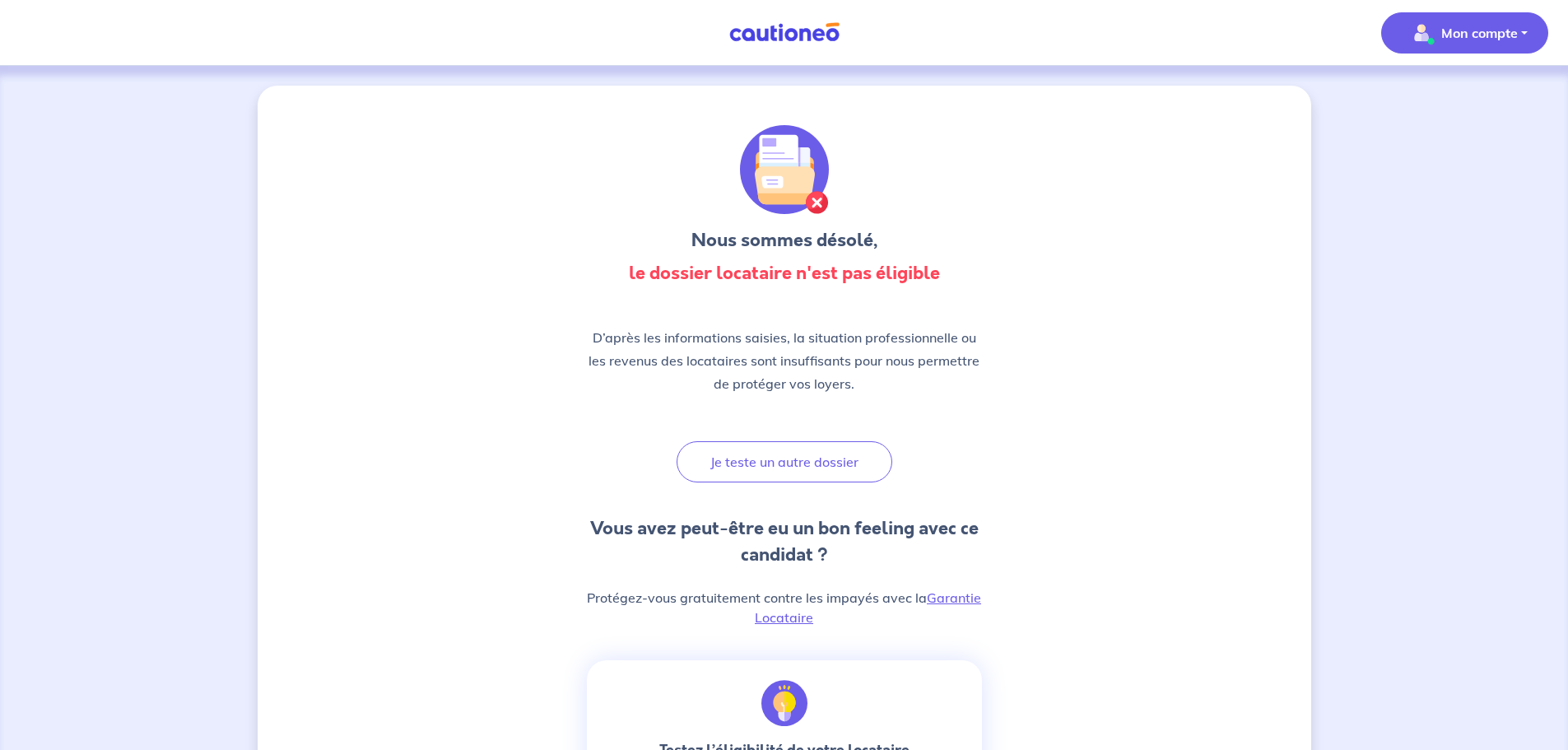
click at [1491, 34] on p "Mon compte" at bounding box center [1480, 33] width 77 height 20
click at [1445, 102] on link "Mes informations" at bounding box center [1448, 101] width 133 height 26
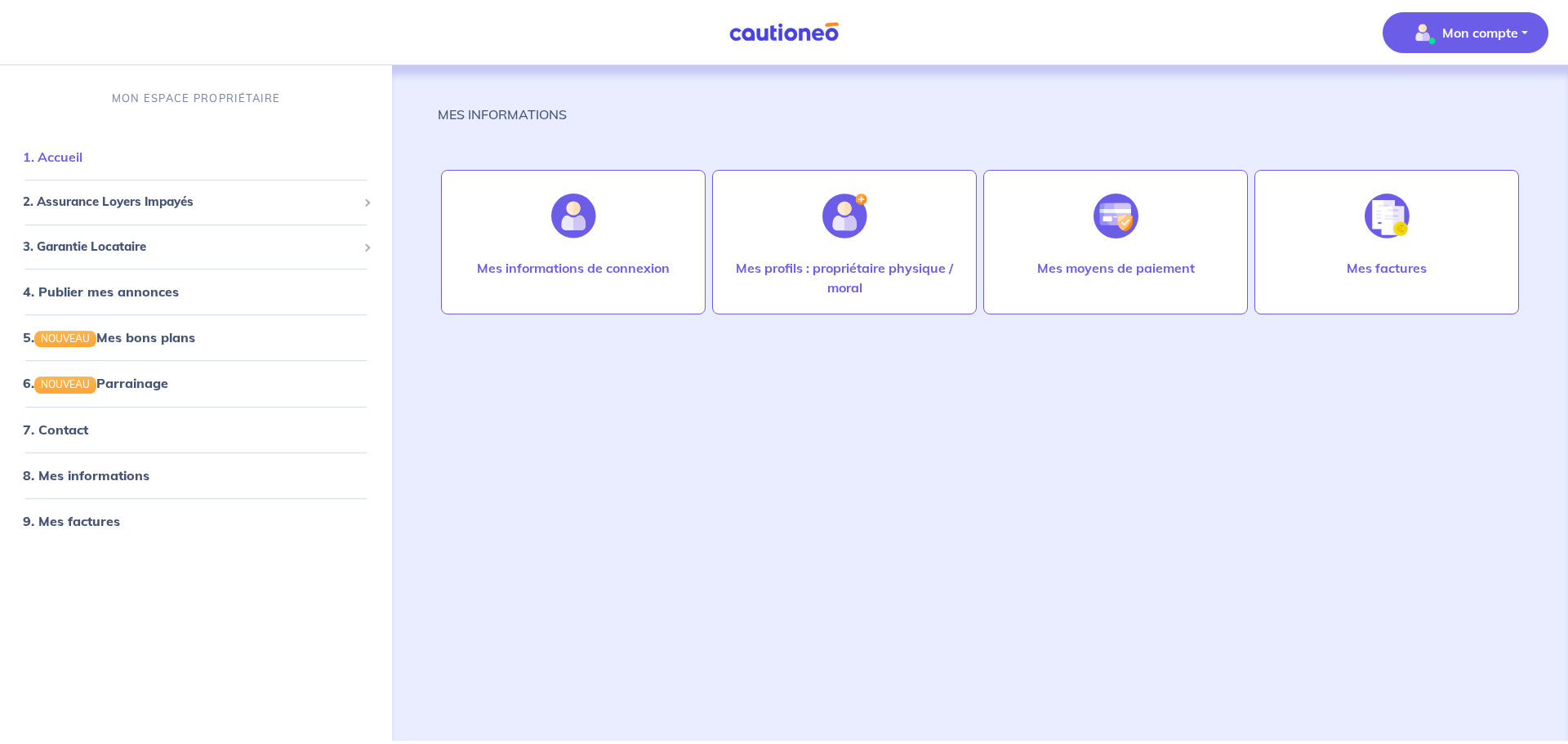
click at [65, 149] on link "1. Accueil" at bounding box center [53, 157] width 60 height 16
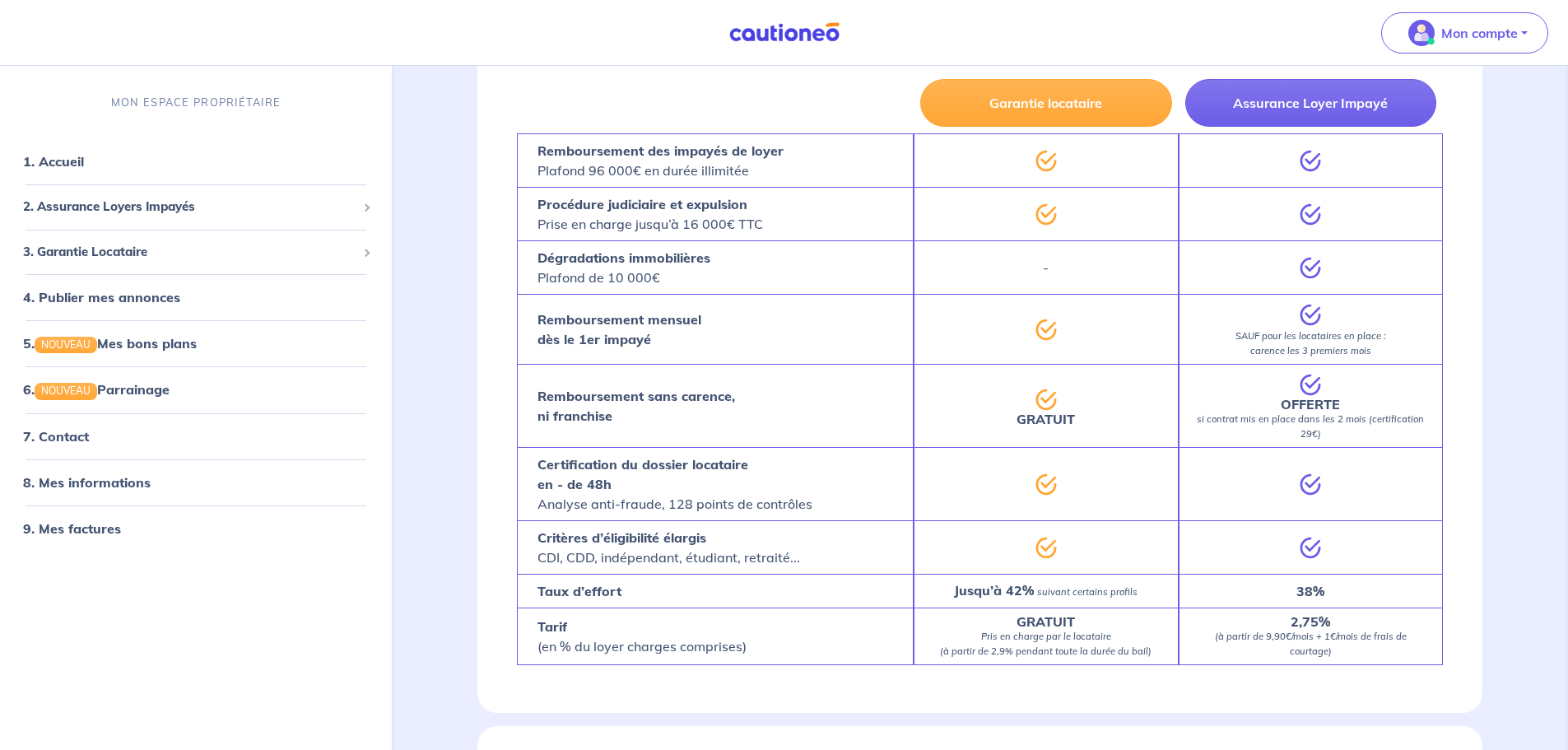
scroll to position [576, 0]
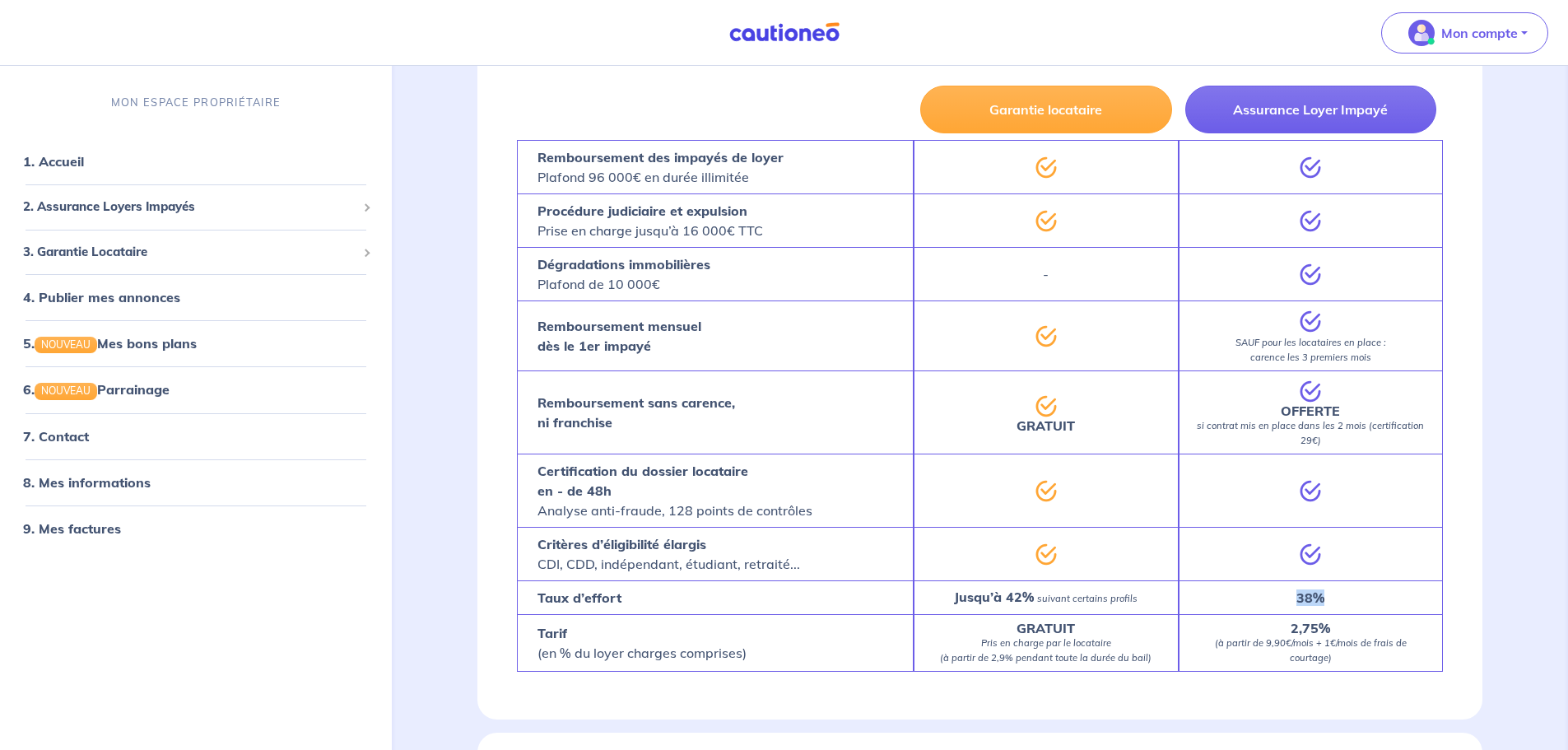
drag, startPoint x: 1289, startPoint y: 584, endPoint x: 1328, endPoint y: 584, distance: 39.0
click at [1328, 584] on div "38%" at bounding box center [1311, 597] width 264 height 33
click at [1341, 593] on div "38%" at bounding box center [1311, 597] width 264 height 33
click at [210, 197] on div "2. Assurance Loyers Impayés" at bounding box center [195, 208] width 378 height 32
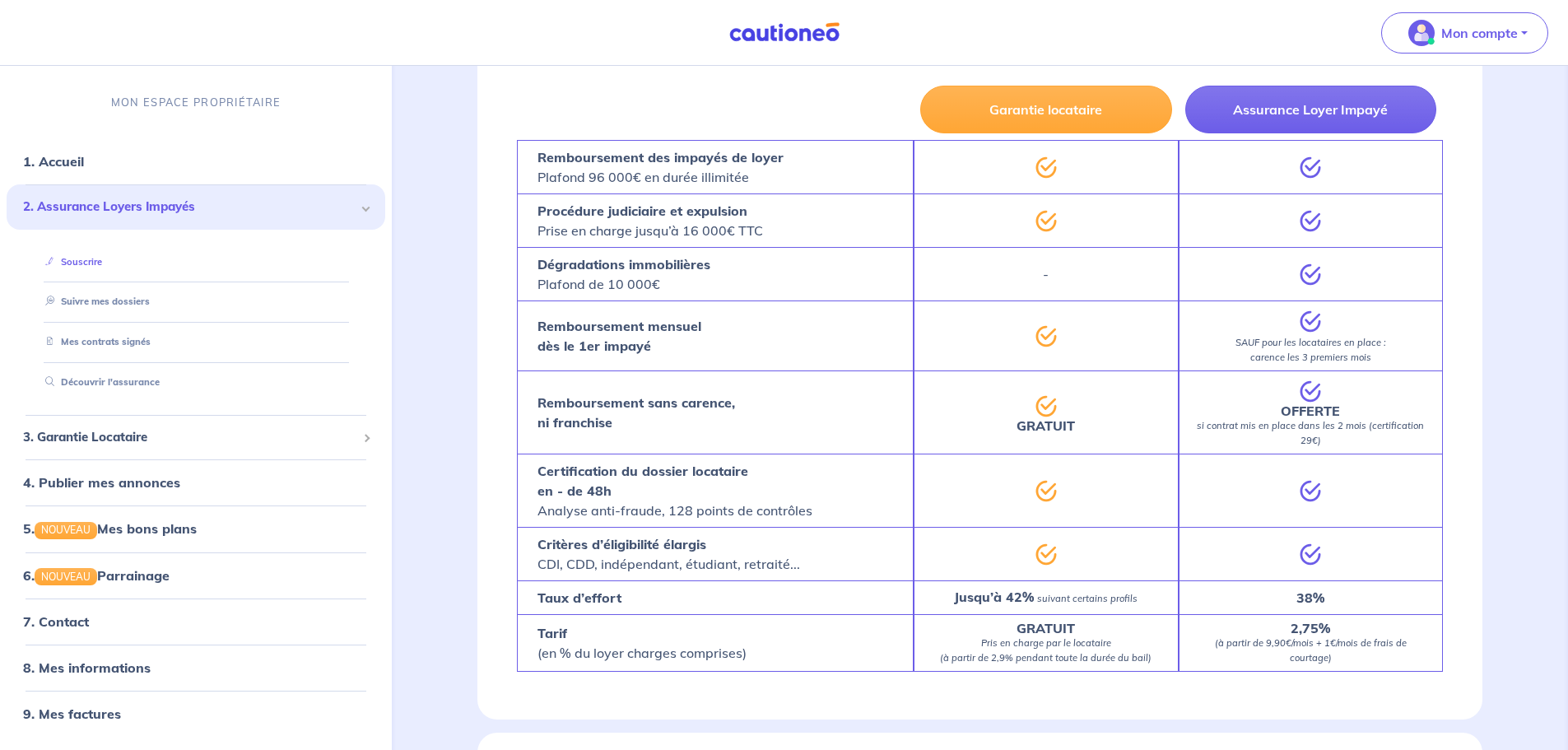
click at [97, 259] on link "Souscrire" at bounding box center [70, 262] width 63 height 12
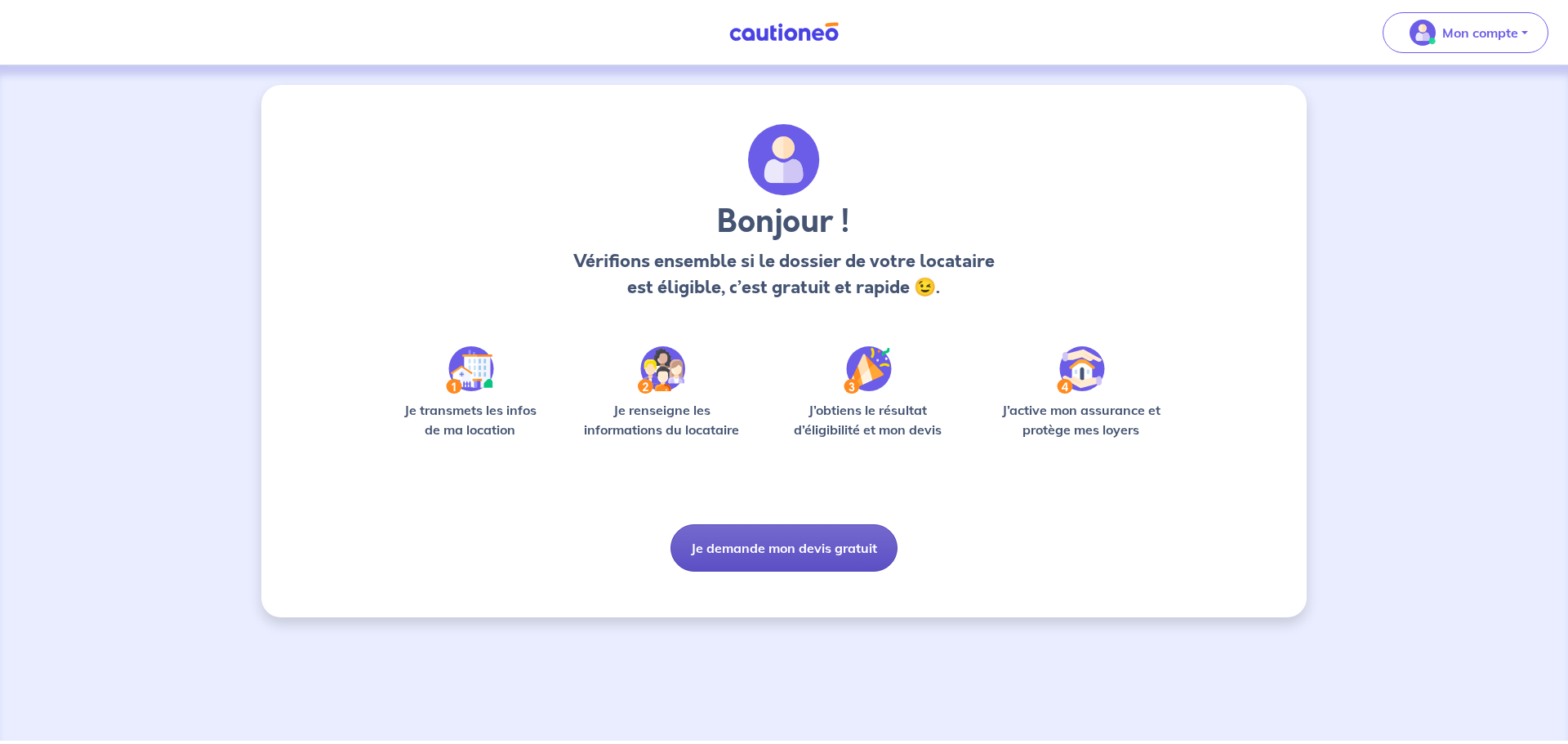
click at [796, 569] on button "Je demande mon devis gratuit" at bounding box center [784, 547] width 227 height 47
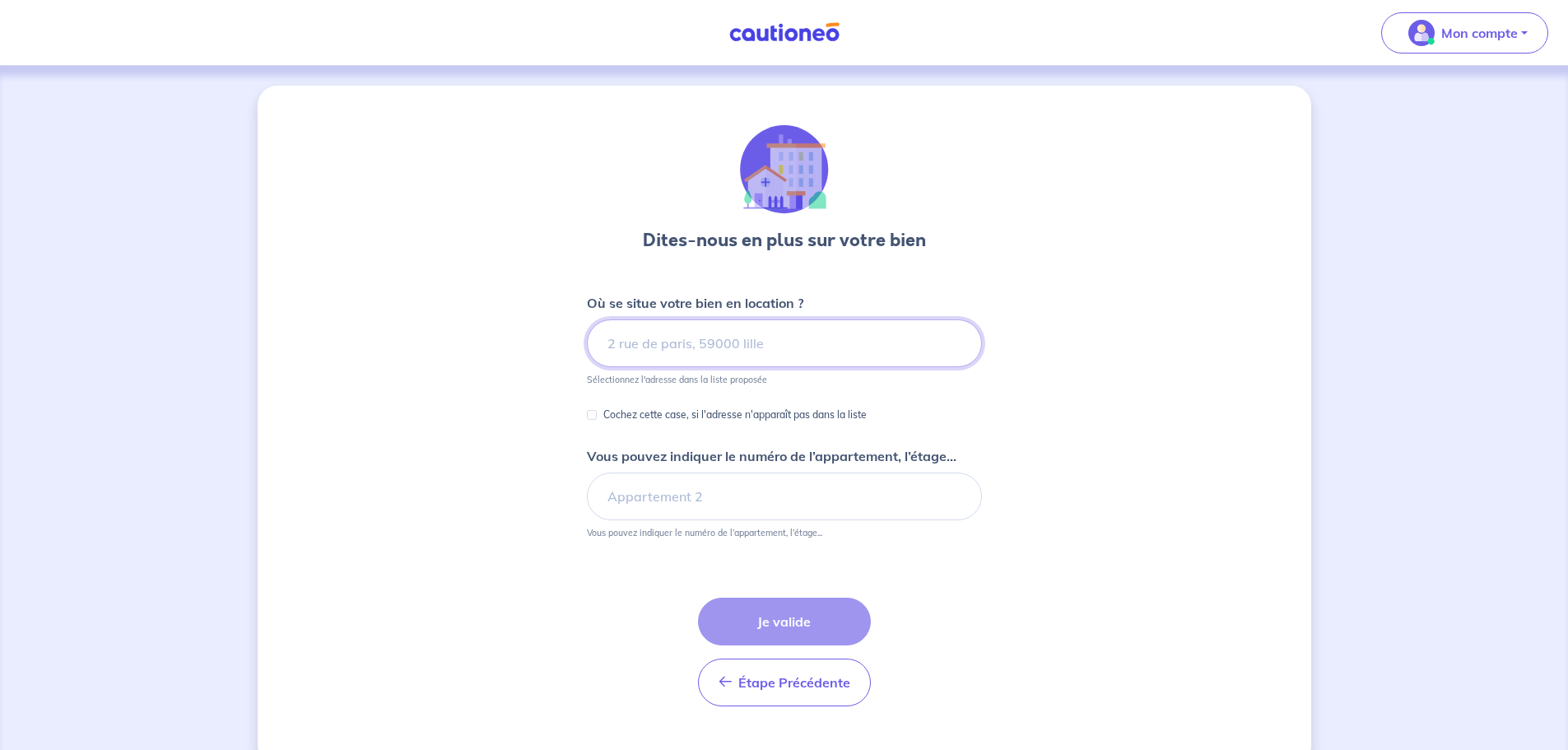
click at [750, 349] on input at bounding box center [784, 343] width 395 height 48
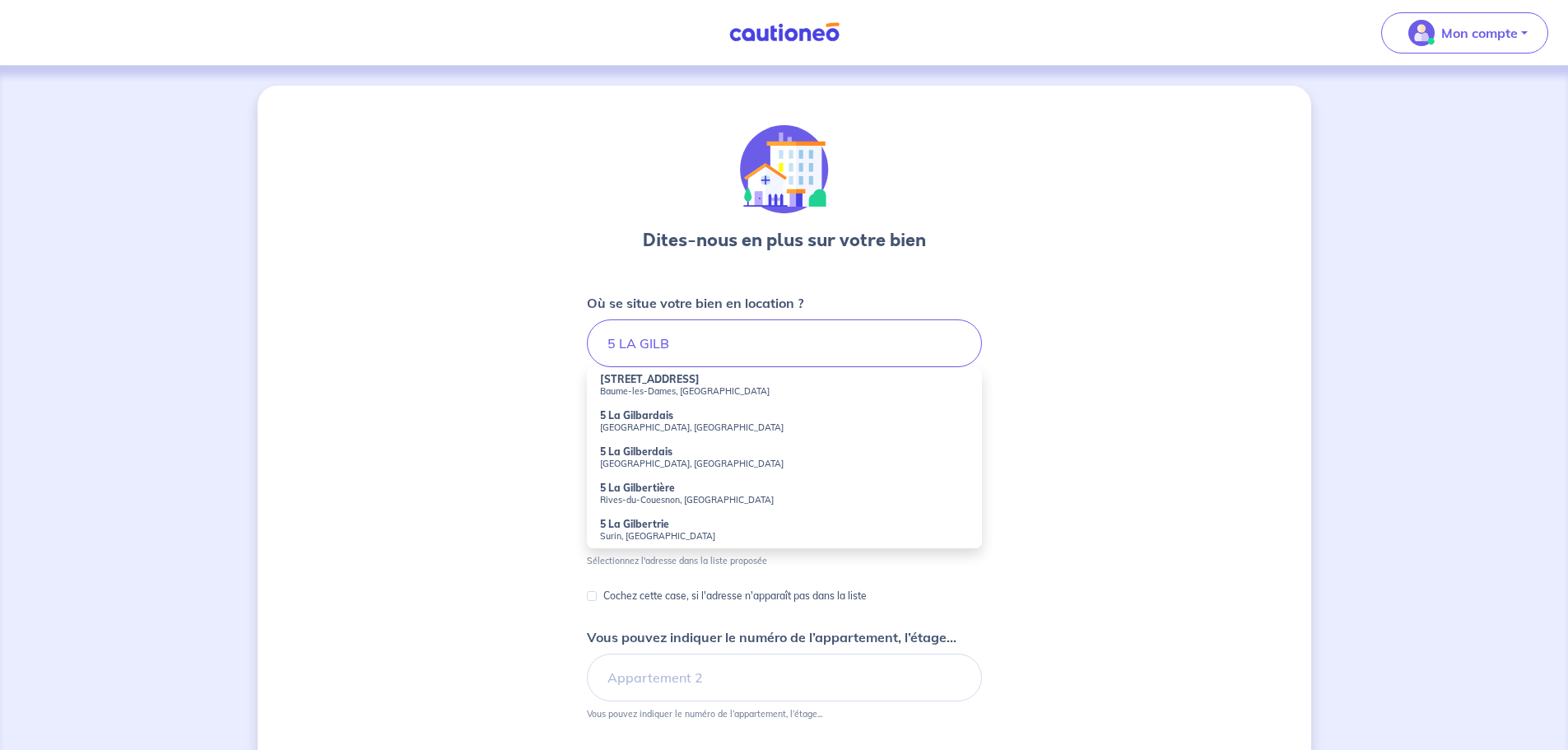
click at [684, 420] on li "5 La Gilbardais Saint-Malo, France" at bounding box center [784, 421] width 395 height 36
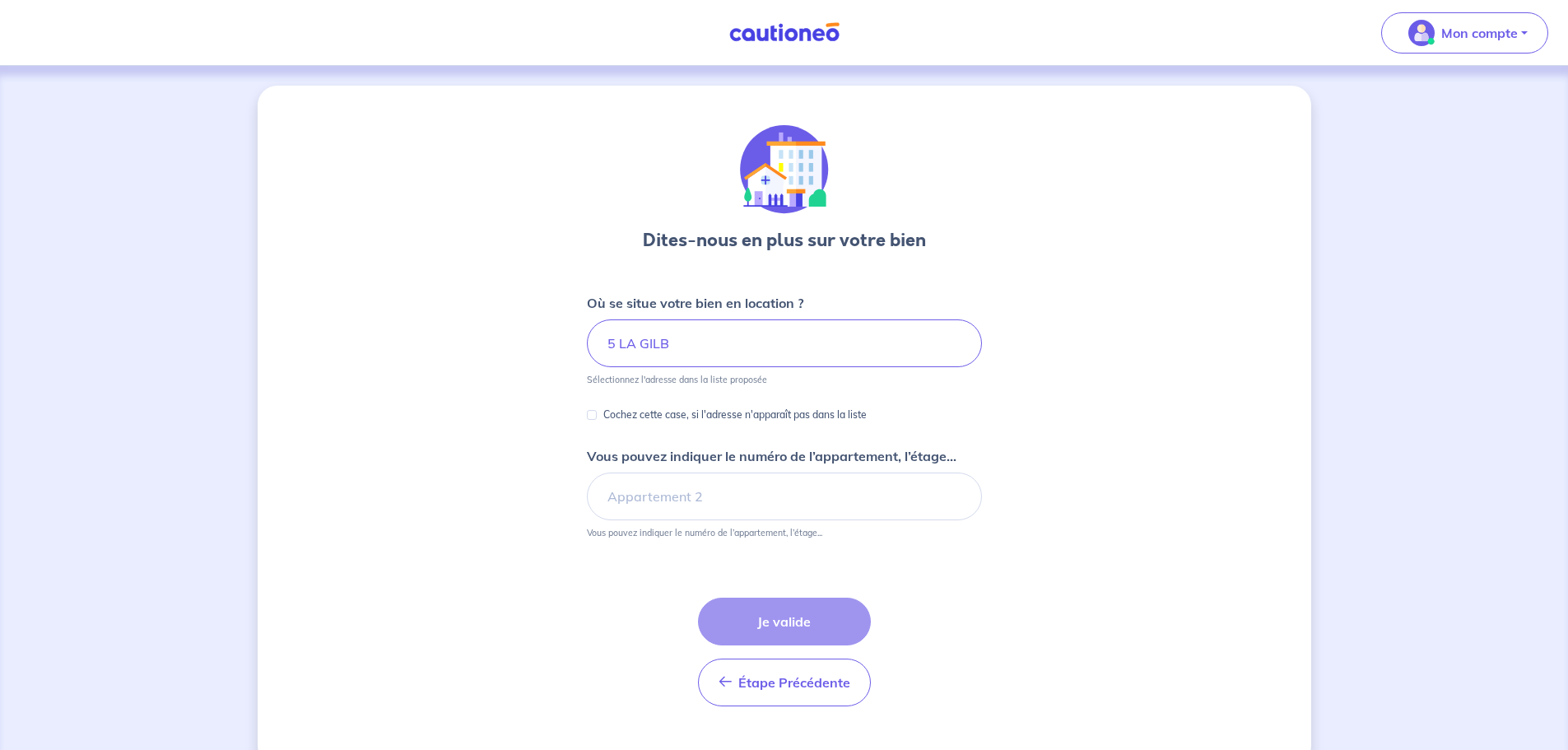
type input "5 La Gilbardais, Saint-Malo, France"
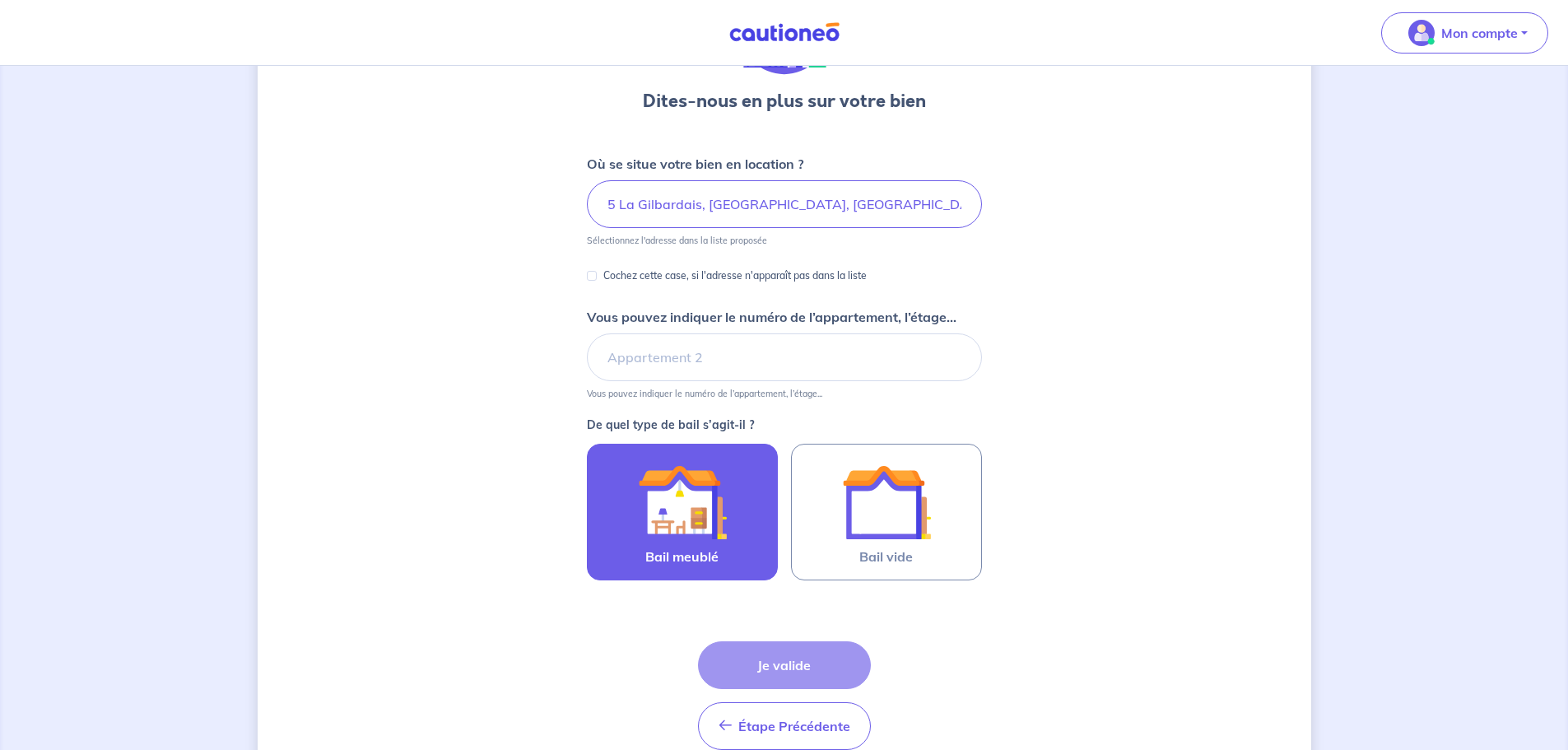
scroll to position [164, 0]
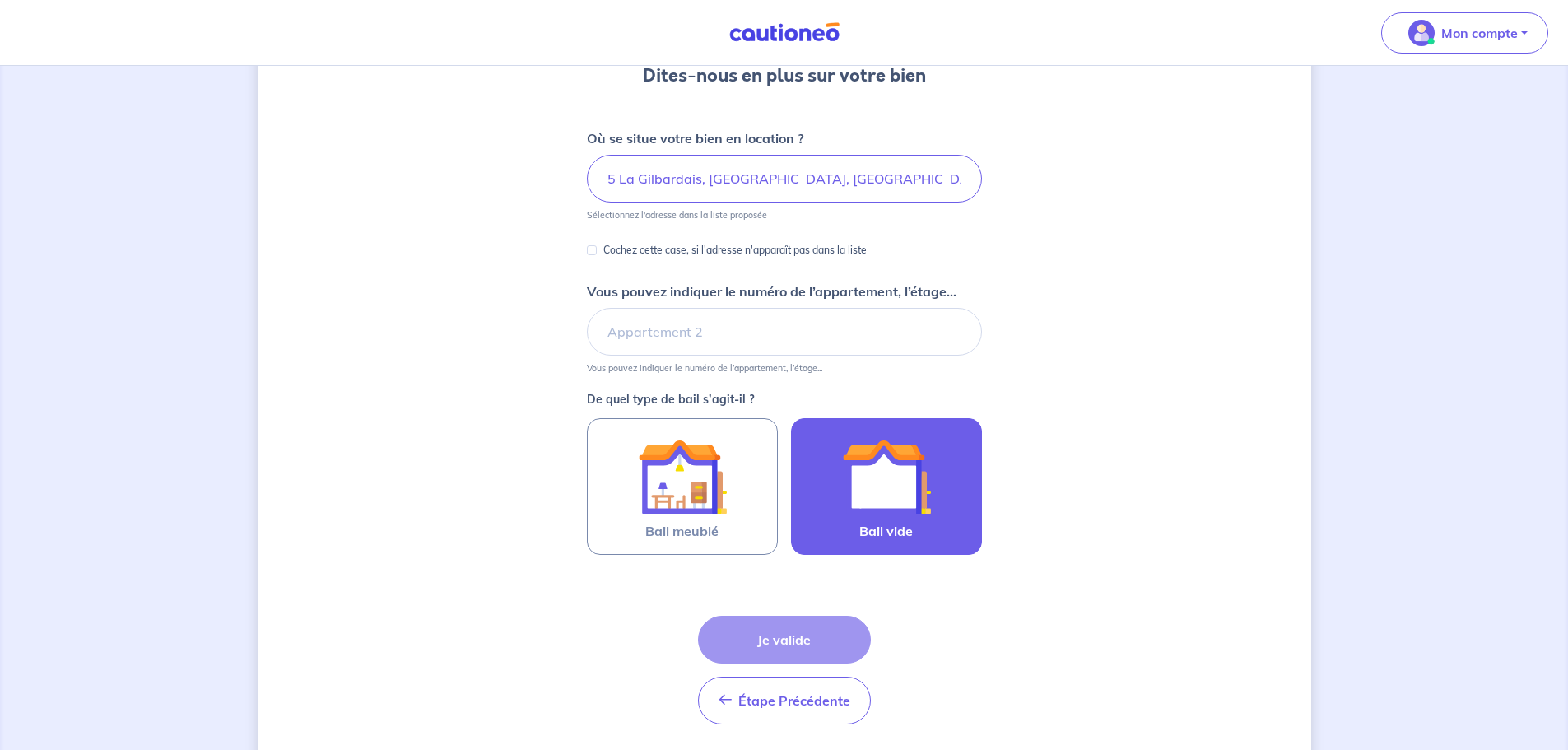
click at [877, 518] on img at bounding box center [886, 477] width 88 height 88
click at [0, 0] on input "Bail vide" at bounding box center [0, 0] width 0 height 0
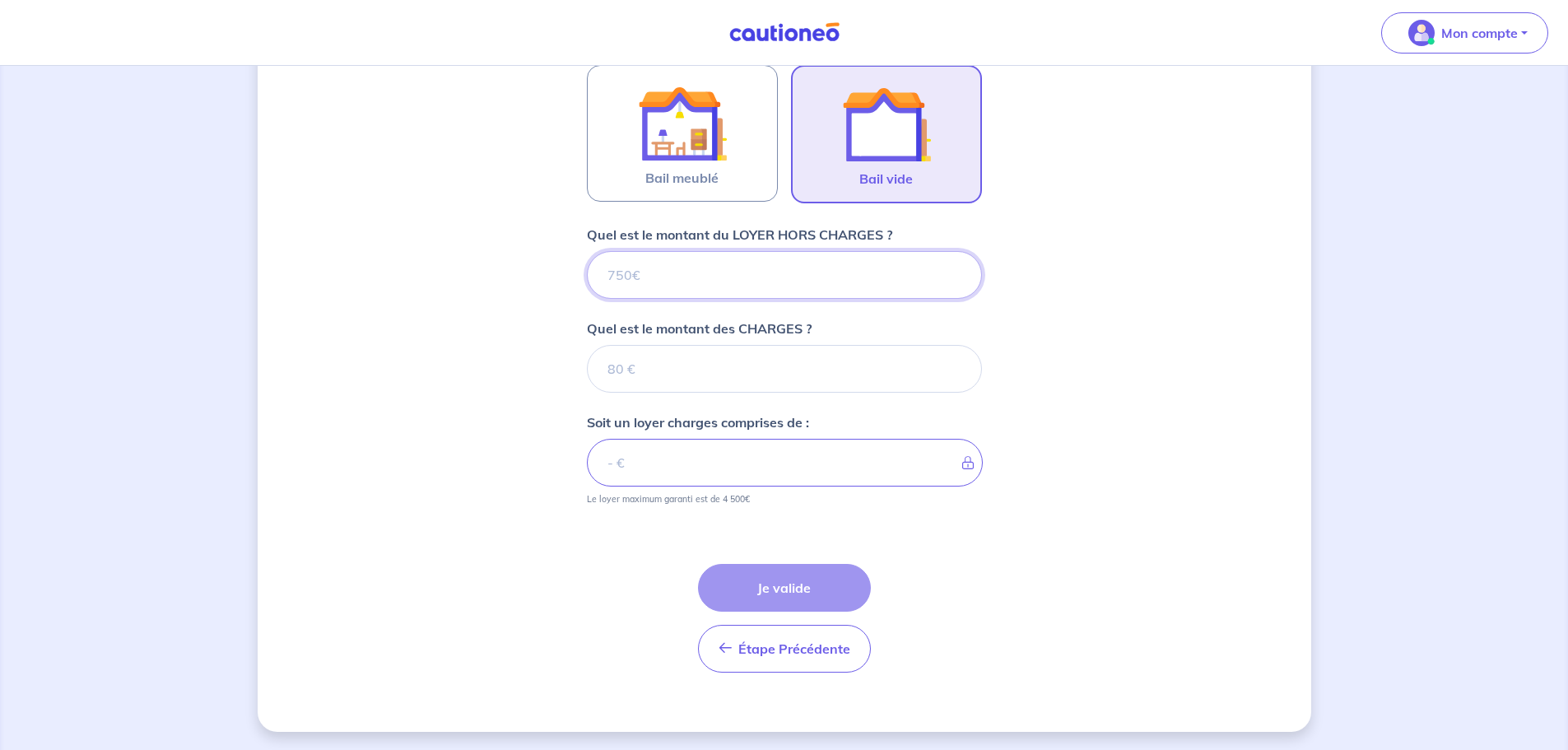
scroll to position [519, 0]
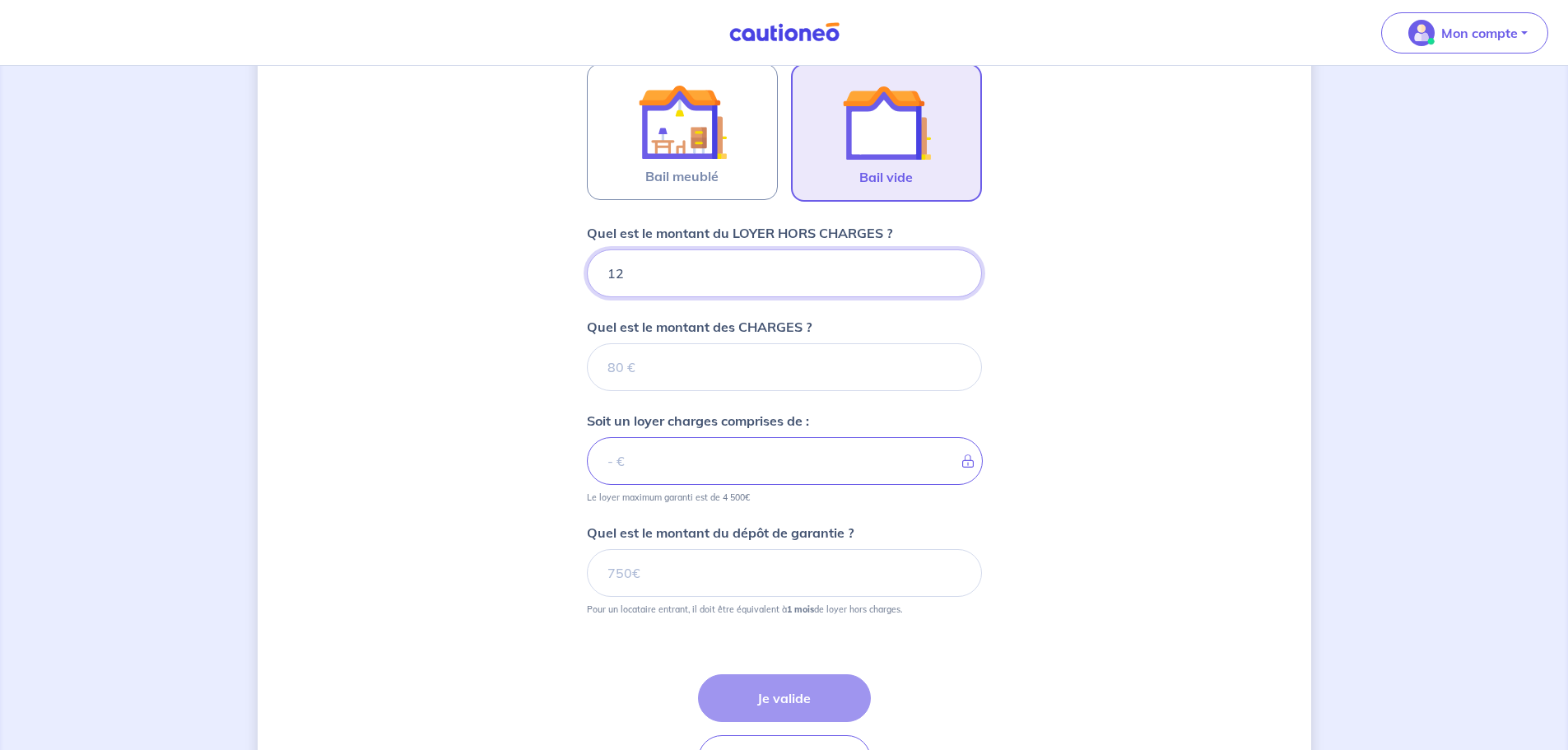
type input "120"
type input "1200"
type input "40"
type input "1240"
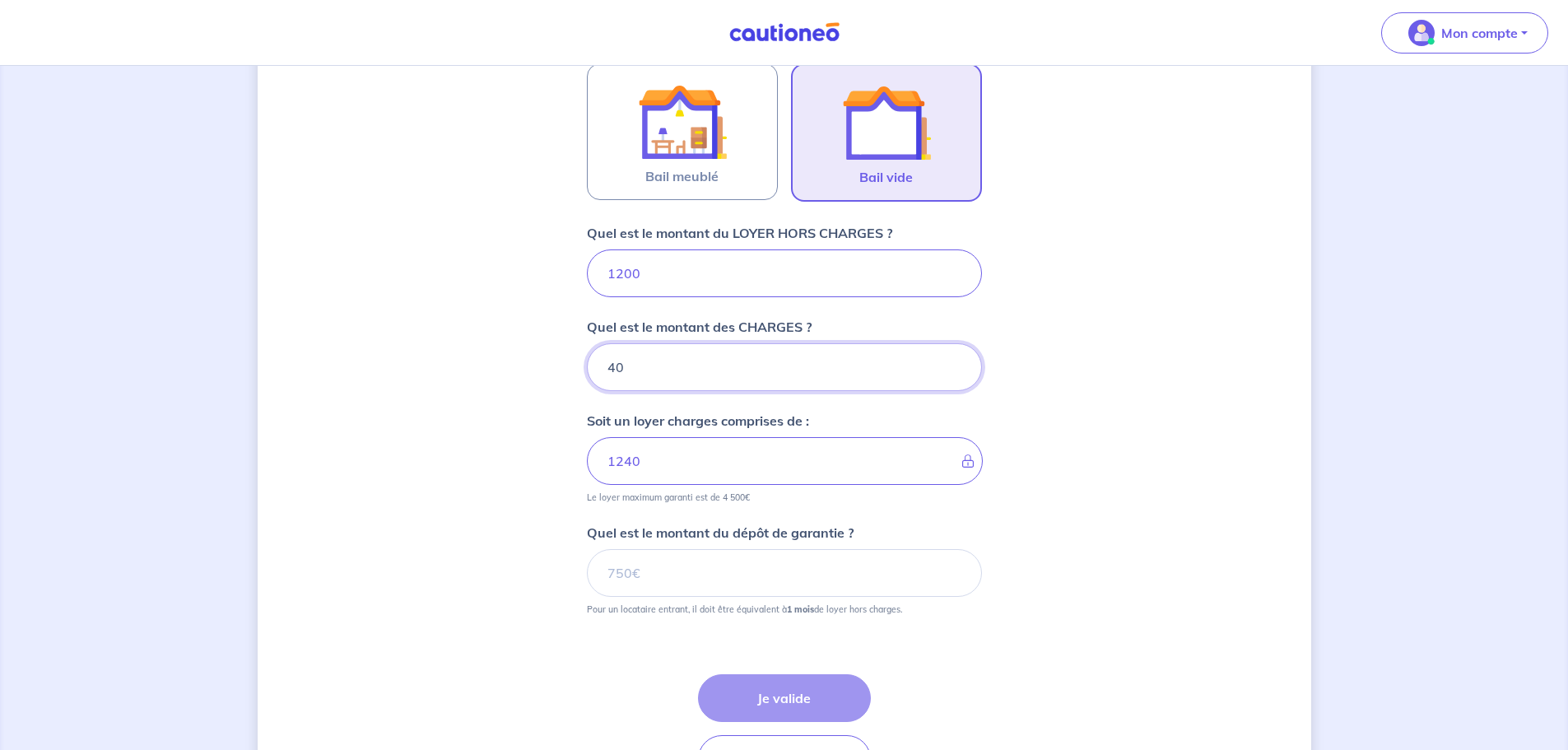
type input "40"
click at [663, 565] on input "Quel est le montant du dépôt de garantie ?" at bounding box center [784, 572] width 395 height 48
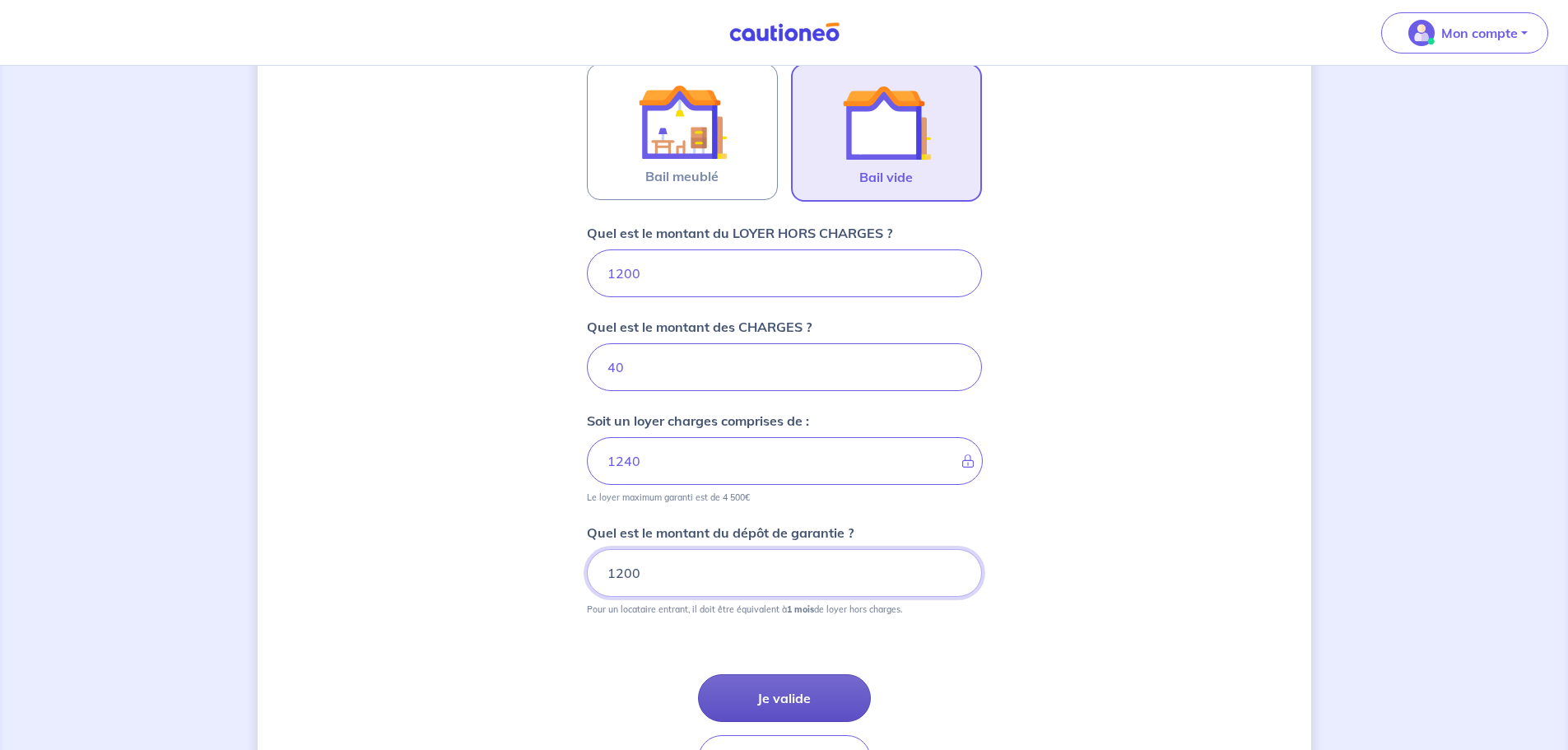
type input "1200"
click at [793, 692] on button "Je valide" at bounding box center [784, 698] width 172 height 48
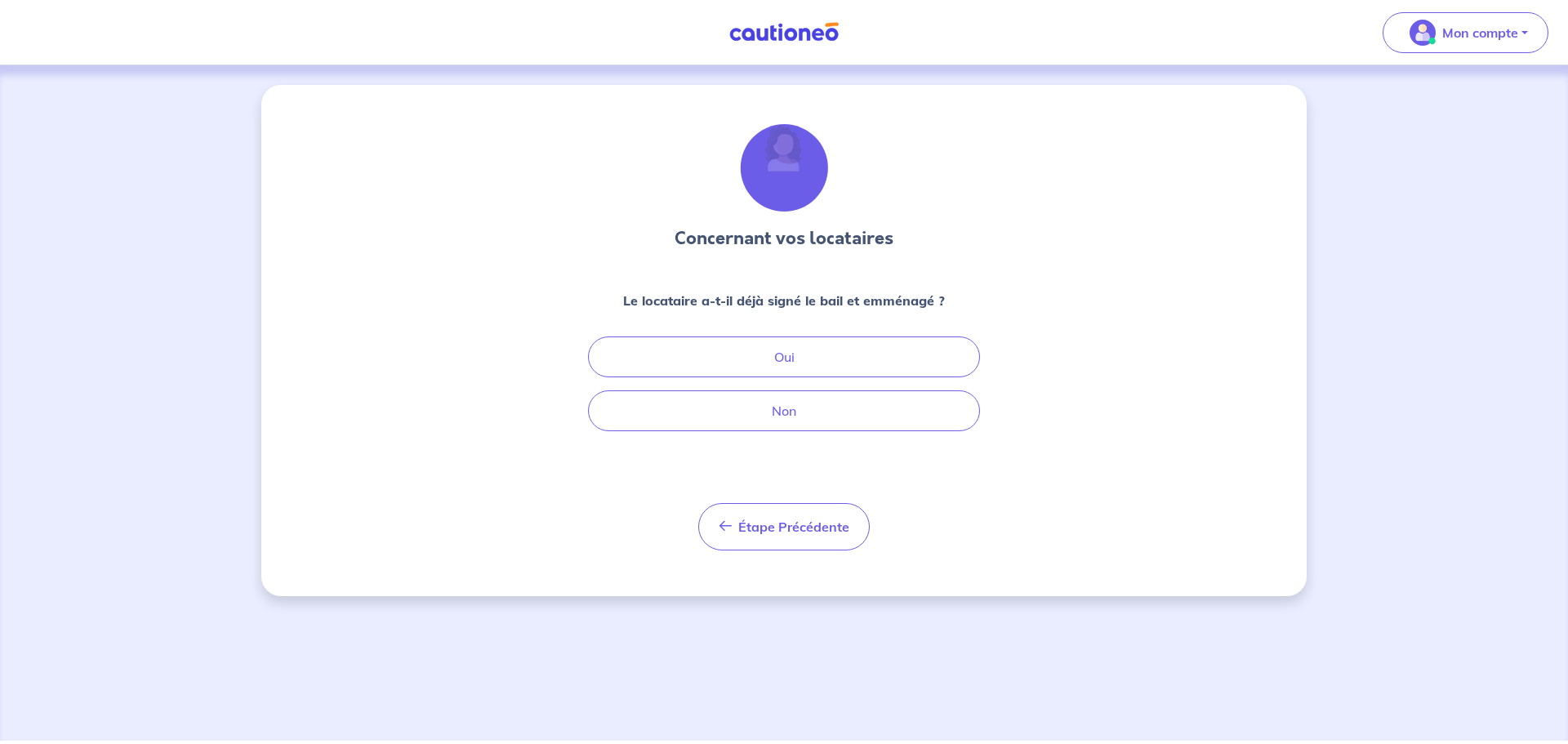
click at [808, 431] on div "Concernant vos locataires Le locataire a-t-il déjà signé le bail et emménagé ? …" at bounding box center [784, 338] width 392 height 426
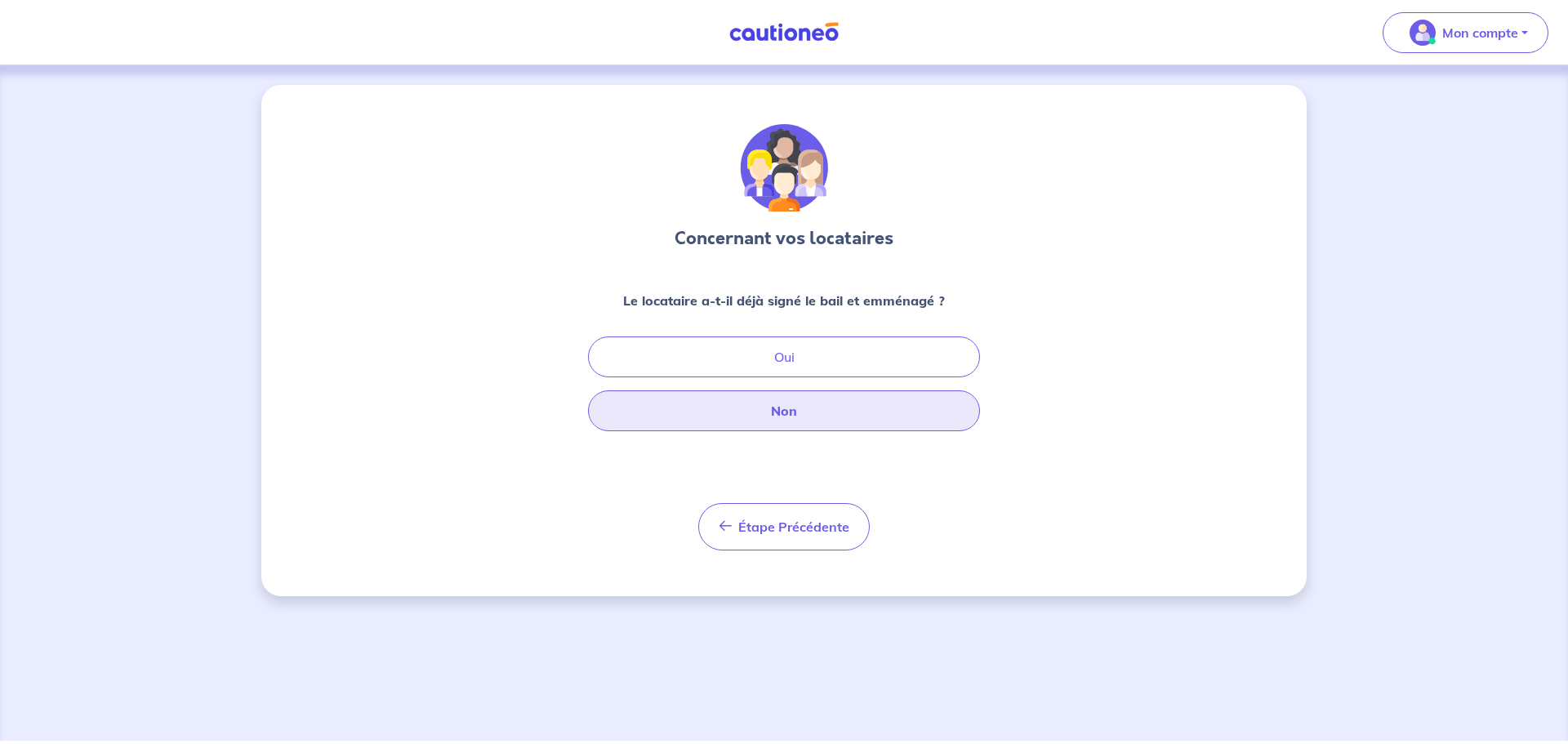
click at [813, 416] on button "Non" at bounding box center [784, 411] width 392 height 41
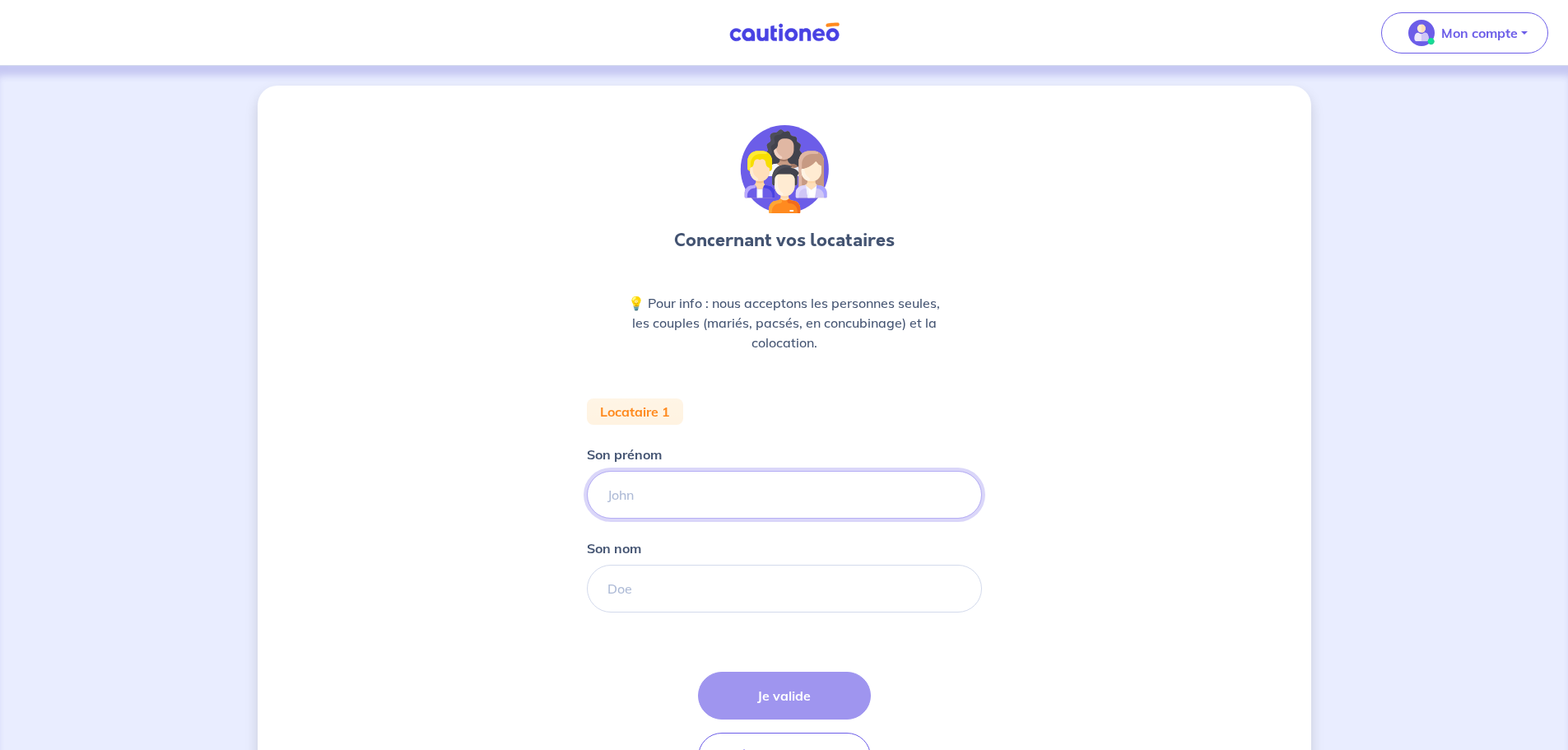
click at [752, 493] on input "Son prénom" at bounding box center [784, 495] width 395 height 48
type input "Warren"
click at [697, 572] on input "Son nom" at bounding box center [784, 588] width 395 height 48
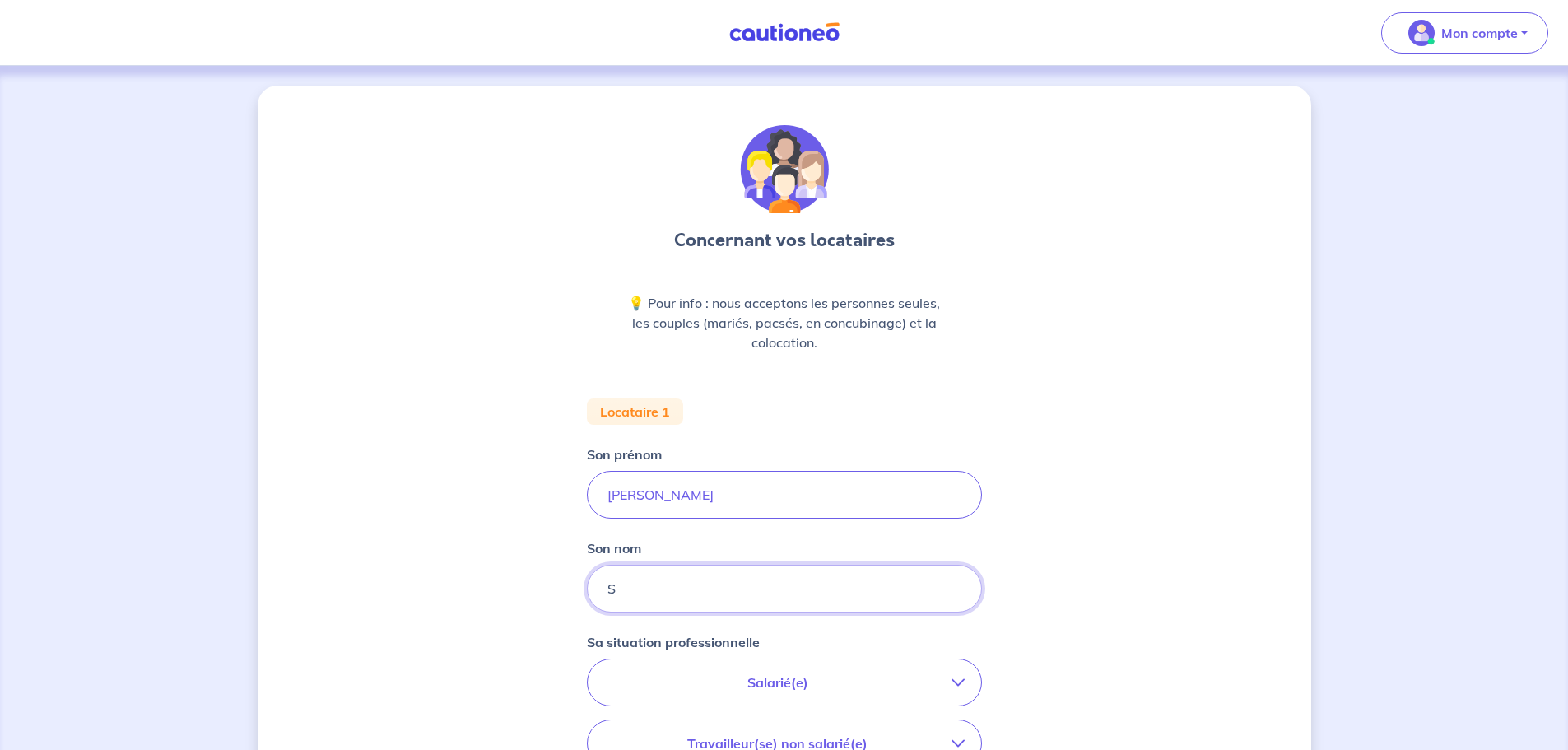
type input "SPEIRS"
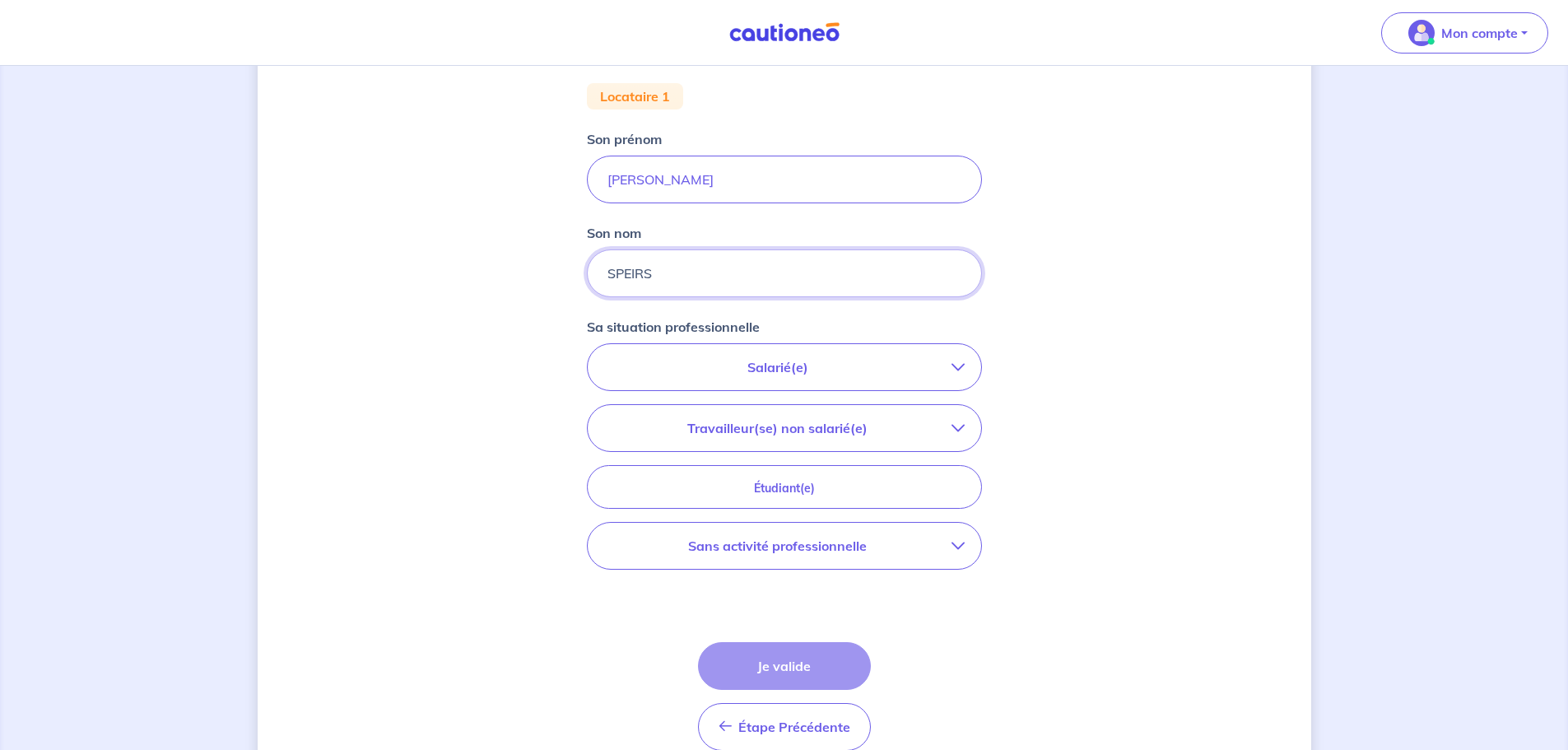
scroll to position [329, 0]
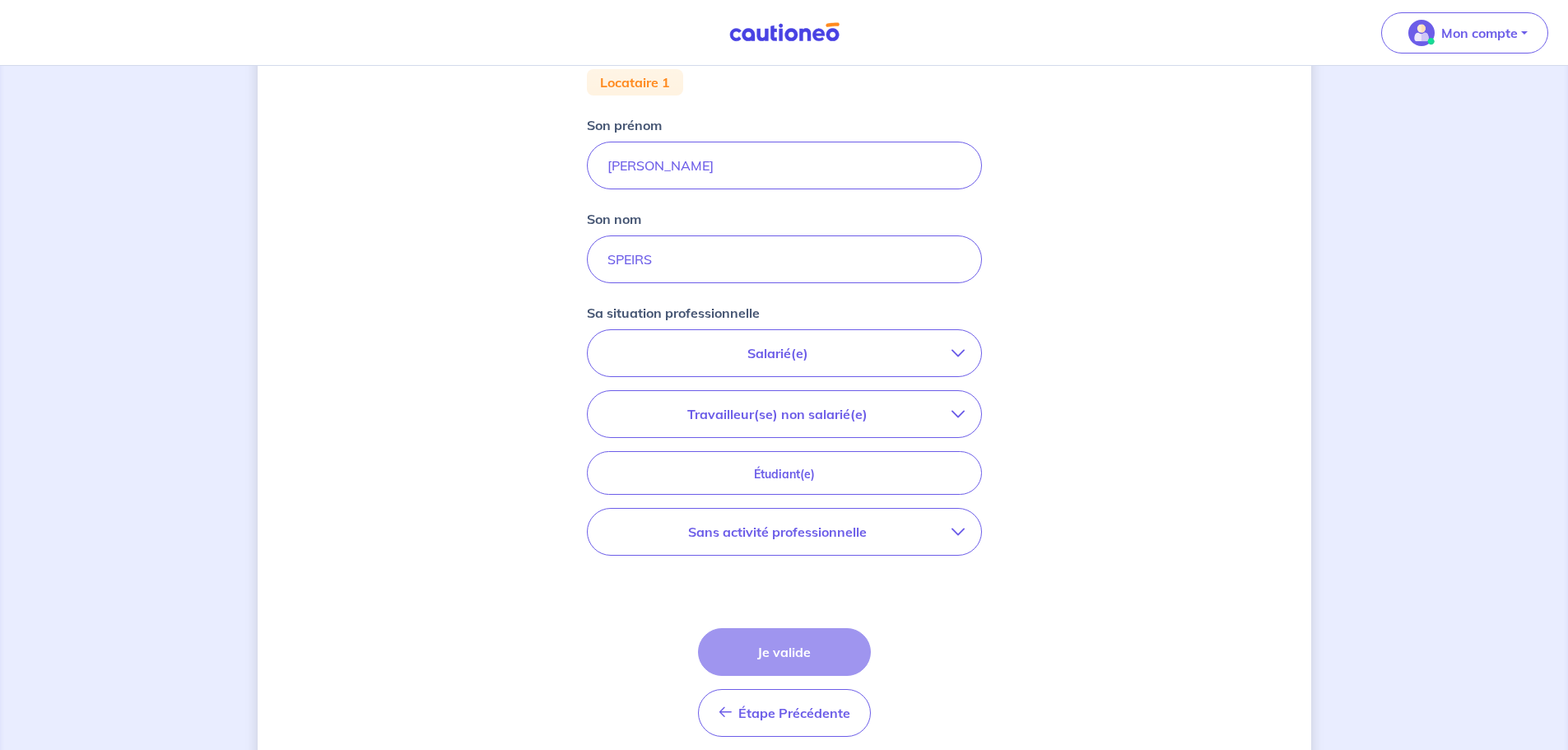
click at [790, 347] on p "Salarié(e)" at bounding box center [777, 353] width 348 height 20
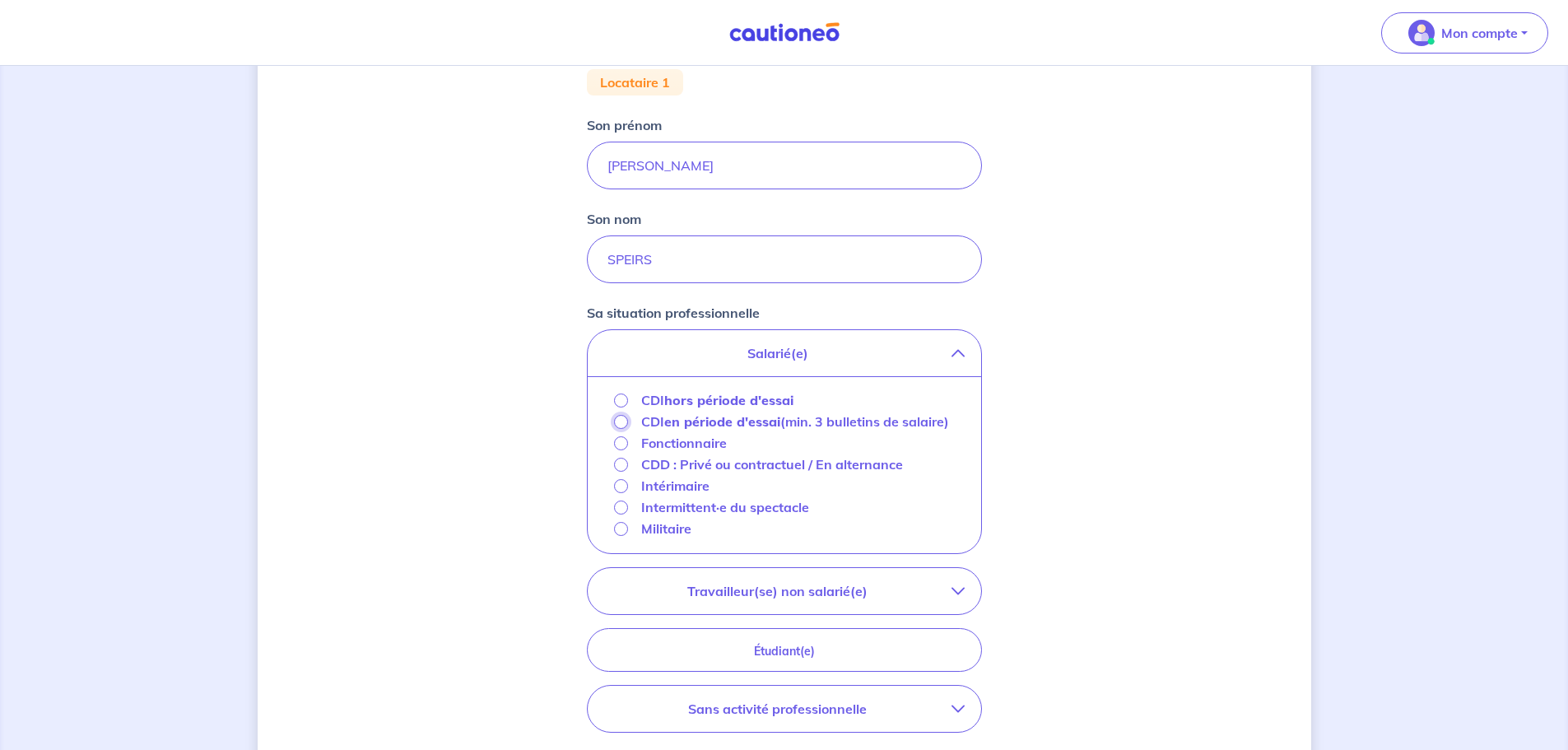
click at [619, 422] on input "CDI en période d'essai (min. 3 bulletins de salaire)" at bounding box center [621, 422] width 14 height 14
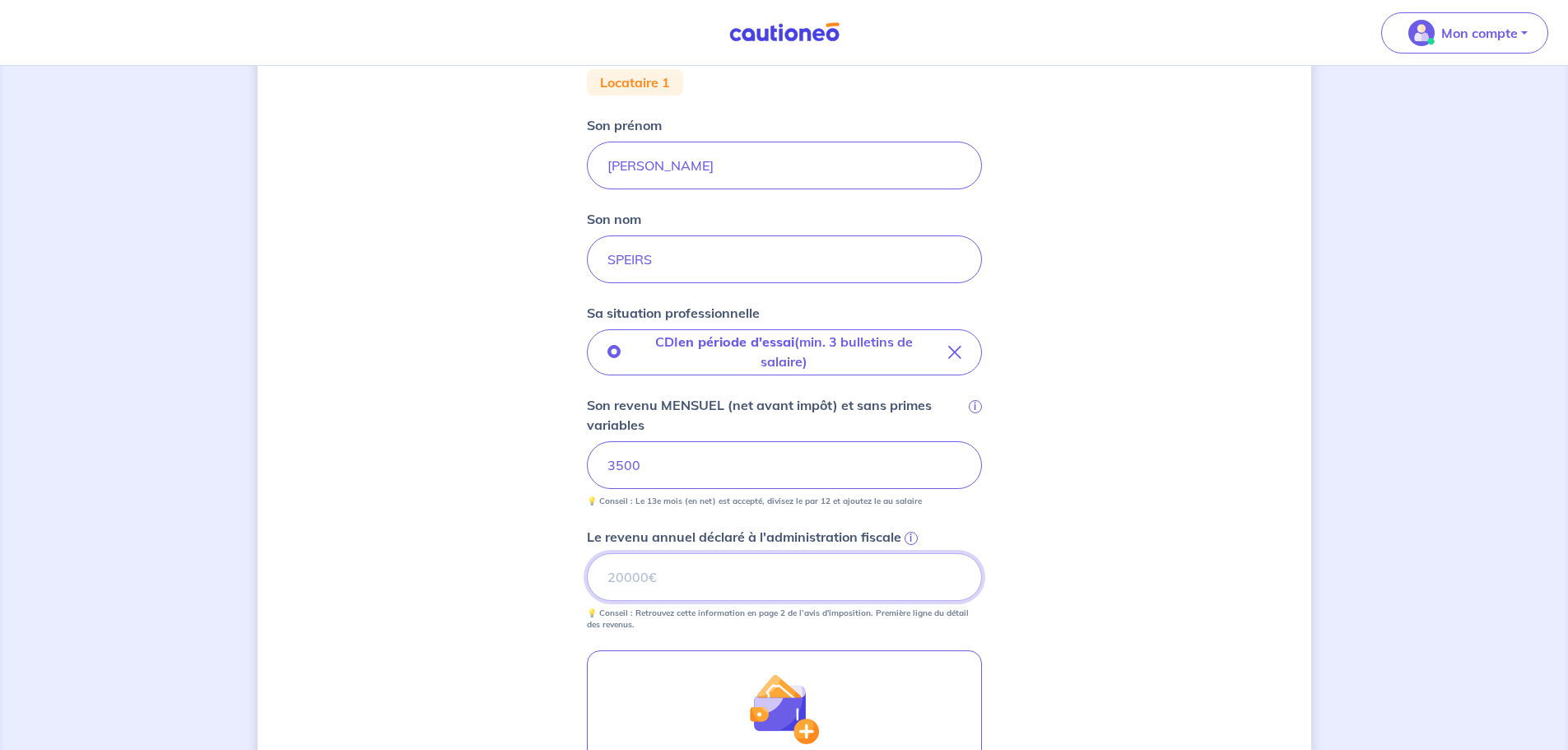
click at [693, 576] on input "Le revenu annuel déclaré à l'administration fiscale i" at bounding box center [784, 577] width 395 height 48
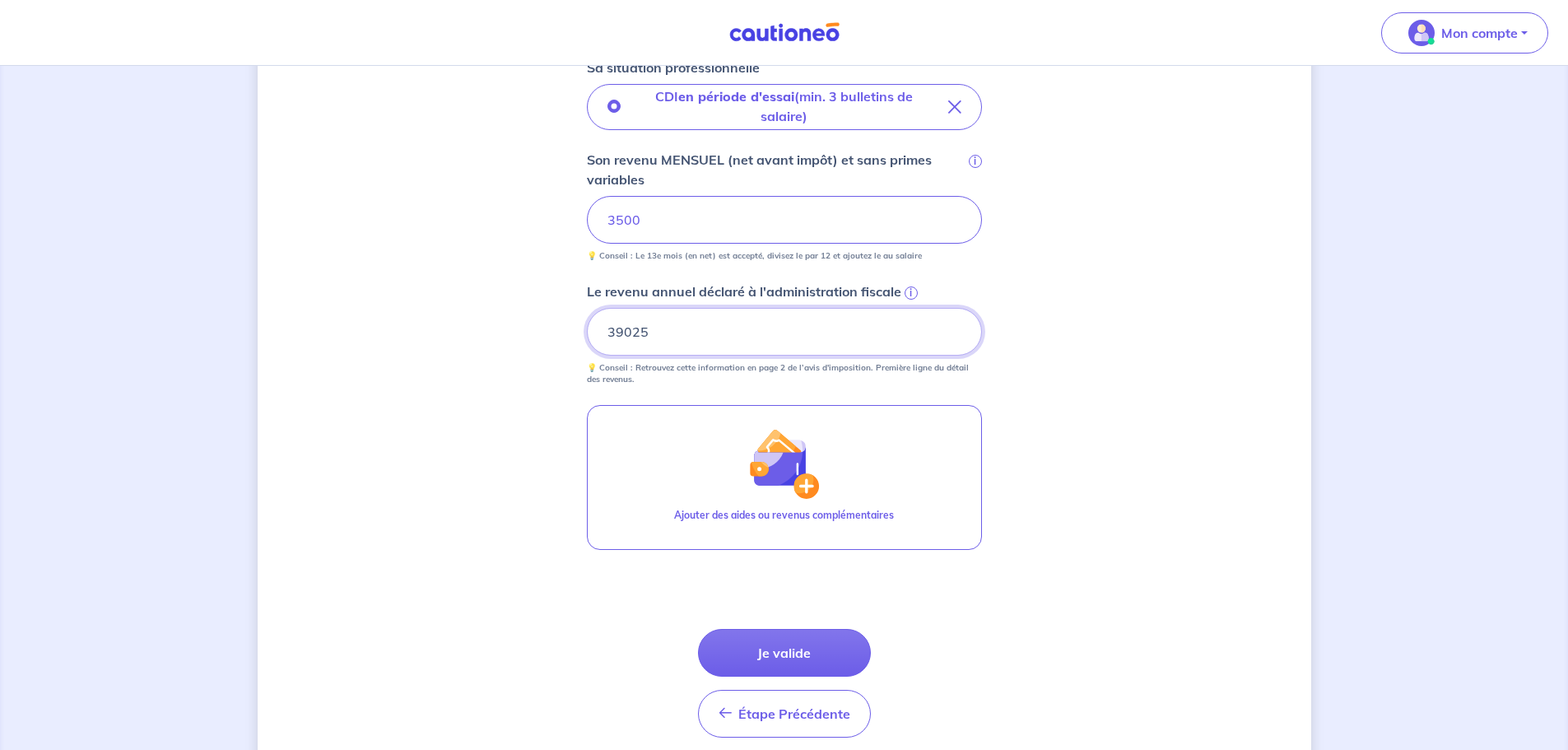
scroll to position [641, 0]
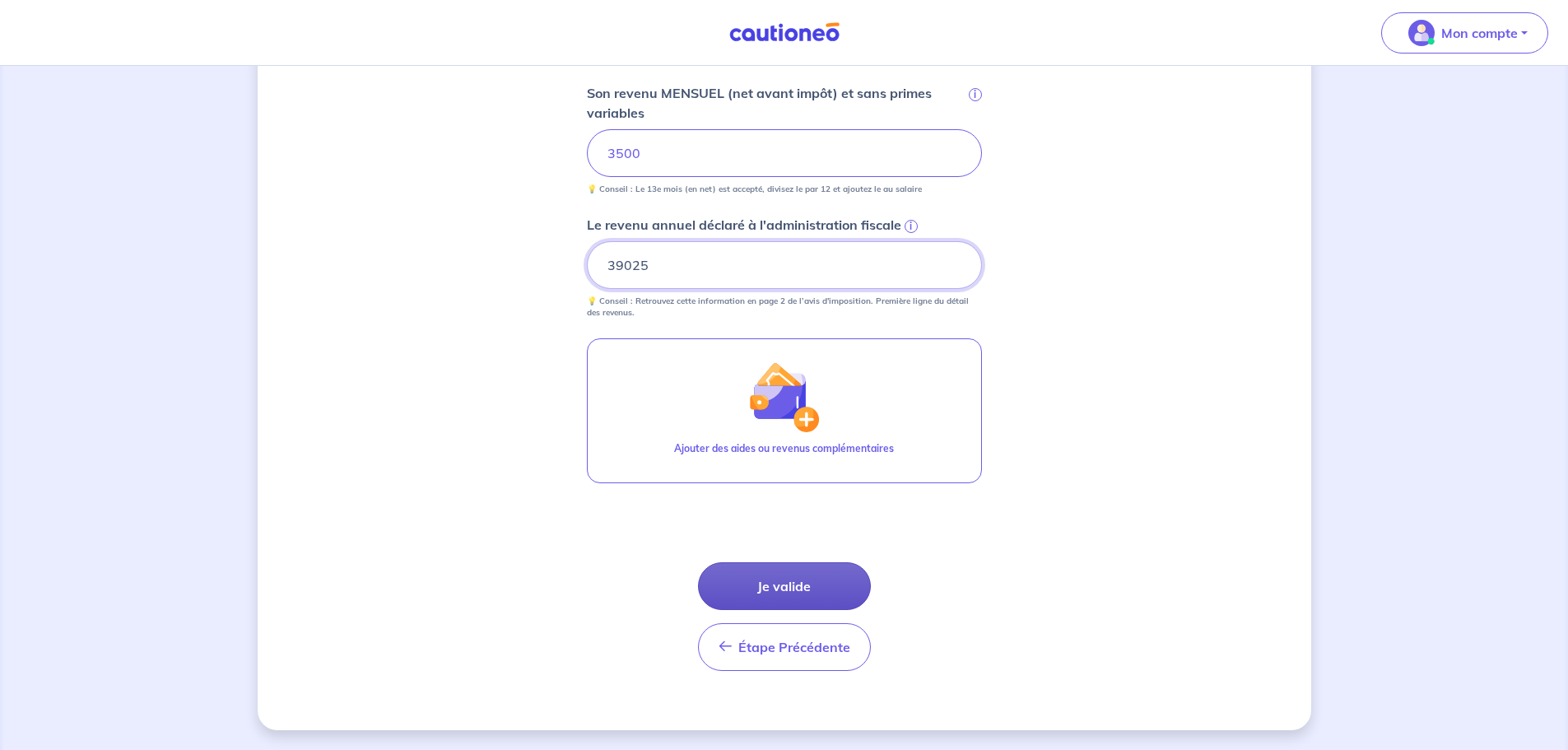
type input "39025"
click at [788, 583] on button "Je valide" at bounding box center [784, 586] width 172 height 48
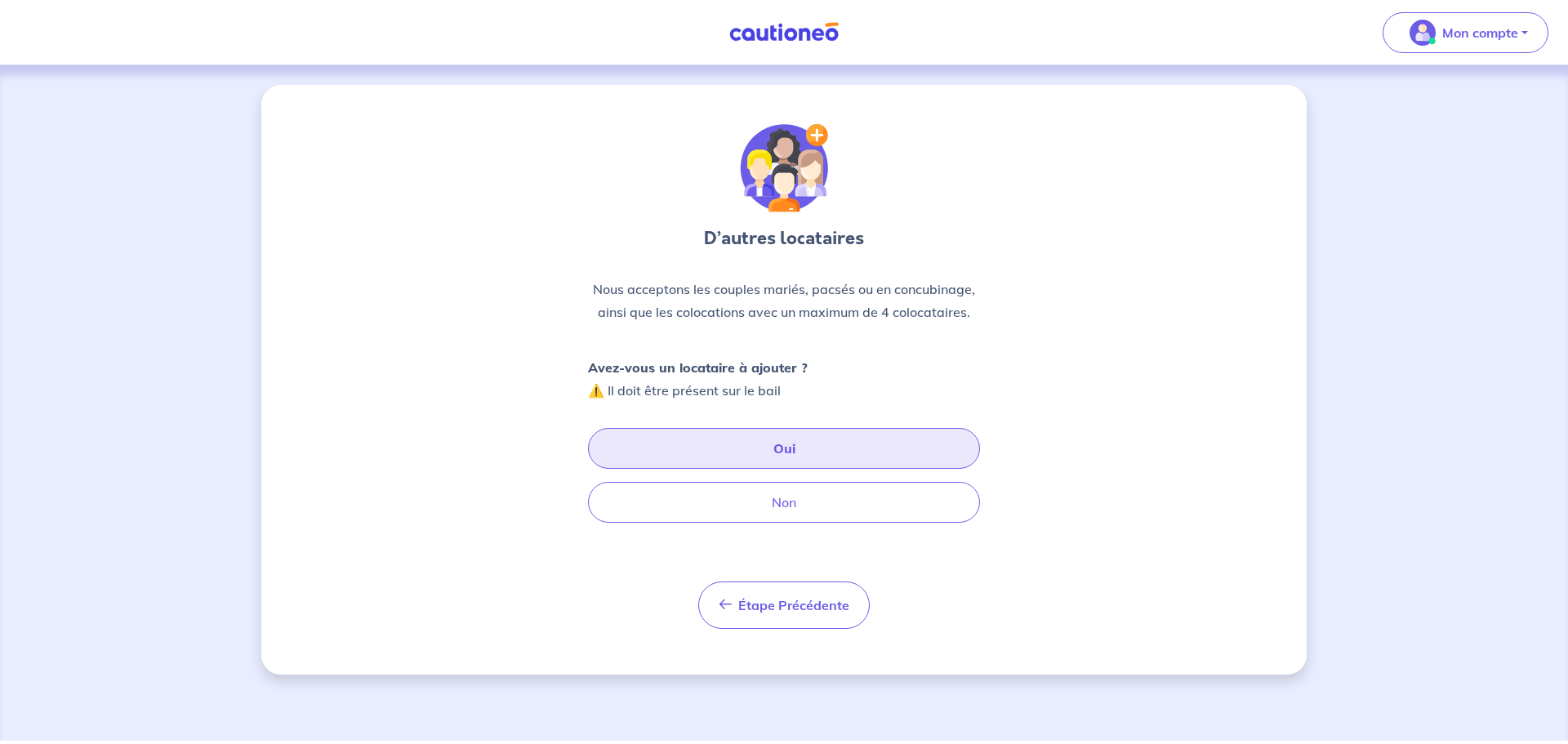
click at [767, 448] on button "Oui" at bounding box center [784, 449] width 392 height 41
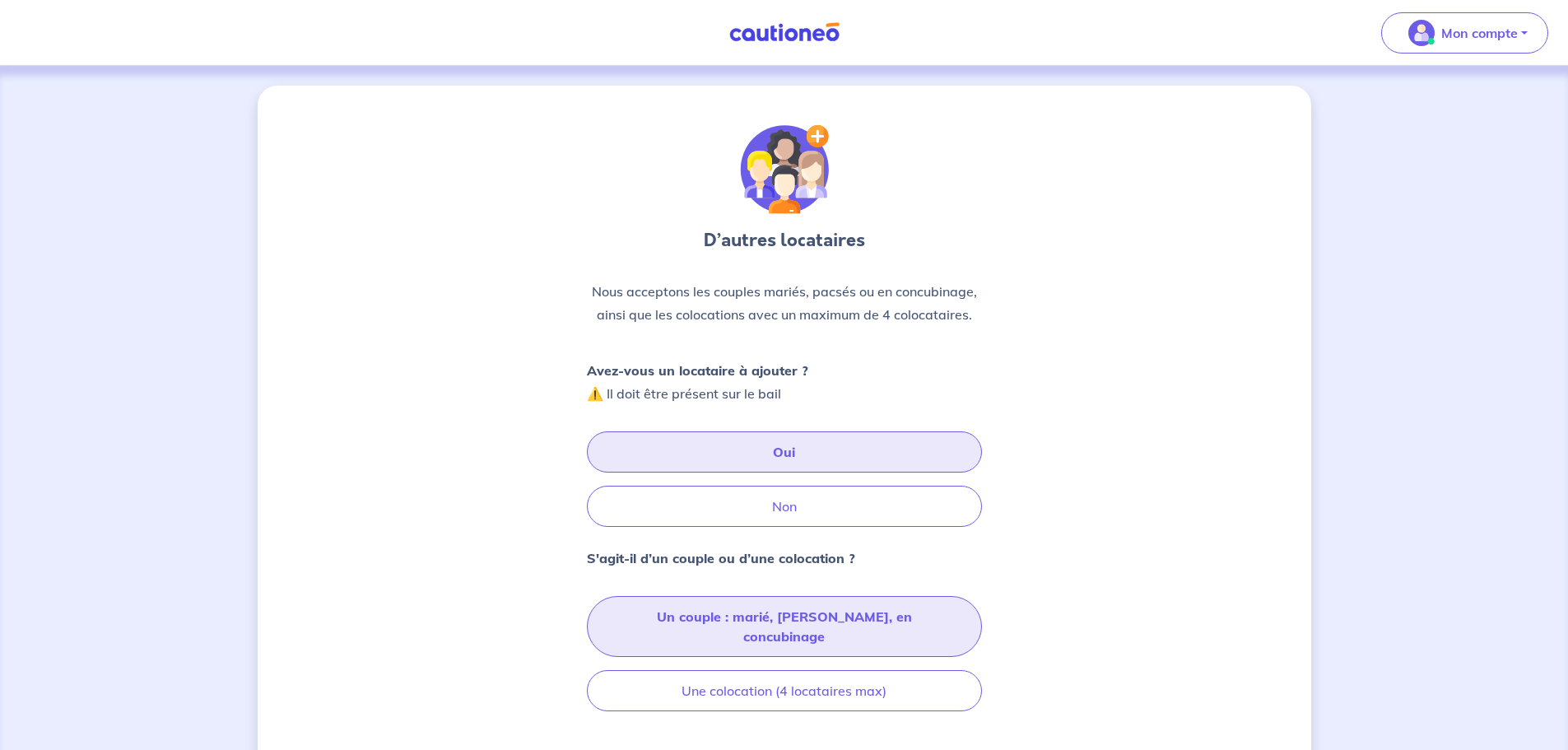
click at [788, 612] on button "Un couple : marié, pacsé, en concubinage" at bounding box center [784, 625] width 395 height 60
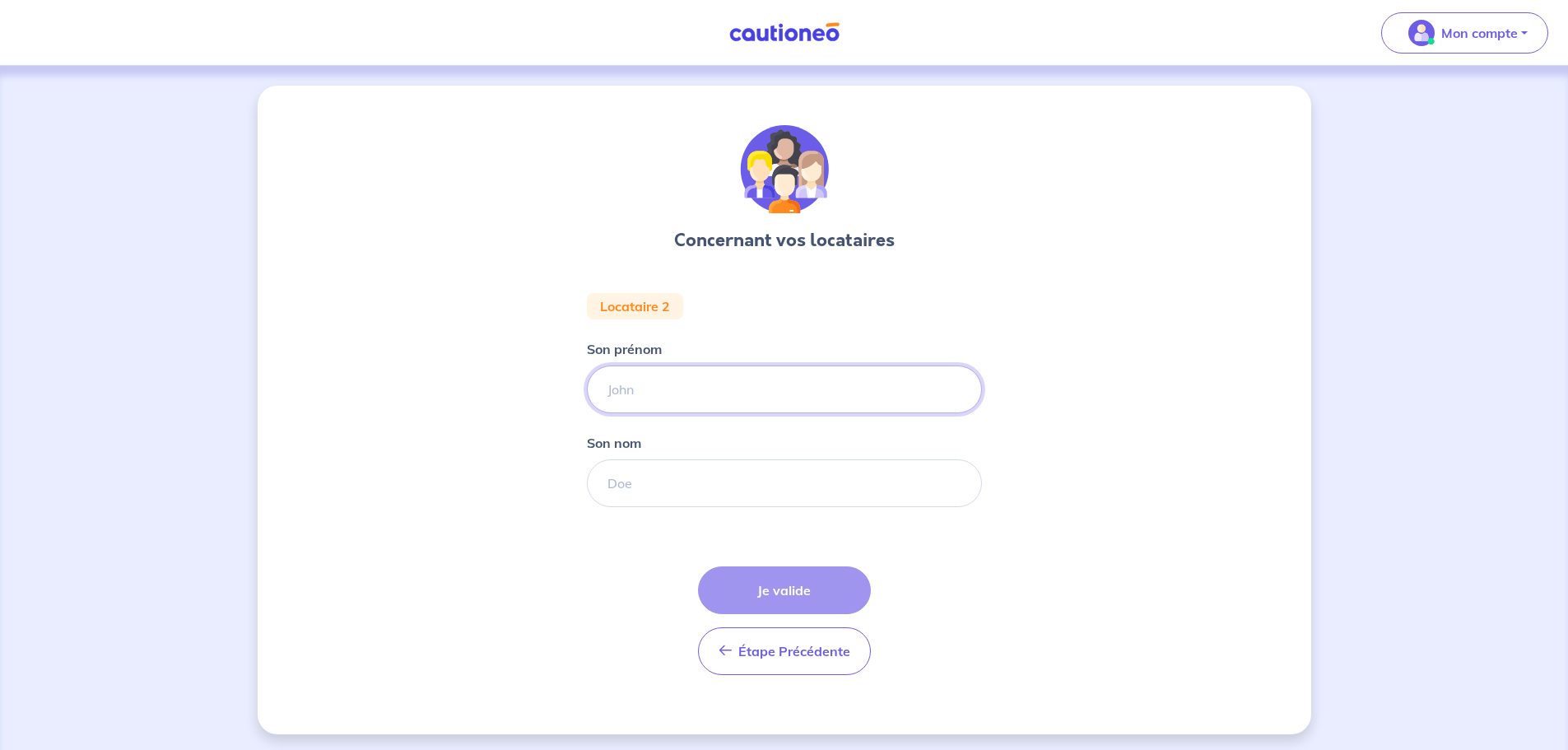
click at [685, 412] on input "Son prénom" at bounding box center [784, 389] width 395 height 48
type input "JOANA"
click at [654, 492] on input "Son nom" at bounding box center [784, 483] width 395 height 48
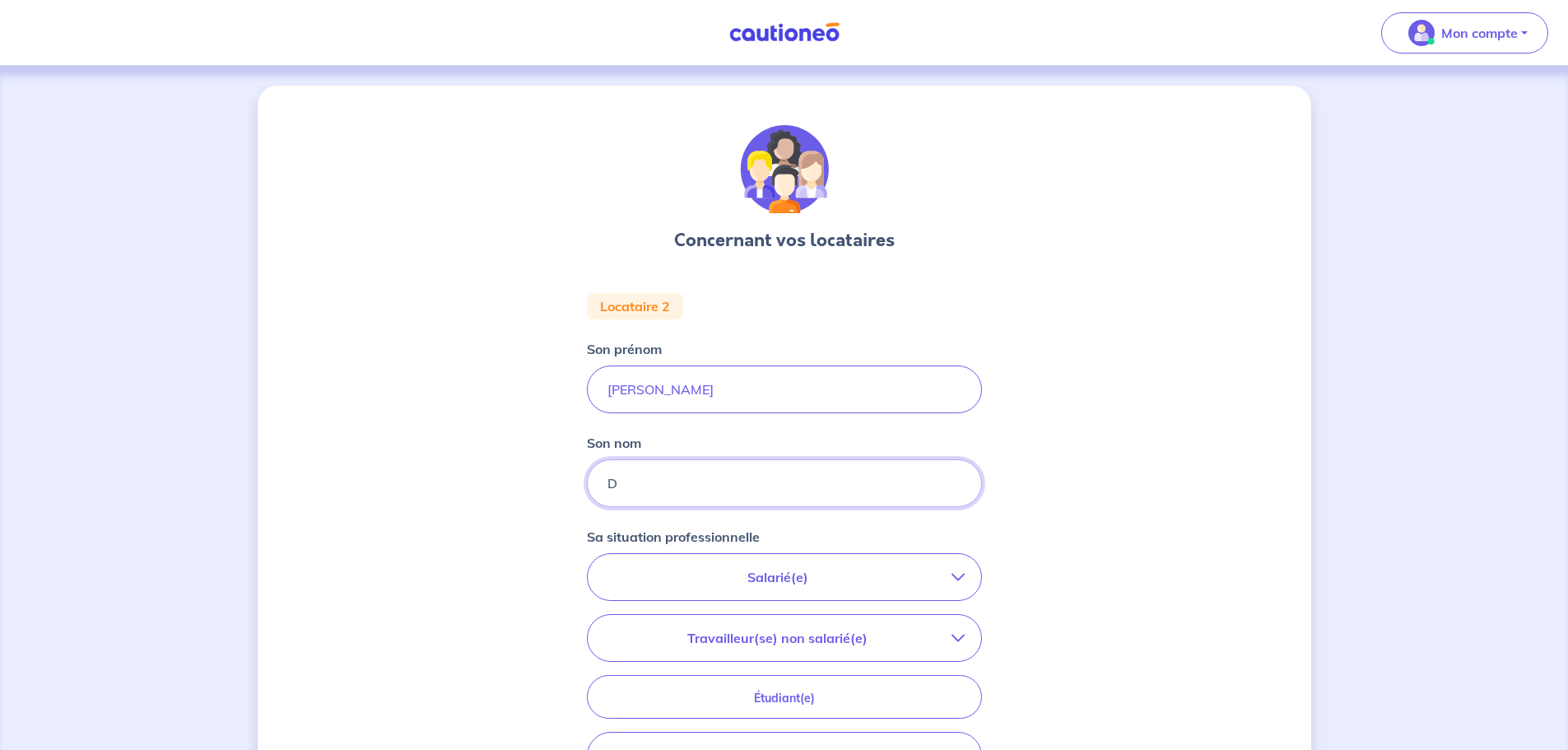
type input "DE OLIVEIRA KAUFFMANN"
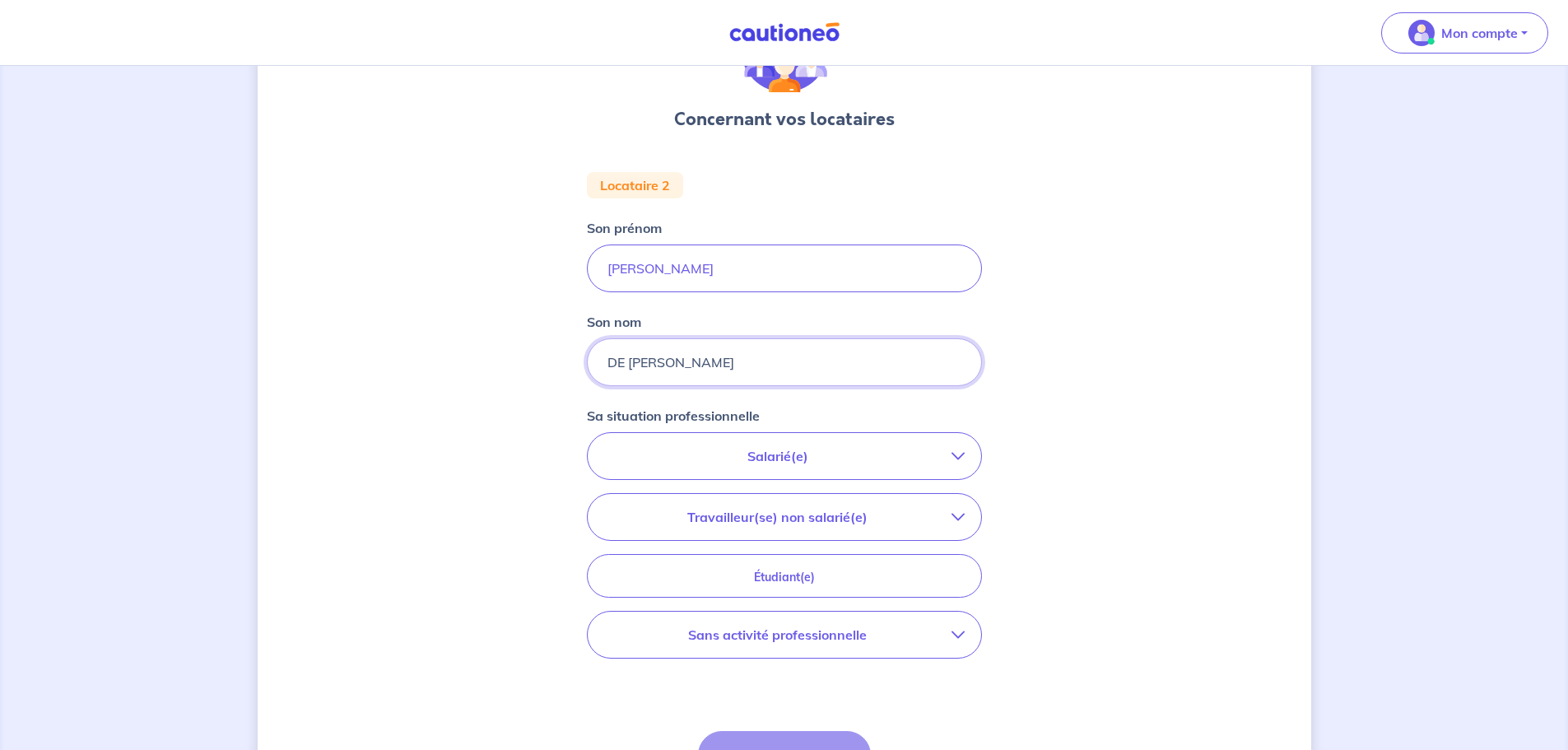
scroll to position [164, 0]
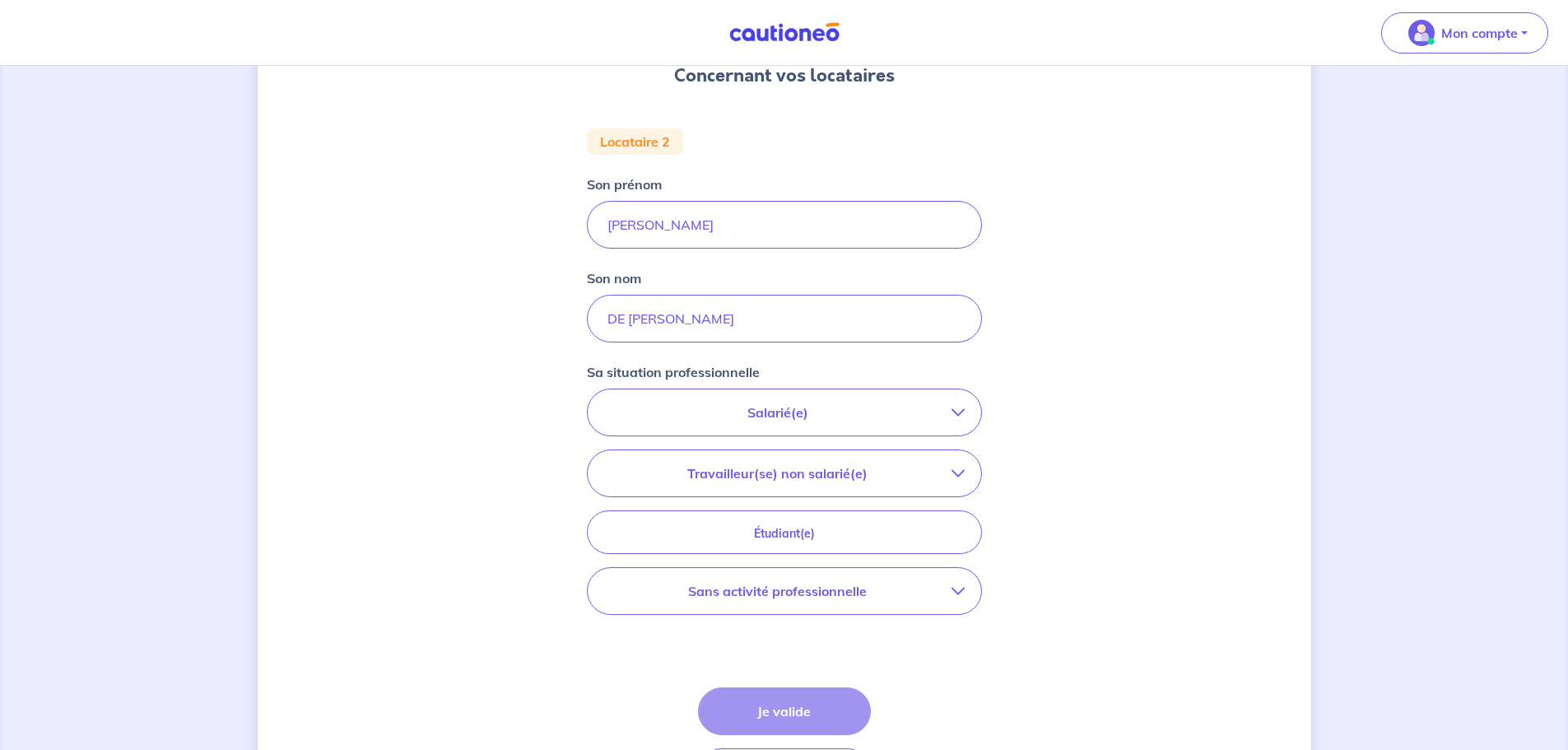
click at [684, 589] on p "Sans activité professionnelle" at bounding box center [777, 591] width 348 height 20
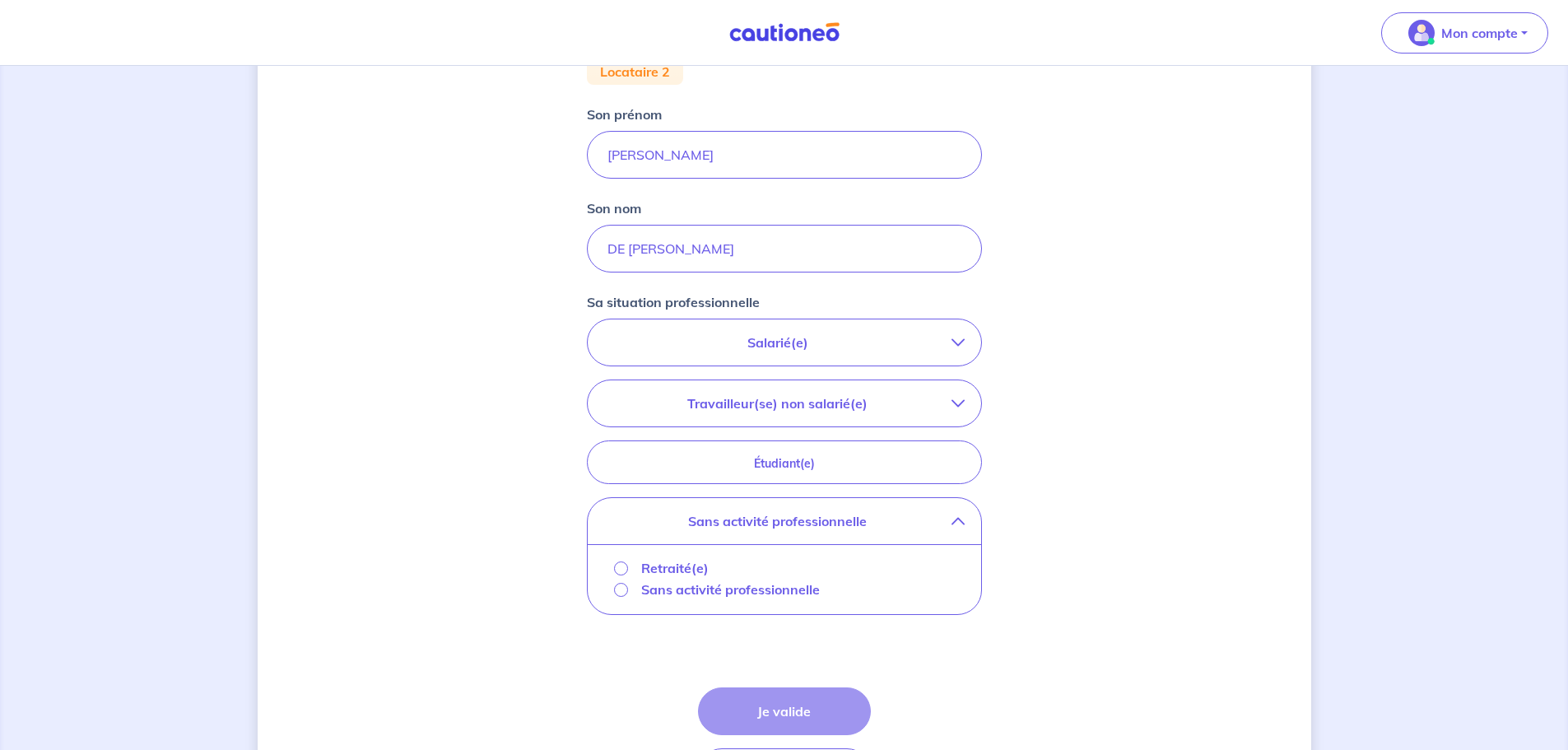
scroll to position [247, 0]
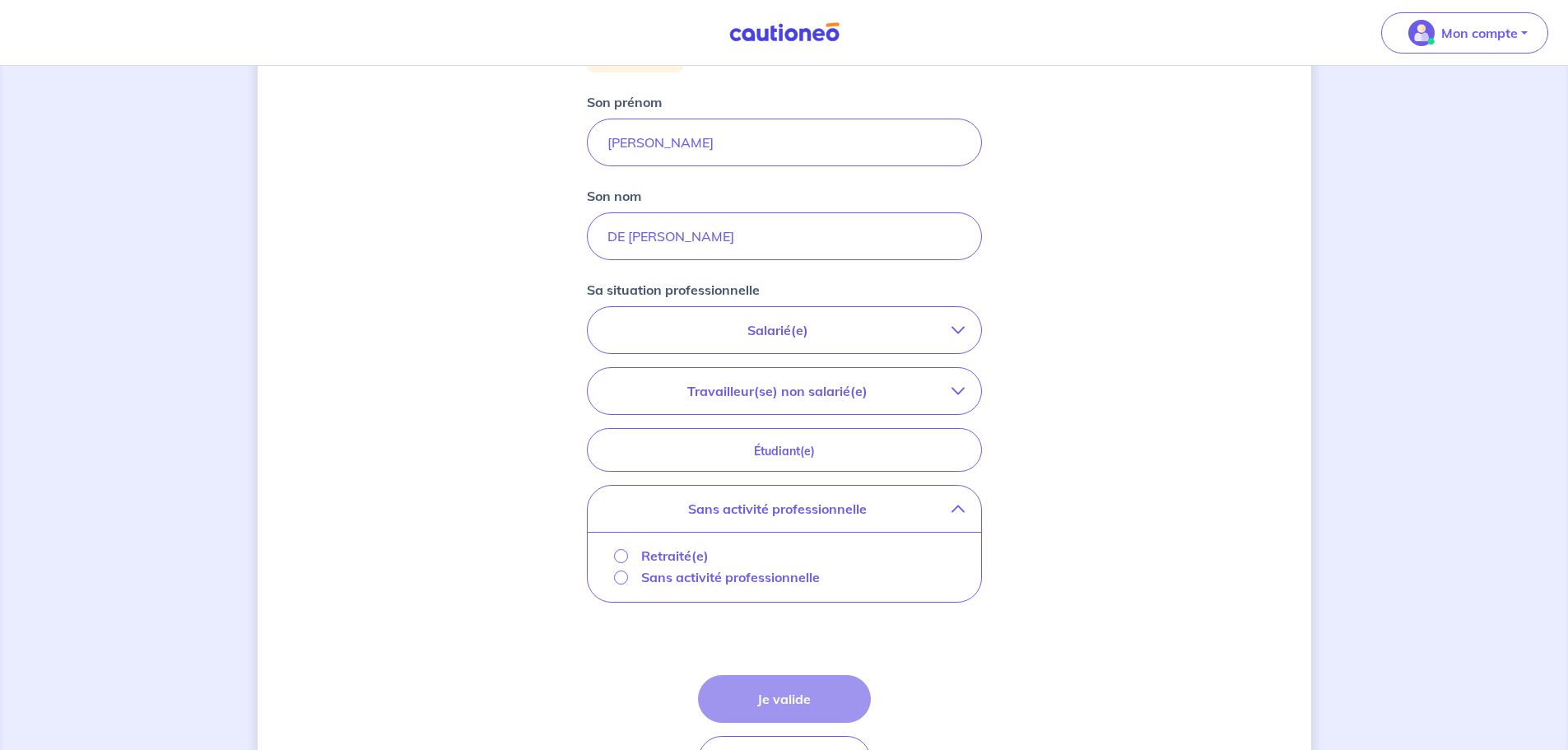
click at [672, 578] on p "Sans activité professionnelle" at bounding box center [730, 577] width 179 height 20
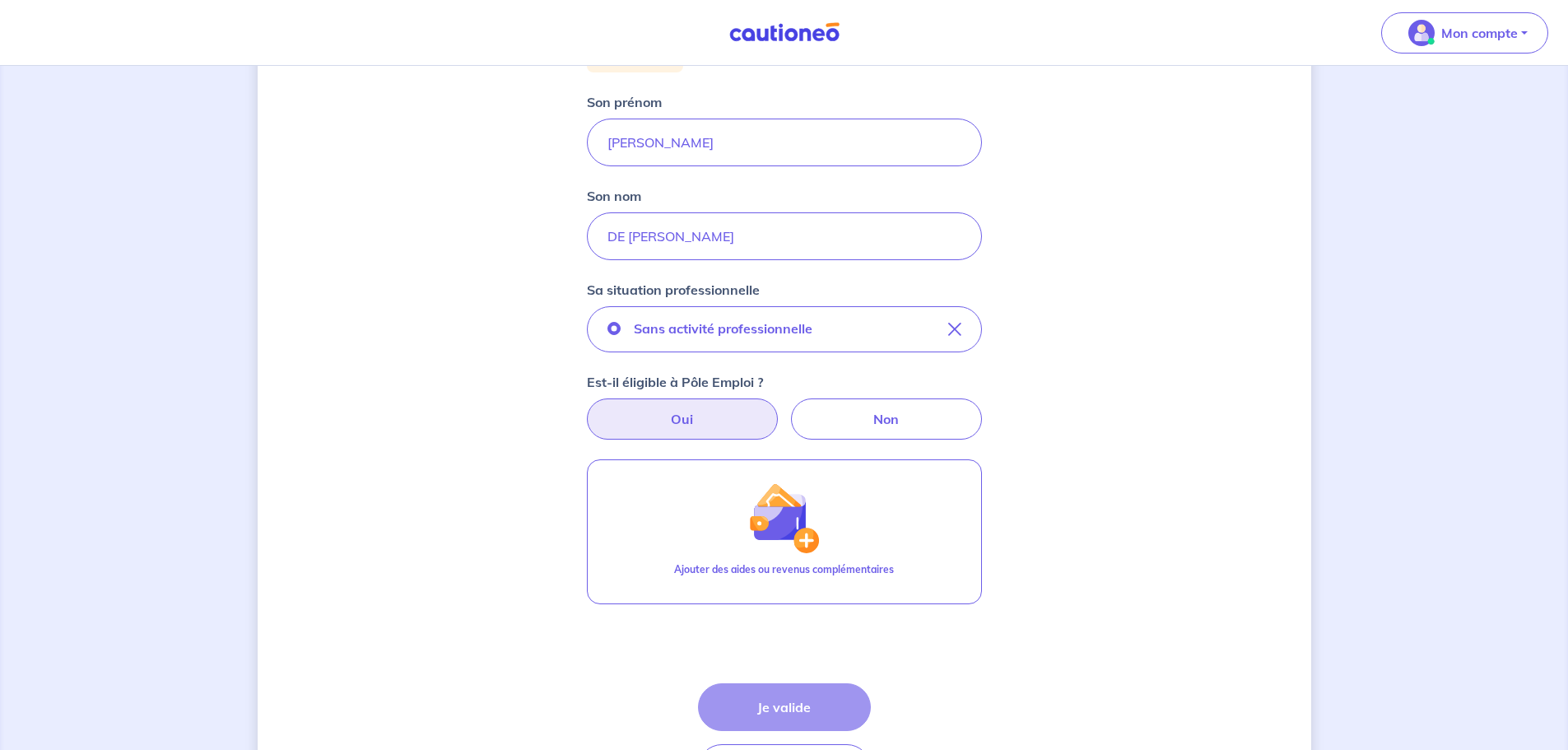
click at [682, 421] on label "Oui" at bounding box center [682, 419] width 191 height 42
click at [779, 409] on input "Oui" at bounding box center [784, 403] width 11 height 11
radio input "true"
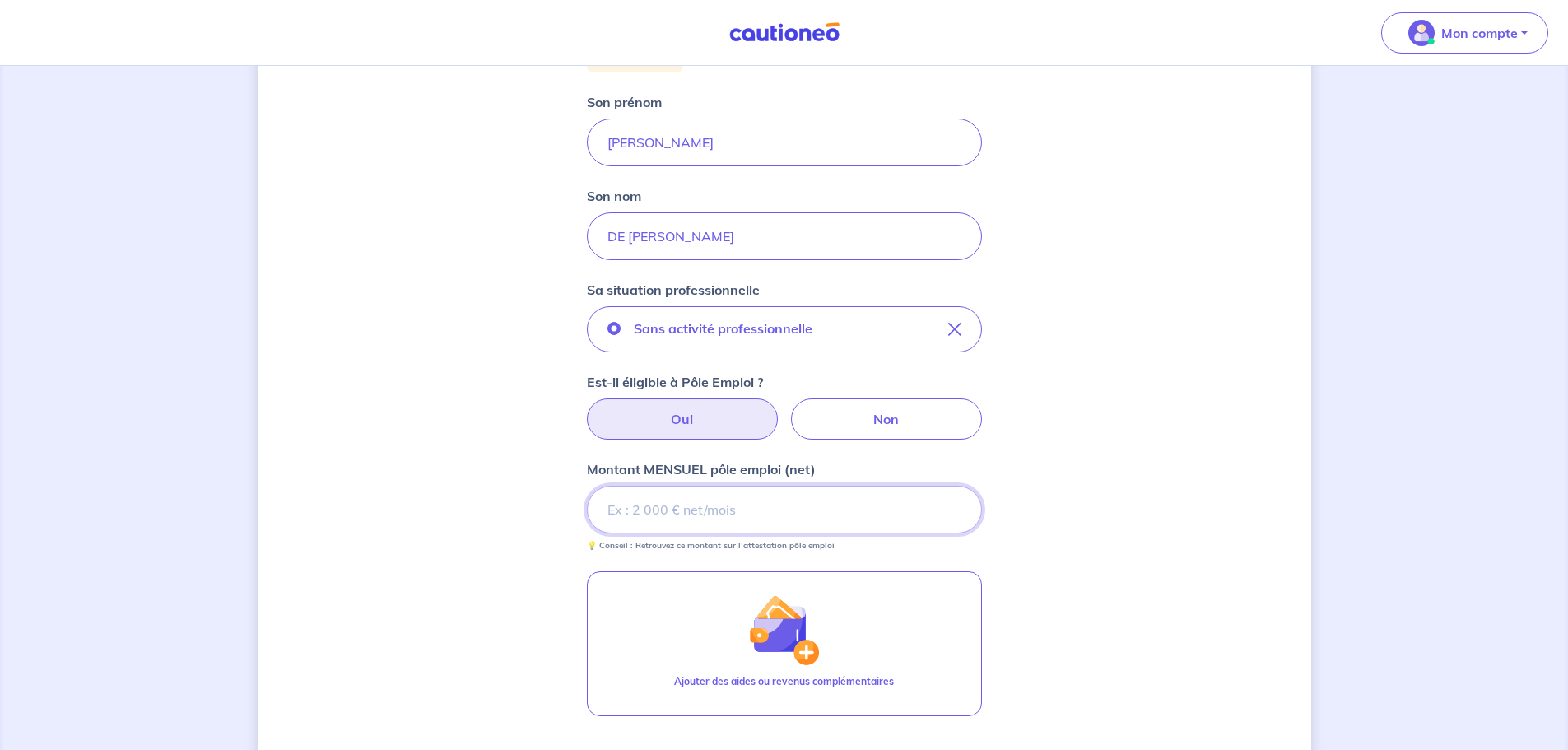
click at [671, 499] on input "Montant MENSUEL pôle emploi (net)" at bounding box center [784, 509] width 395 height 48
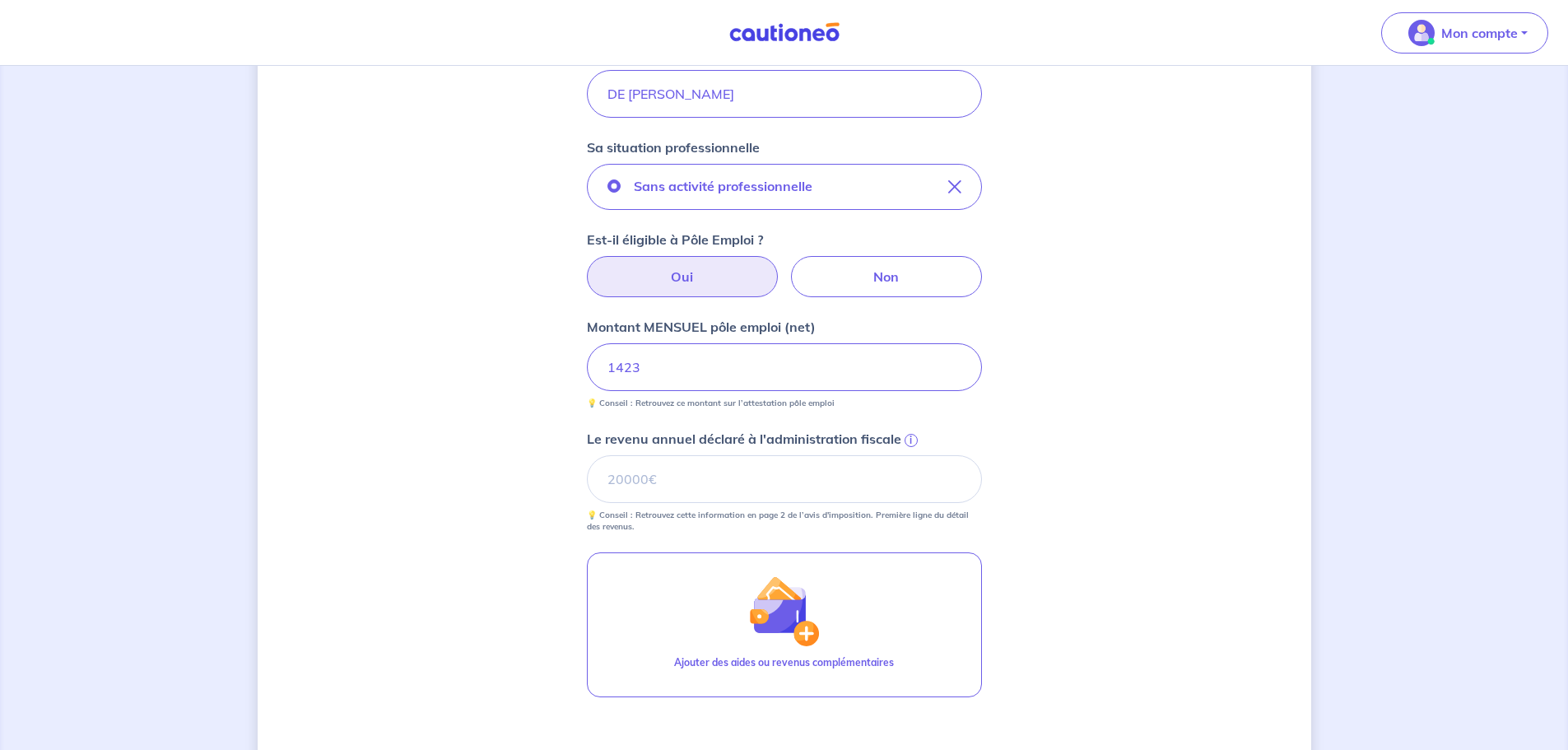
scroll to position [412, 0]
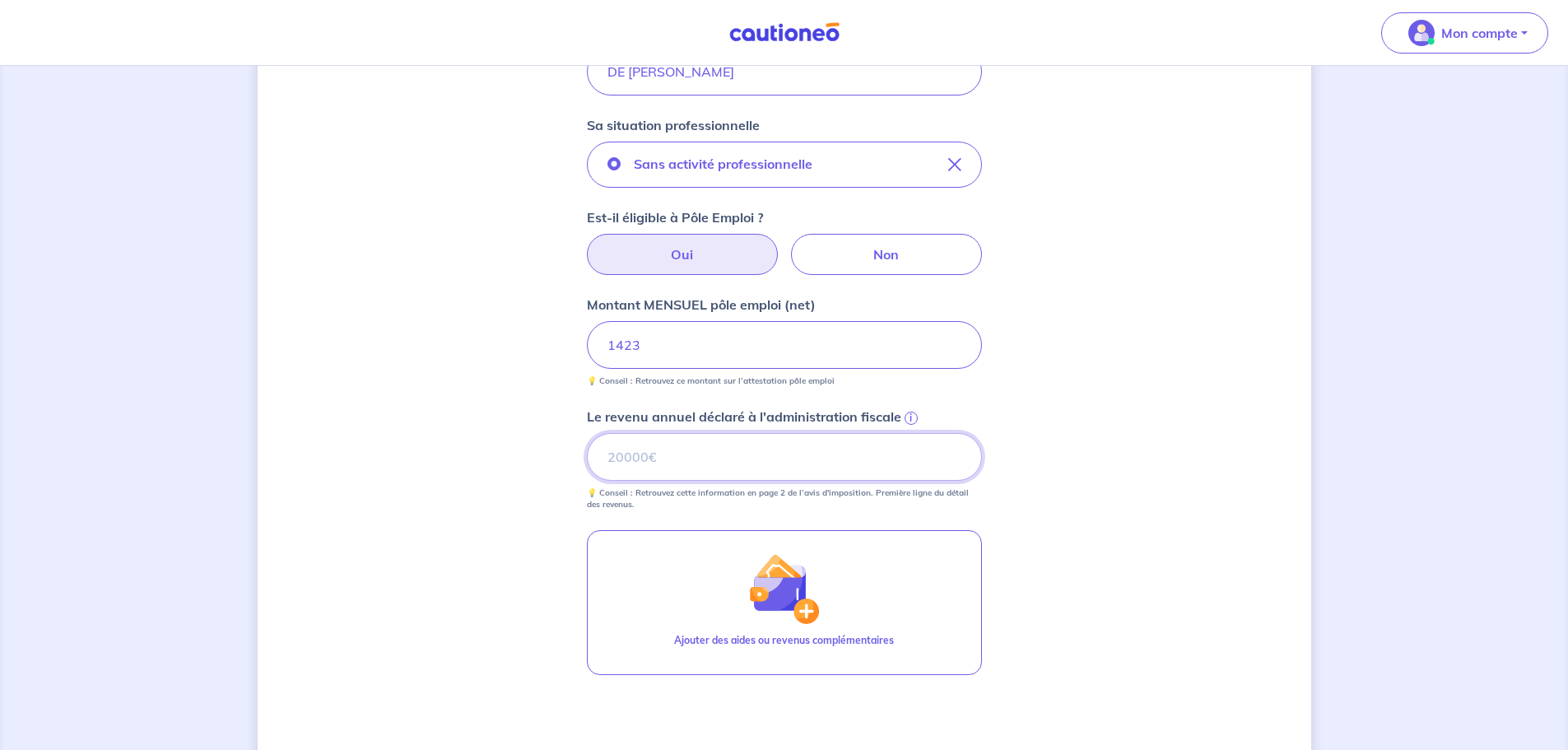
click at [694, 457] on input "Le revenu annuel déclaré à l'administration fiscale i" at bounding box center [784, 457] width 395 height 48
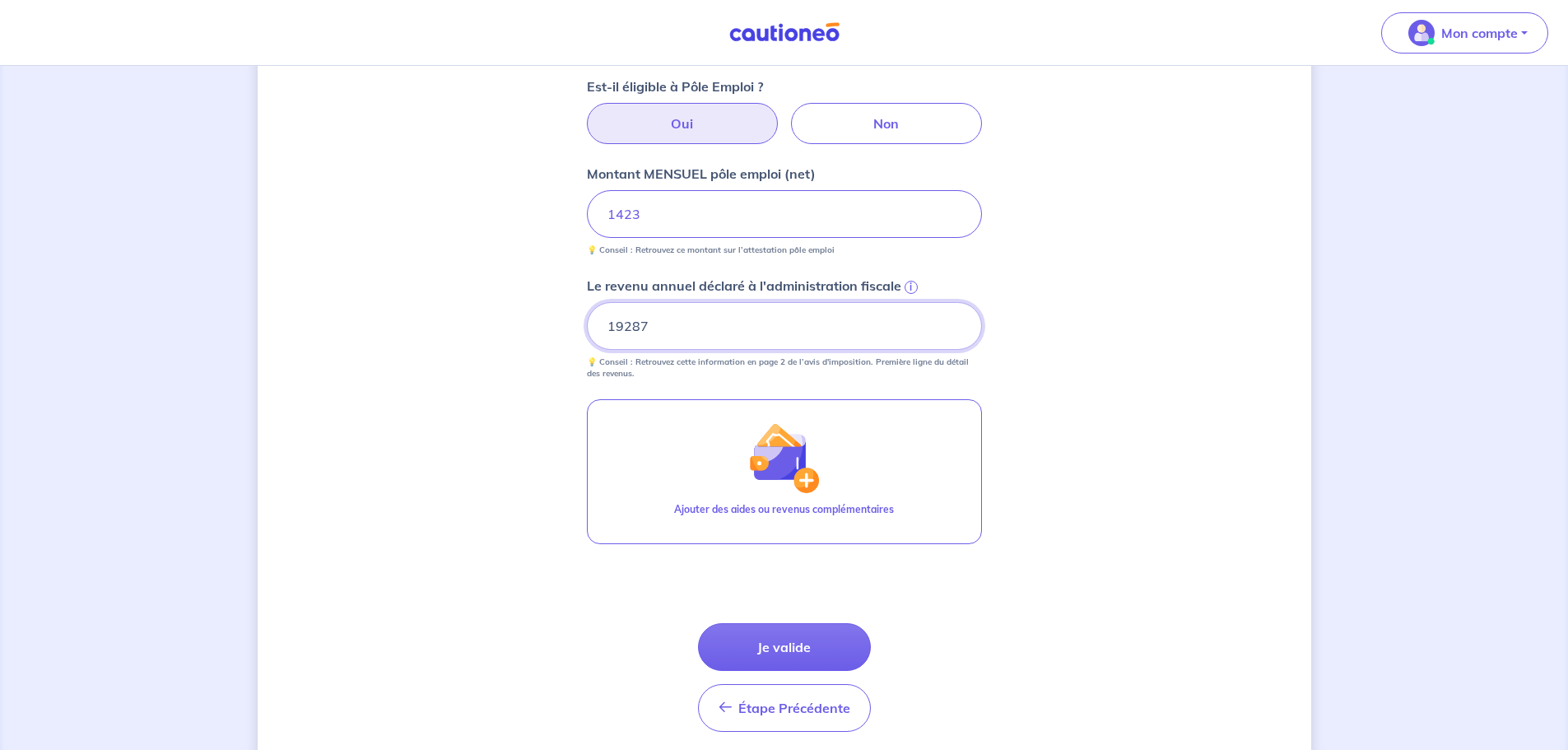
scroll to position [603, 0]
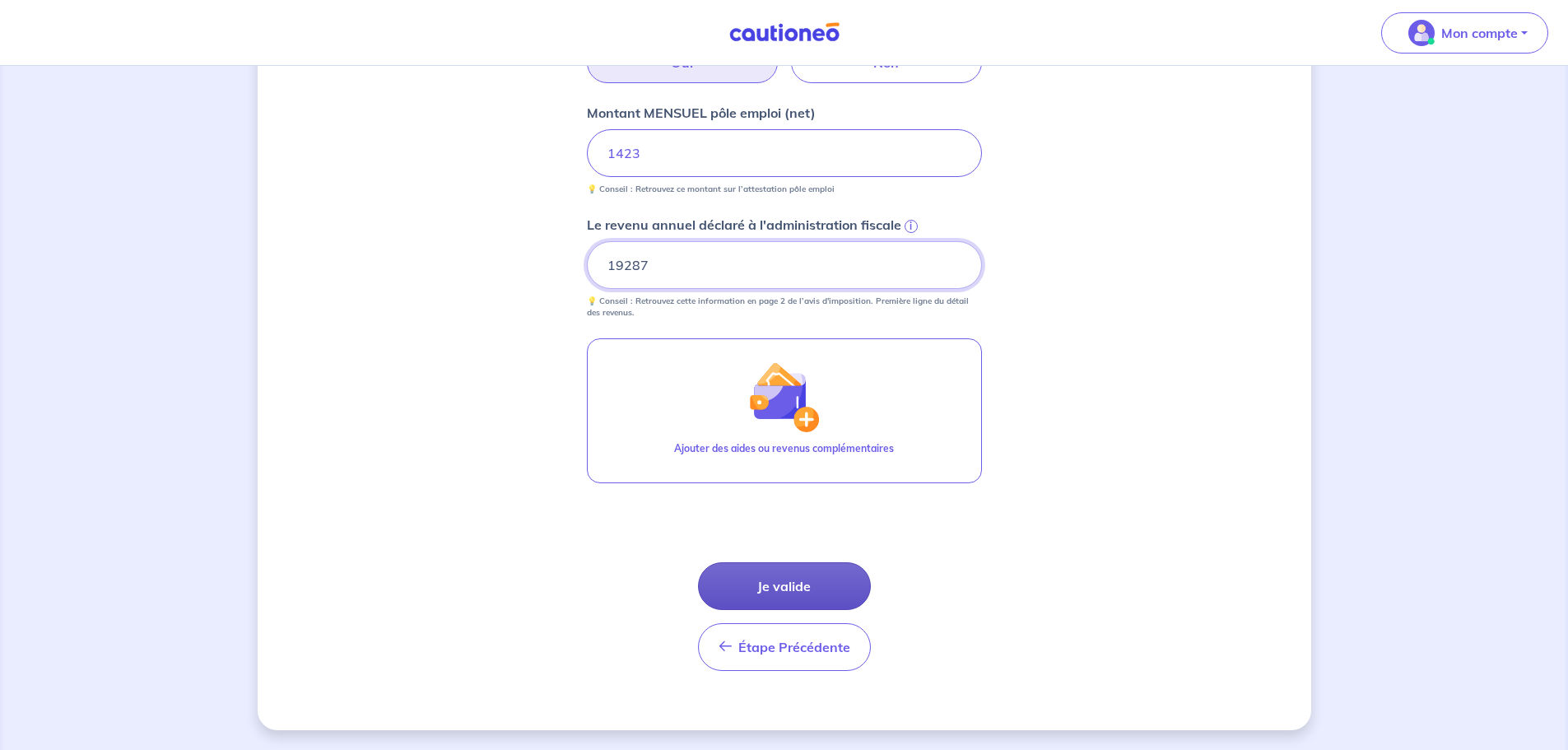
type input "19287"
click at [789, 593] on button "Je valide" at bounding box center [784, 586] width 172 height 48
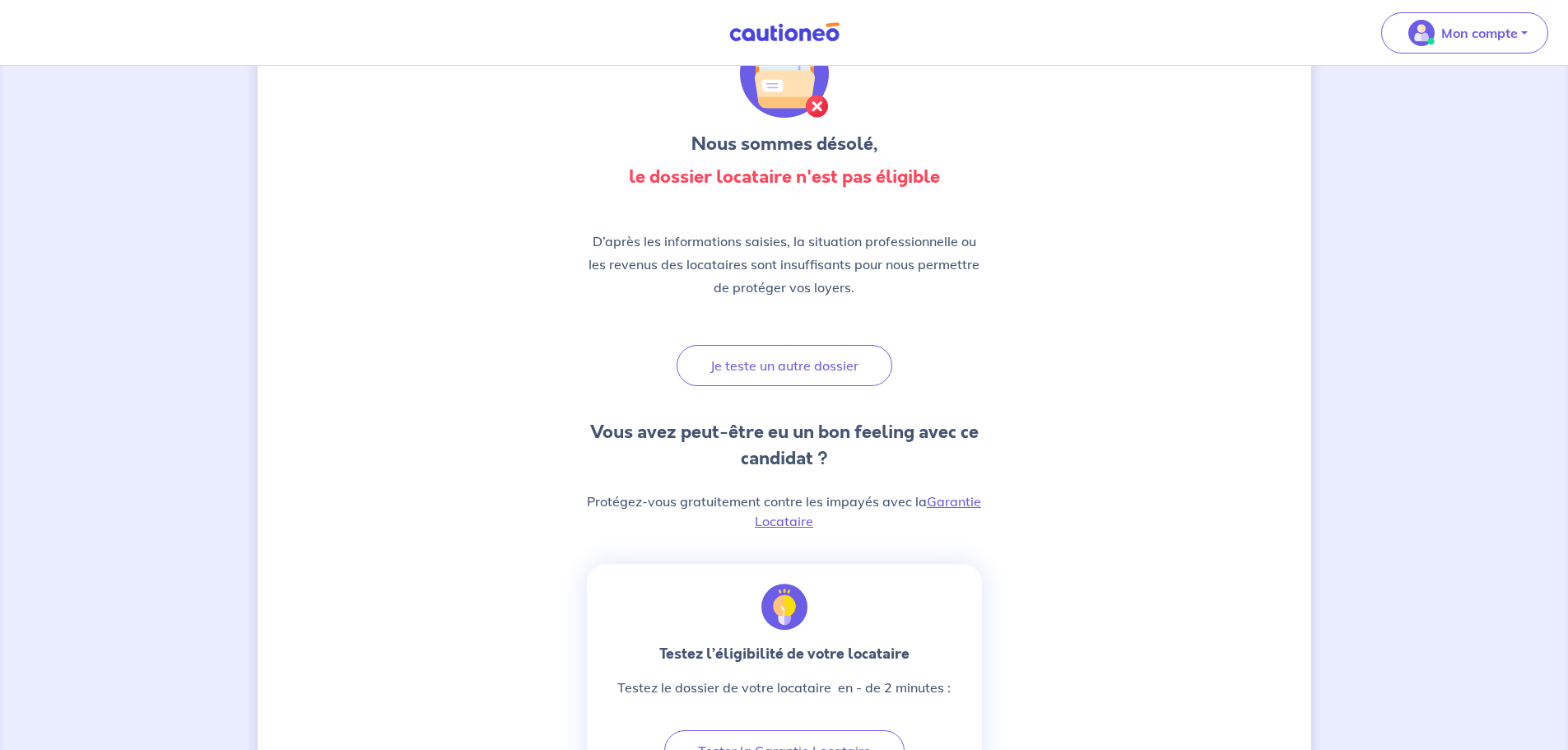
scroll to position [164, 0]
